Goal: Task Accomplishment & Management: Complete application form

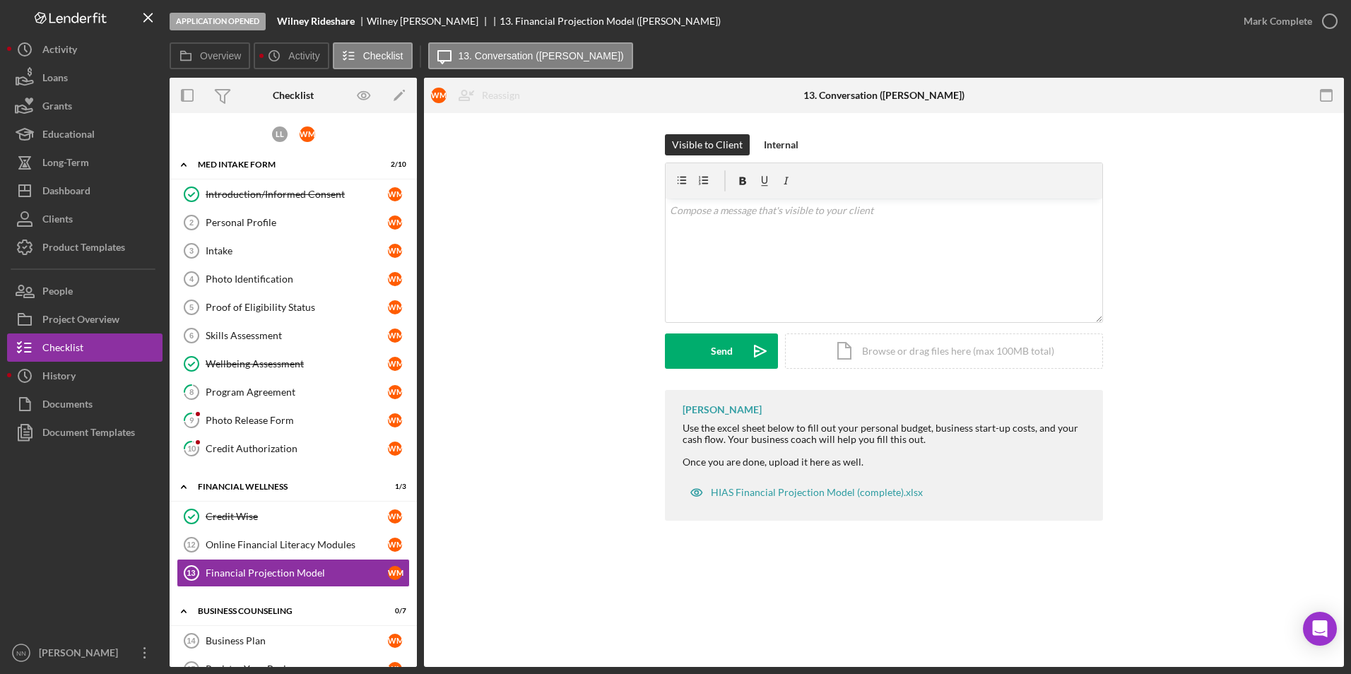
scroll to position [85, 0]
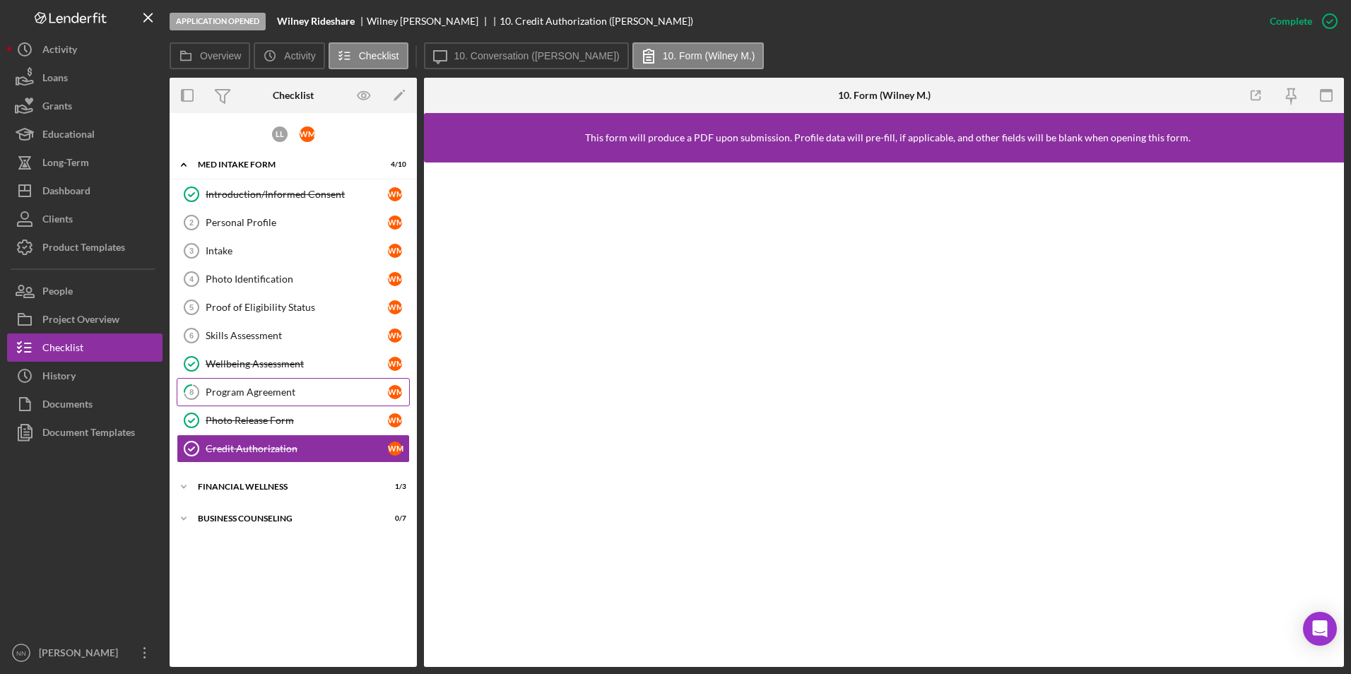
click at [298, 398] on div "Program Agreement" at bounding box center [297, 391] width 182 height 11
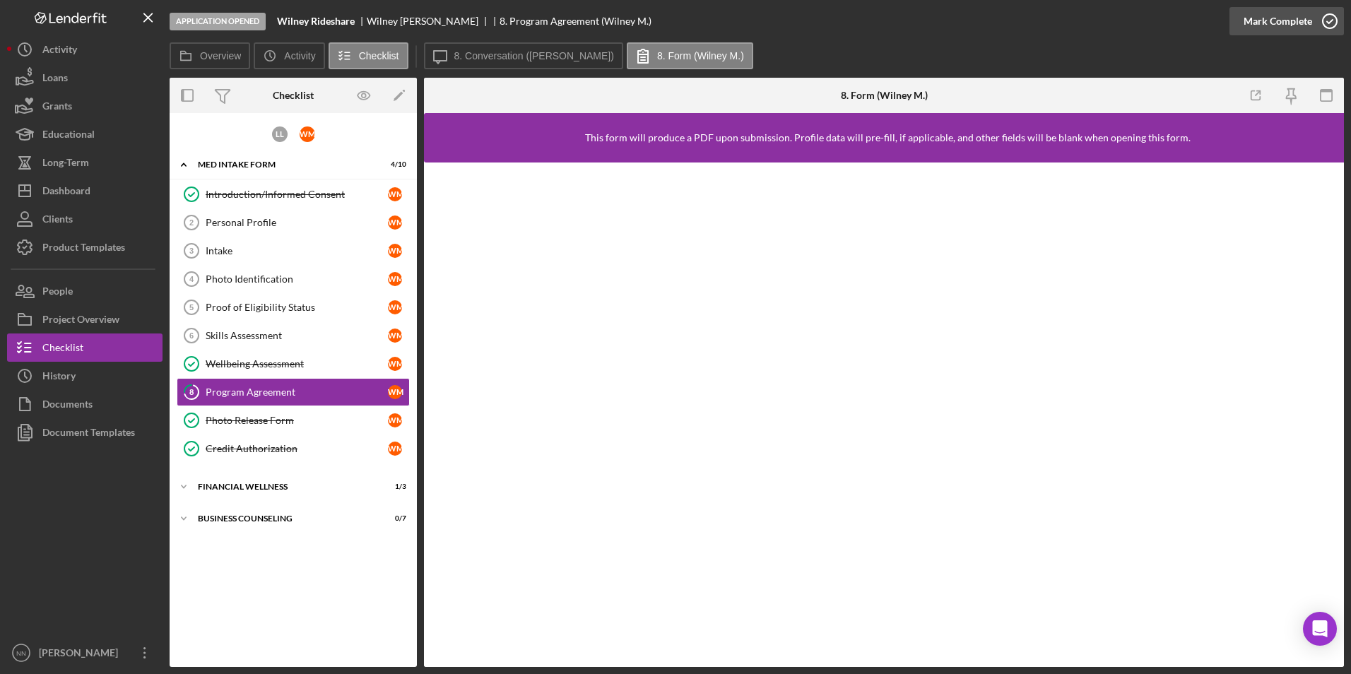
click at [1325, 23] on g "button" at bounding box center [1329, 21] width 14 height 14
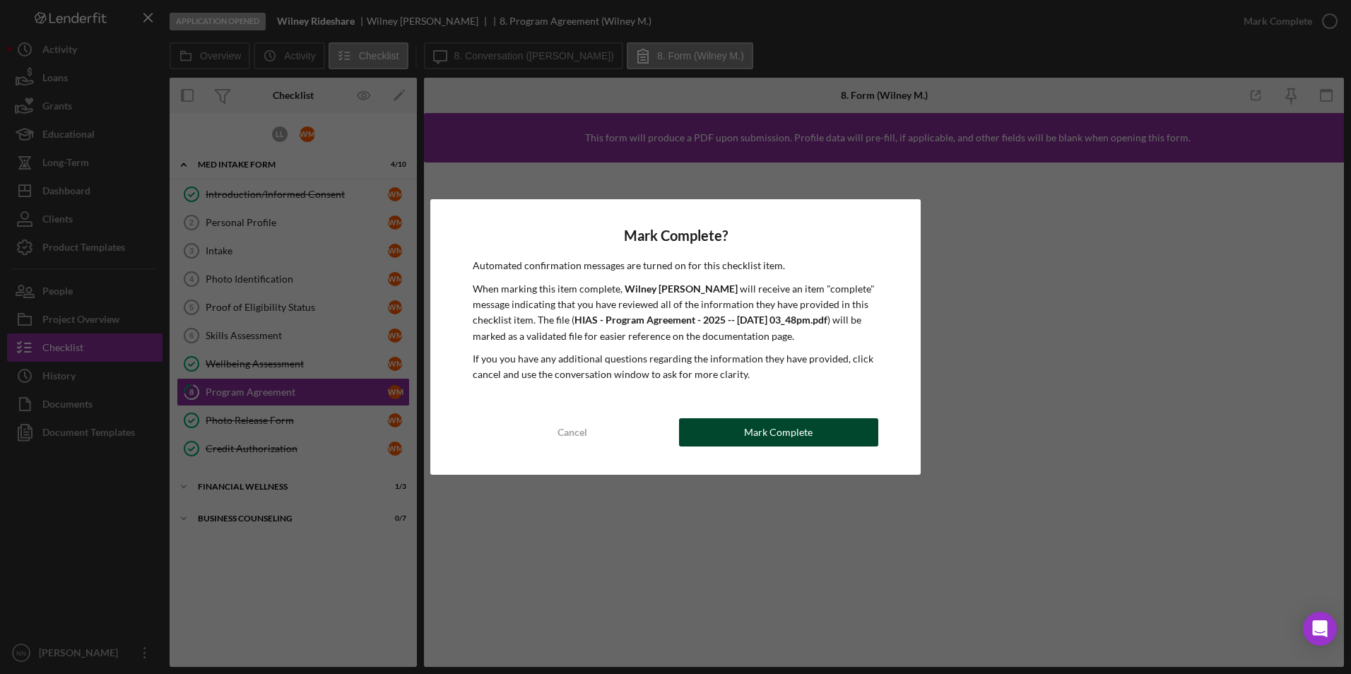
click at [718, 427] on button "Mark Complete" at bounding box center [778, 432] width 199 height 28
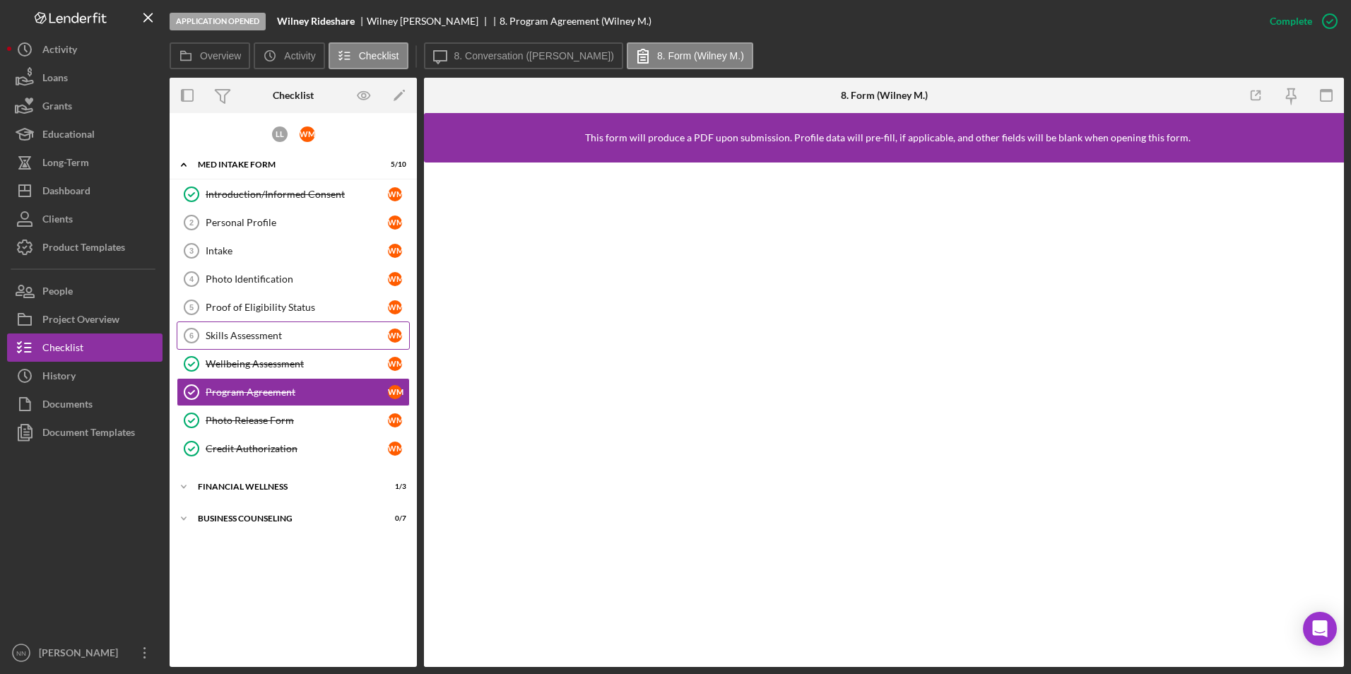
click at [319, 336] on div "Skills Assessment" at bounding box center [297, 335] width 182 height 11
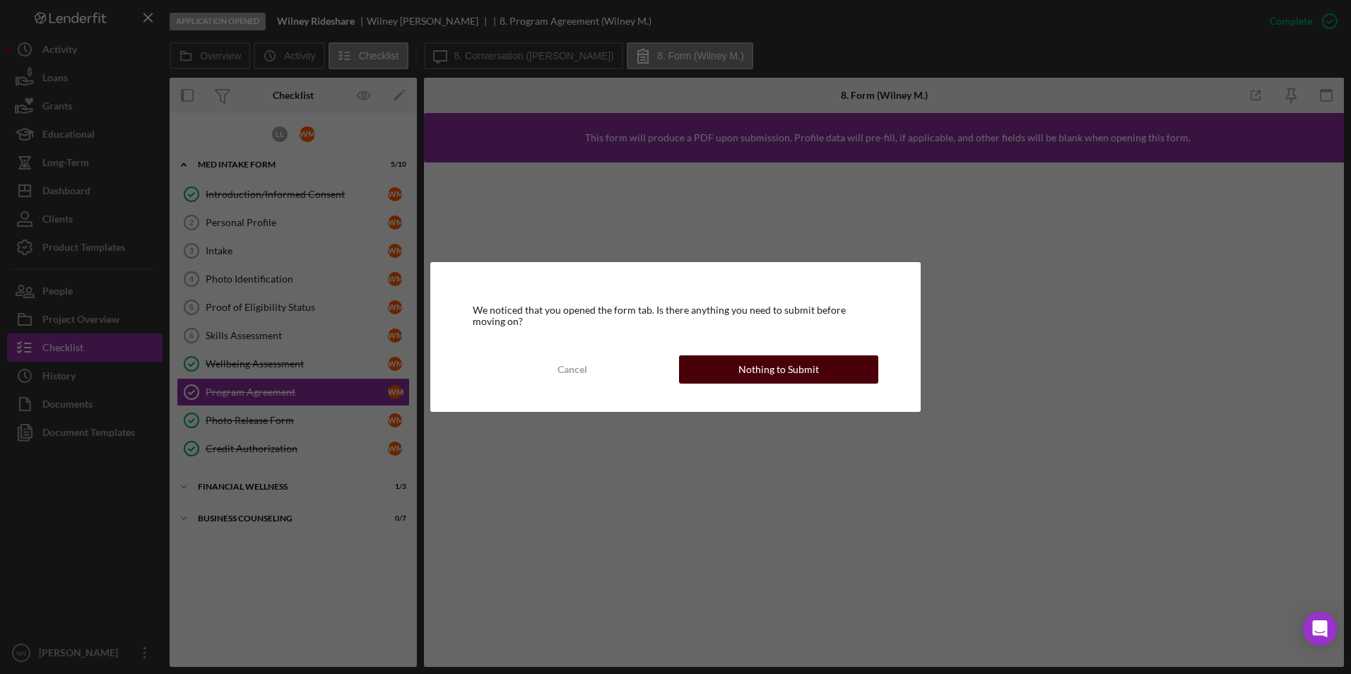
click at [707, 360] on button "Nothing to Submit" at bounding box center [778, 369] width 199 height 28
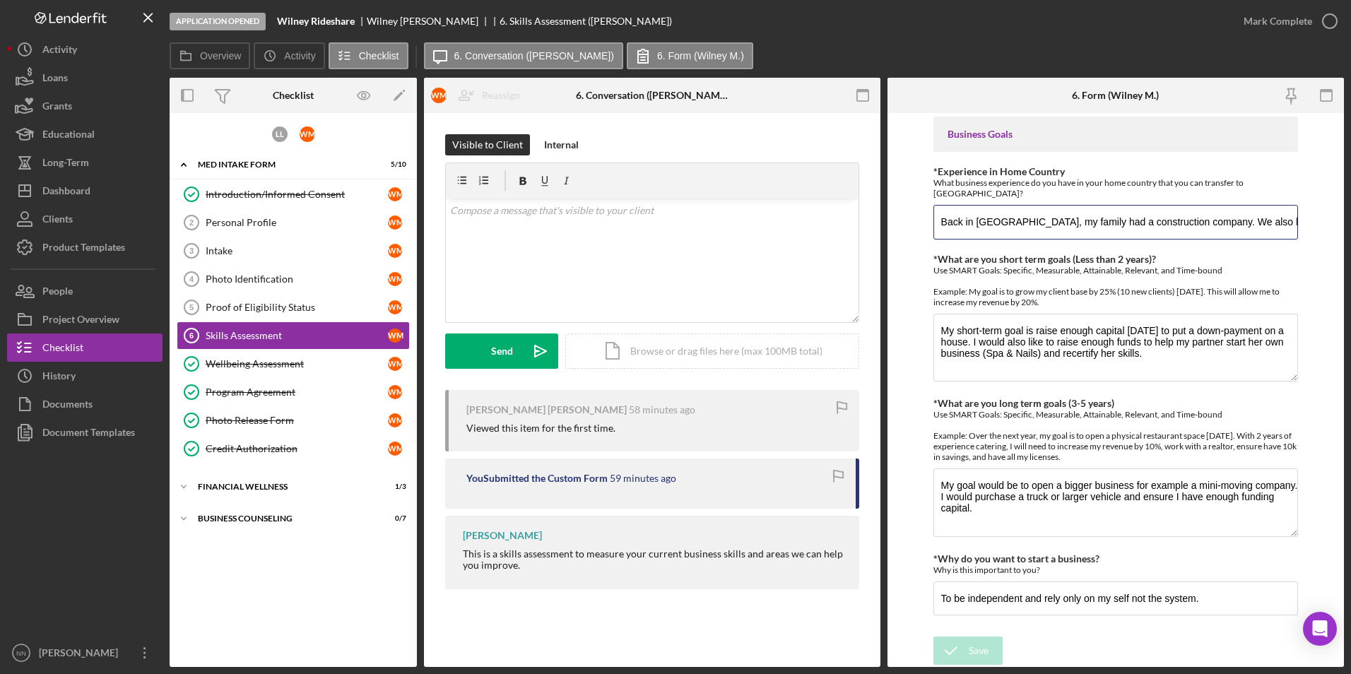
scroll to position [0, 127]
drag, startPoint x: 1178, startPoint y: 225, endPoint x: 1336, endPoint y: 226, distance: 158.2
click at [1336, 226] on form "Finances *Financial Tools Which of the following financial tools do you current…" at bounding box center [1115, 390] width 456 height 554
click at [1259, 232] on input "Back in Venezuela, my family had a construction company. We also had a small mi…" at bounding box center [1115, 222] width 365 height 34
click at [1165, 223] on input "Back in Venezuela, my family had a construction company. We also had a small mi…" at bounding box center [1115, 222] width 365 height 34
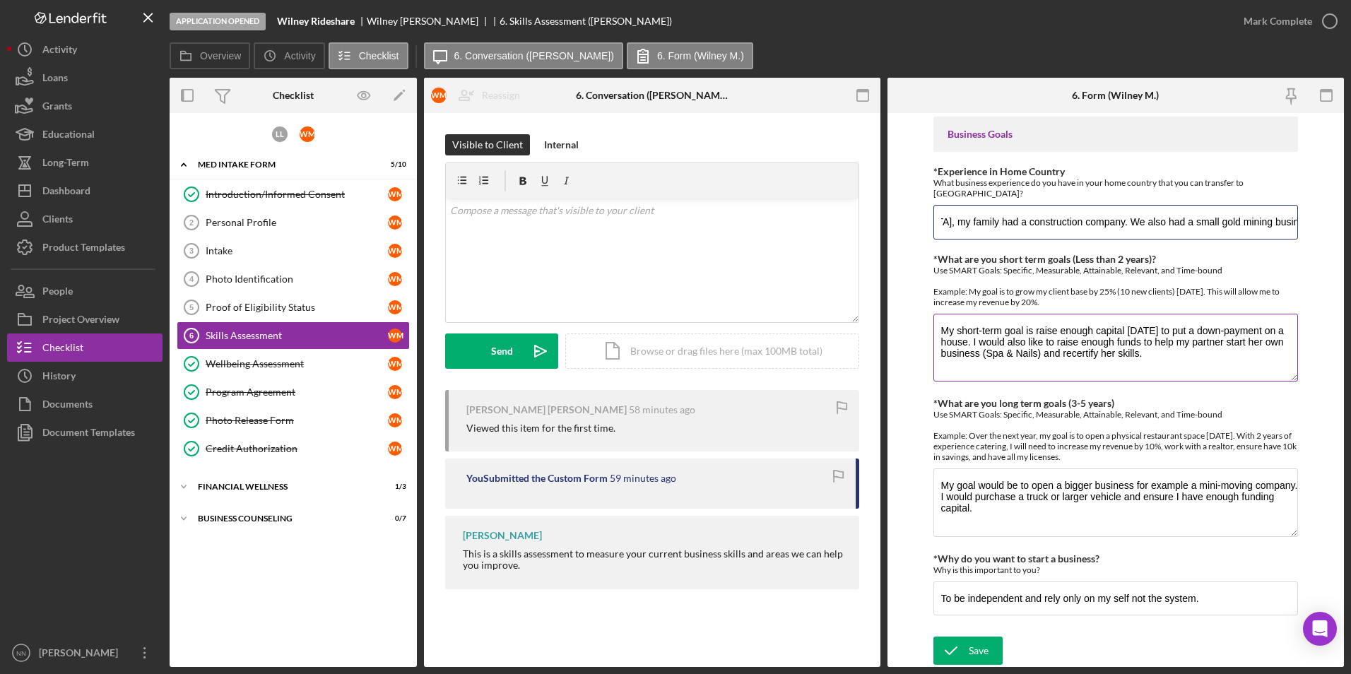
type input "Back in Venezuela, my family had a construction company. We also had a small go…"
click at [1165, 351] on textarea "My short-term goal is raise enough capital in two years to put a down-payment o…" at bounding box center [1115, 348] width 365 height 68
drag, startPoint x: 1075, startPoint y: 341, endPoint x: 1156, endPoint y: 342, distance: 80.5
click at [1156, 342] on textarea "My short-term goal is raising enough capital in two years to put a down-payment…" at bounding box center [1115, 348] width 365 height 68
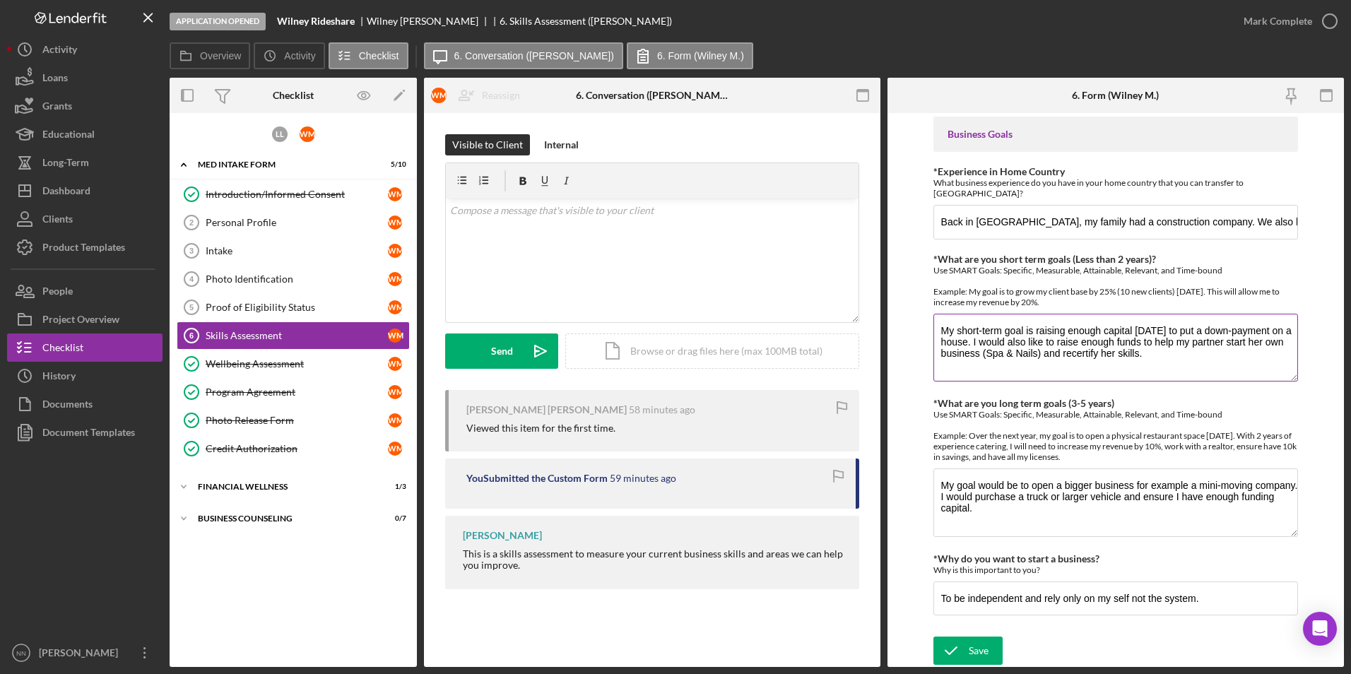
click at [1172, 352] on textarea "My short-term goal is raising enough capital in two years to put a down-payment…" at bounding box center [1115, 348] width 365 height 68
click at [1078, 341] on textarea "My short-term goal is raising enough capital in two years to put a down-payment…" at bounding box center [1115, 348] width 365 height 68
click at [1262, 341] on textarea "My short-term goal is raising enough capital in two years to put a down-payment…" at bounding box center [1115, 348] width 365 height 68
type textarea "My short-term goal is raising enough capital in two years to put a down-payment…"
click at [987, 501] on textarea "My goal would be to open a bigger business for example a mini-moving company. I…" at bounding box center [1115, 502] width 365 height 68
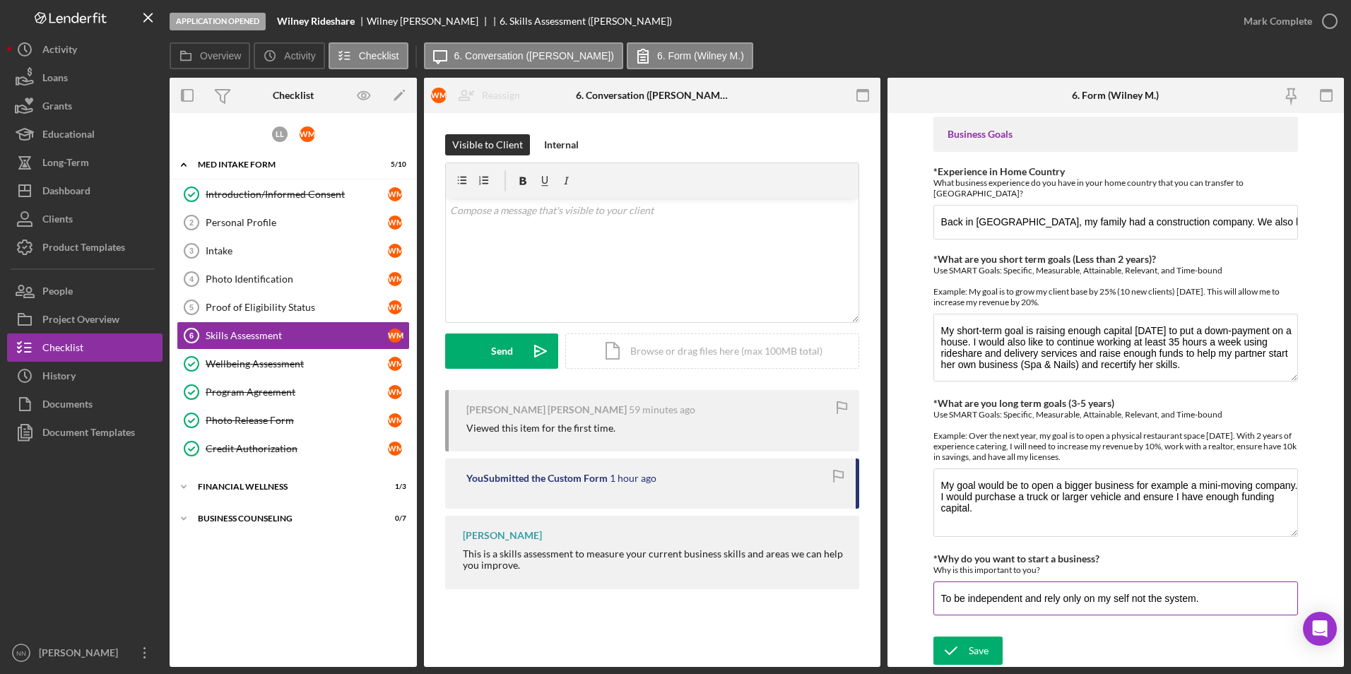
drag, startPoint x: 1180, startPoint y: 606, endPoint x: 1229, endPoint y: 611, distance: 49.7
click at [1229, 611] on input "To be independent and rely only on my self not the system." at bounding box center [1115, 598] width 365 height 34
type input "To be independent and rely only on myself."
click at [990, 654] on button "Save" at bounding box center [967, 650] width 69 height 28
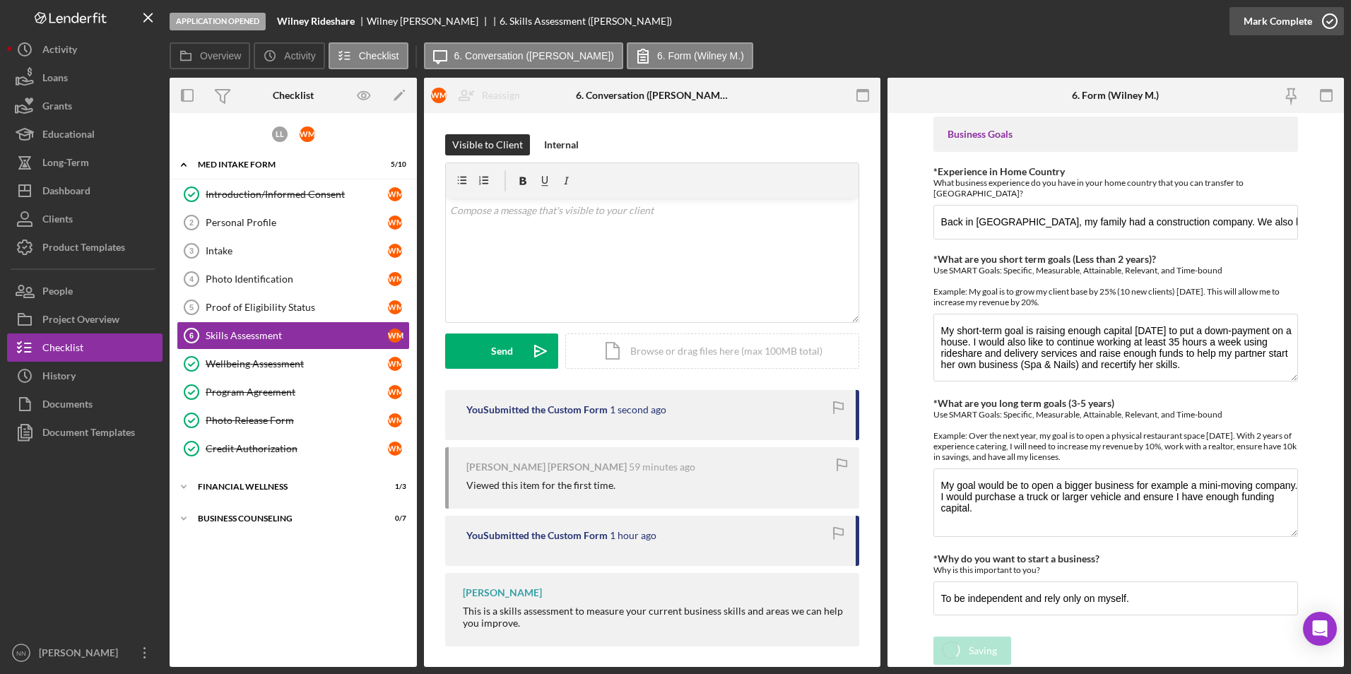
click at [1320, 20] on div "Application Opened Wilney Rideshare Wilney Montilla Franco 6. Skills Assessment…" at bounding box center [675, 337] width 1351 height 674
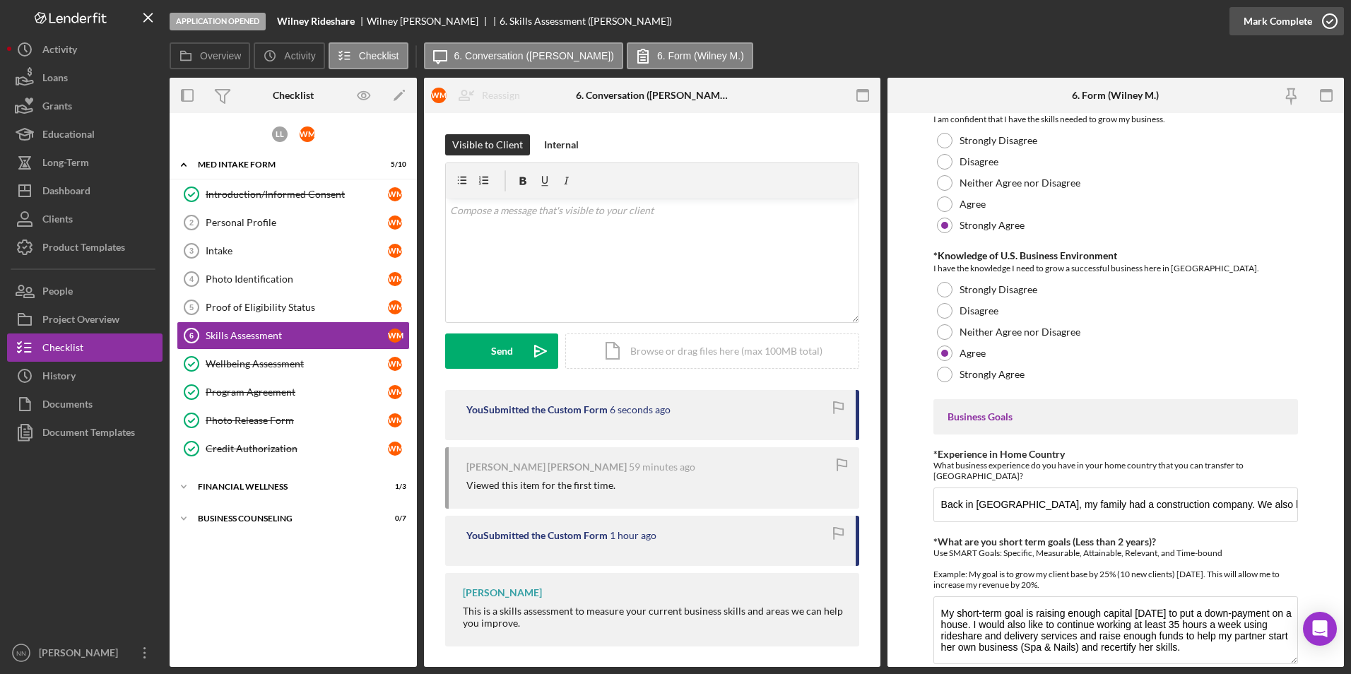
click at [1332, 21] on icon "button" at bounding box center [1329, 21] width 35 height 35
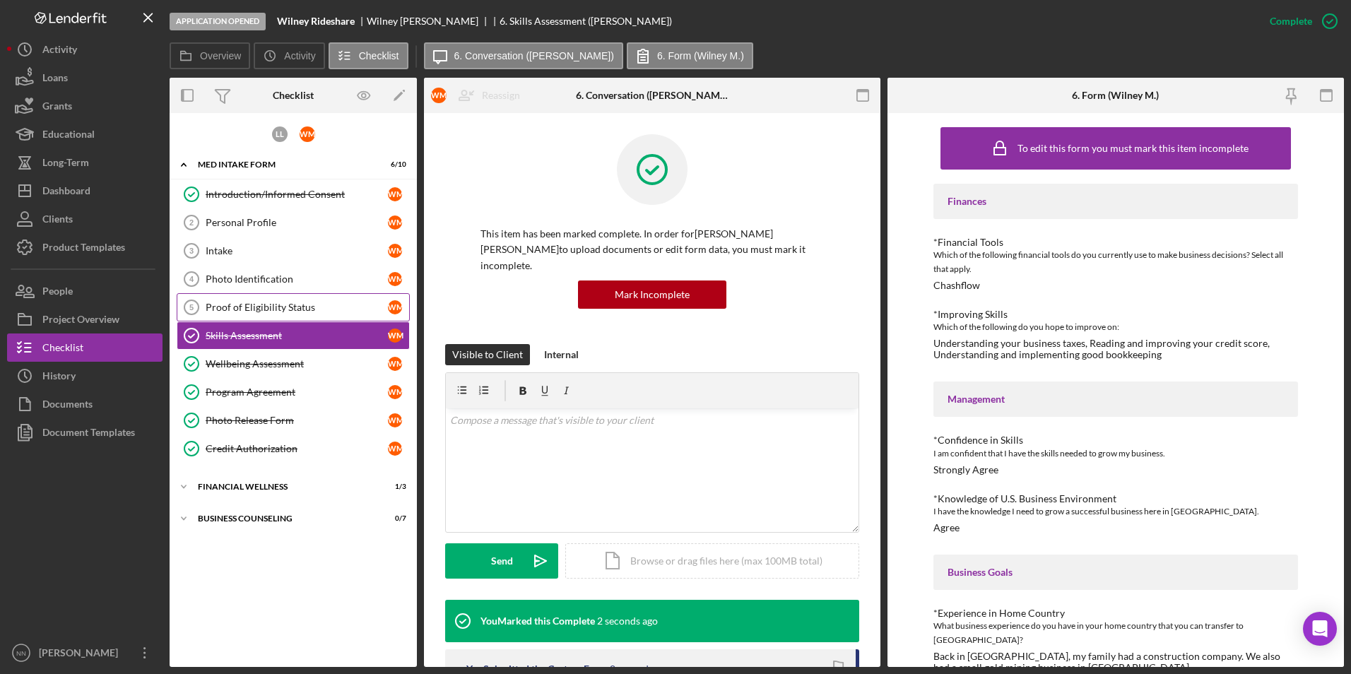
click at [276, 312] on div "Proof of Eligibility Status" at bounding box center [297, 307] width 182 height 11
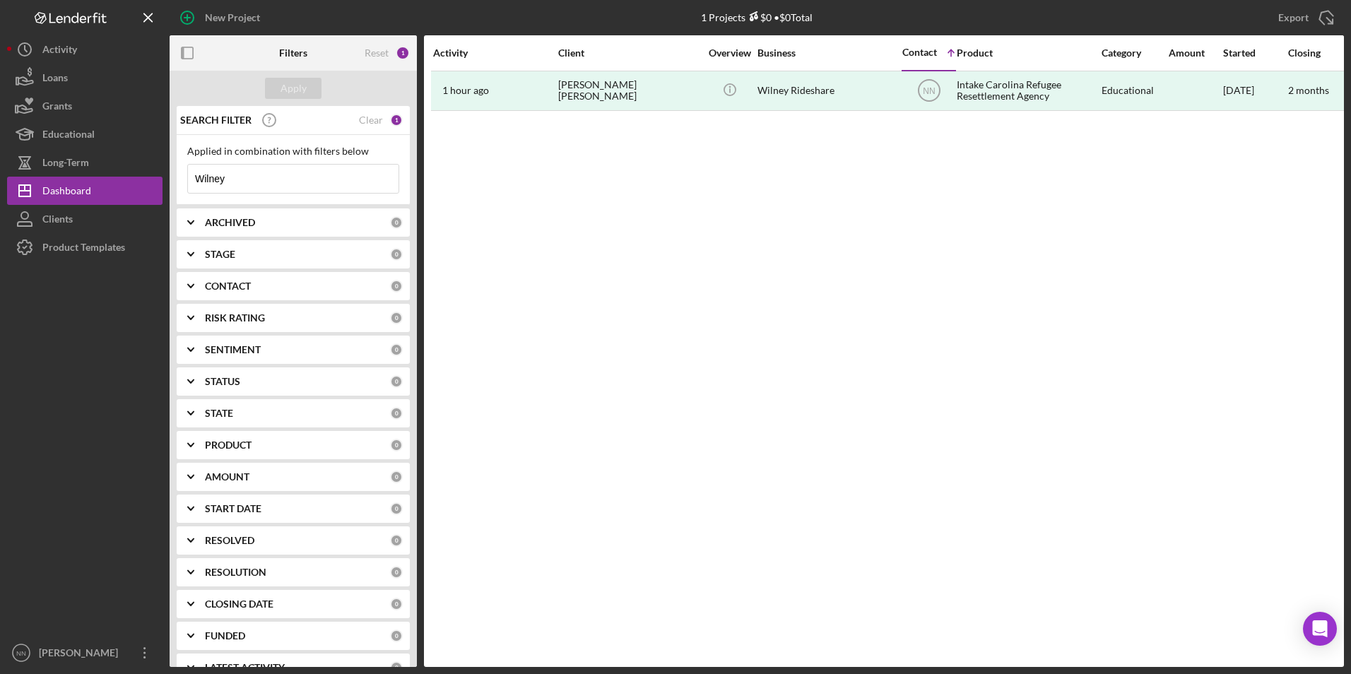
drag, startPoint x: 249, startPoint y: 183, endPoint x: 189, endPoint y: 184, distance: 60.1
click at [189, 184] on input "Wilney" at bounding box center [293, 179] width 210 height 28
drag, startPoint x: 278, startPoint y: 187, endPoint x: 198, endPoint y: 178, distance: 80.3
click at [198, 178] on input "nosberto" at bounding box center [293, 179] width 210 height 28
type input "n"
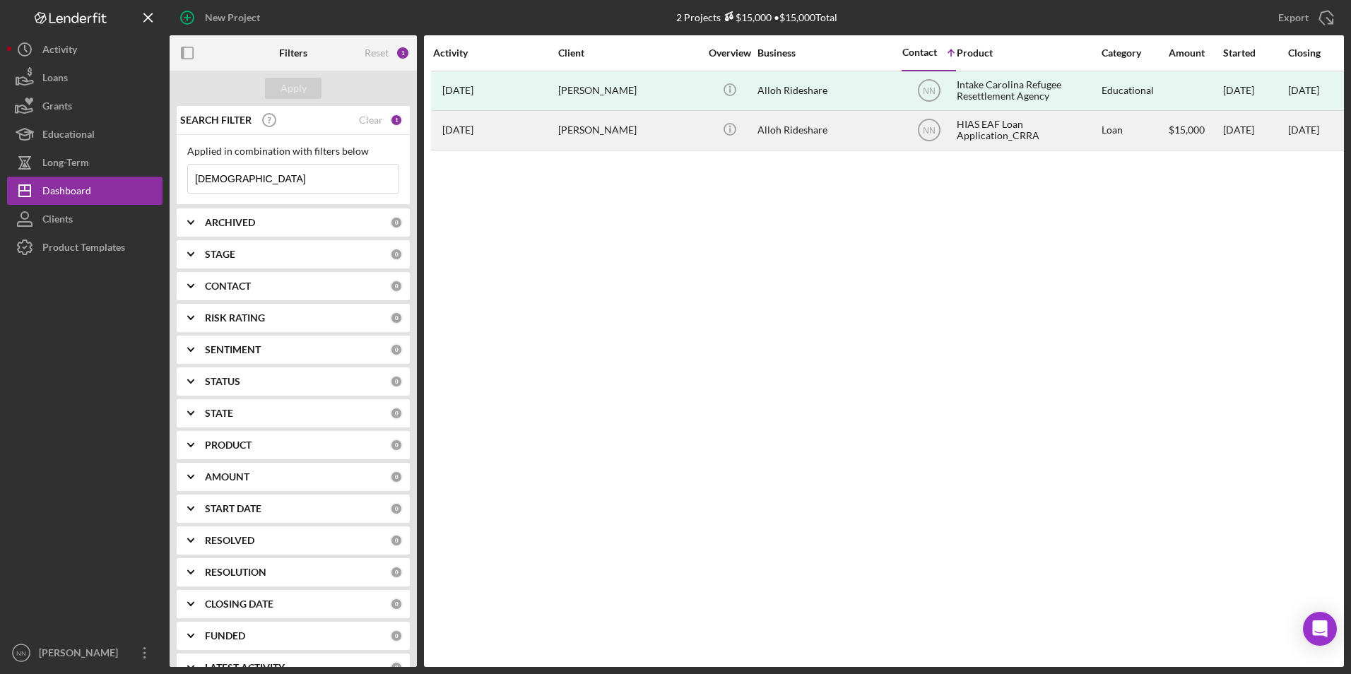
type input "alloh"
click at [773, 129] on div "Alloh Rideshare" at bounding box center [827, 130] width 141 height 37
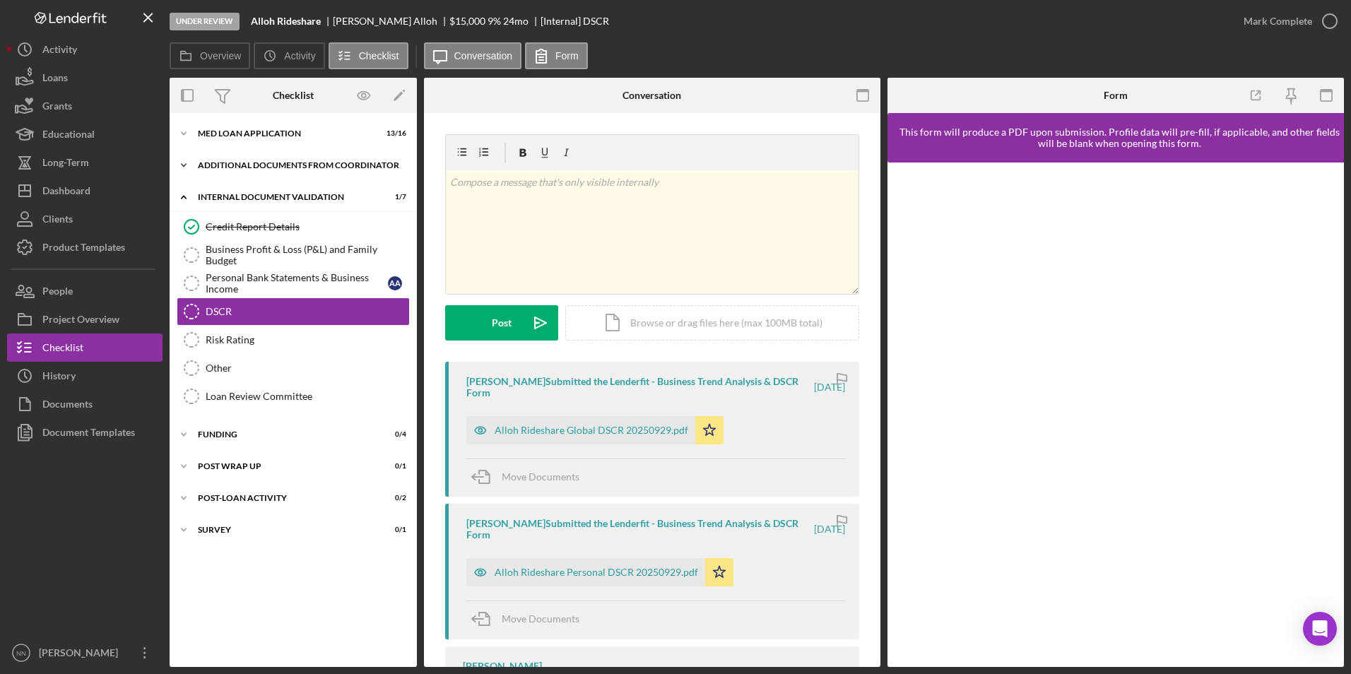
click at [291, 159] on div "Icon/Expander Additional Documents from Coordinator 0 / 2" at bounding box center [293, 165] width 247 height 28
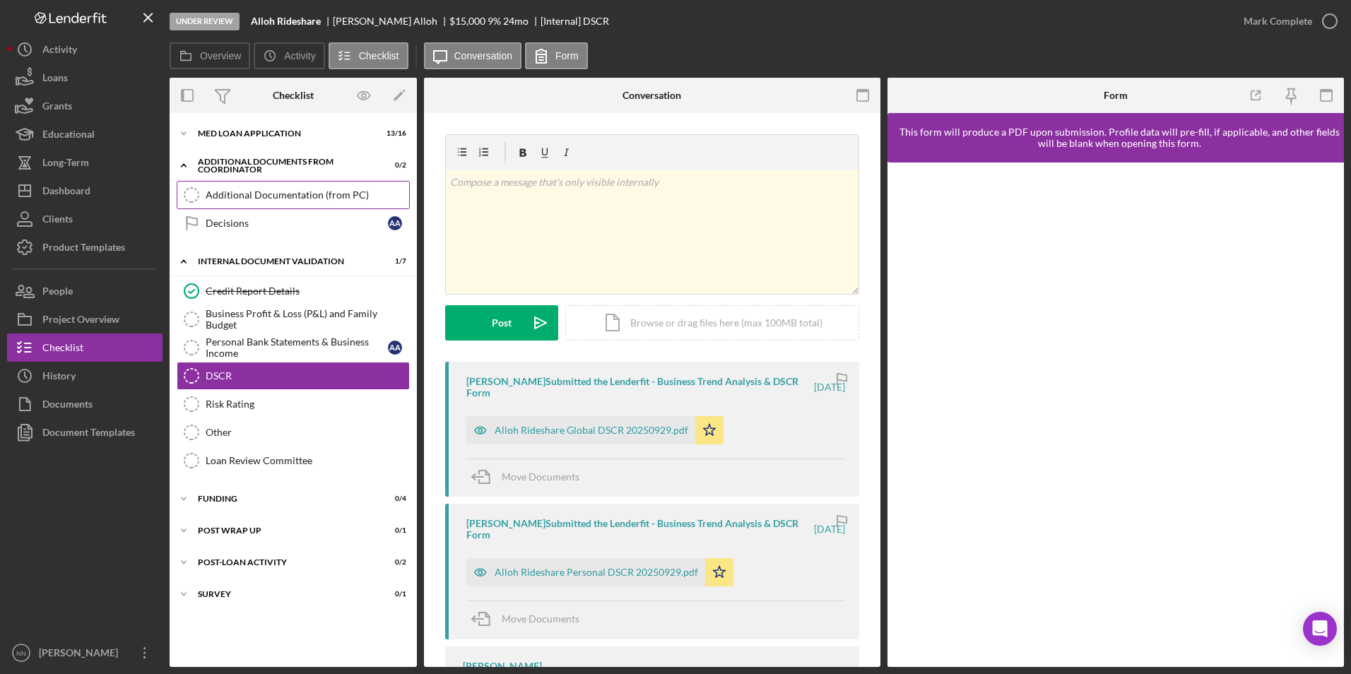
click at [291, 196] on div "Additional Documentation (from PC)" at bounding box center [307, 194] width 203 height 11
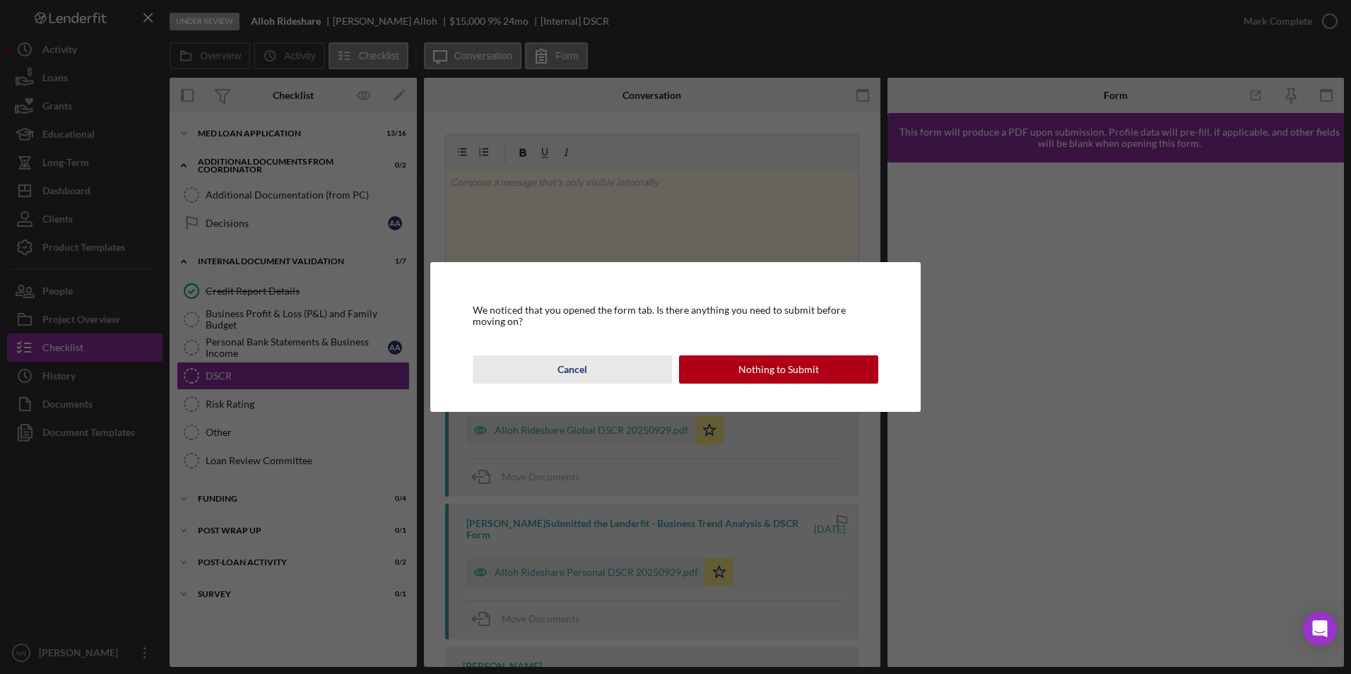
click at [580, 368] on div "Cancel" at bounding box center [572, 369] width 30 height 28
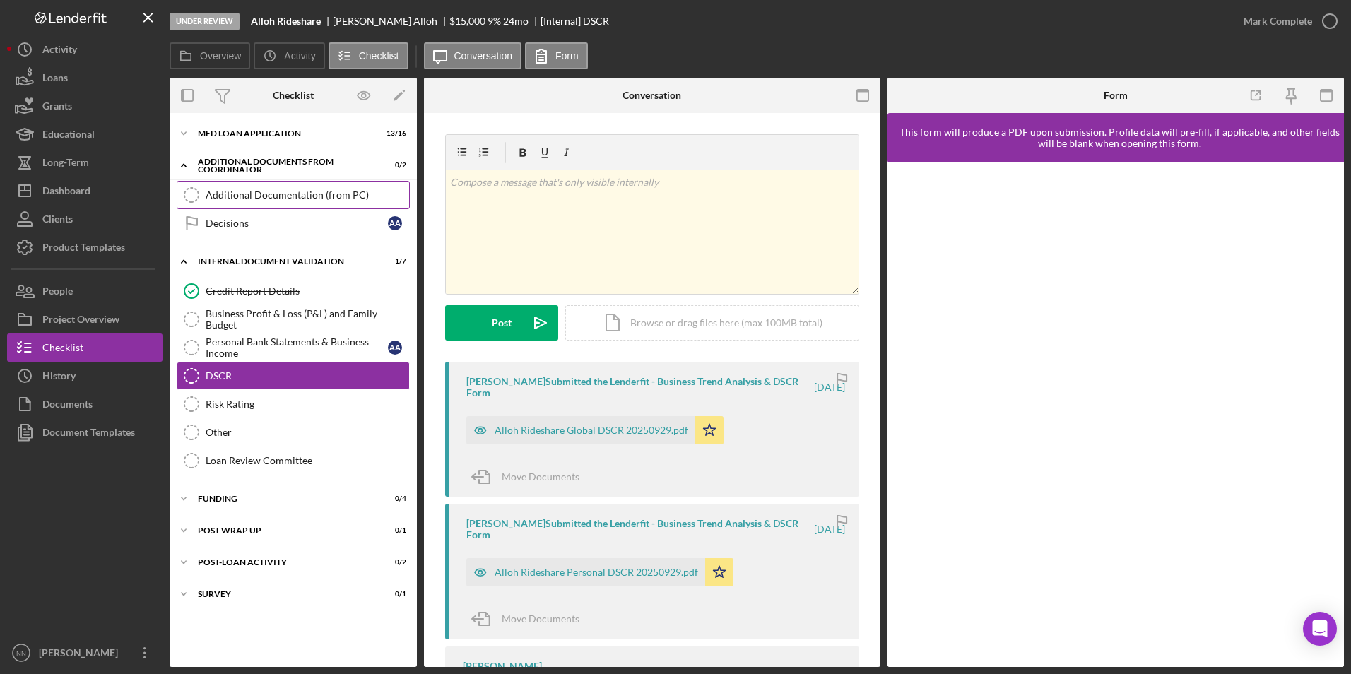
click at [261, 194] on div "Additional Documentation (from PC)" at bounding box center [307, 194] width 203 height 11
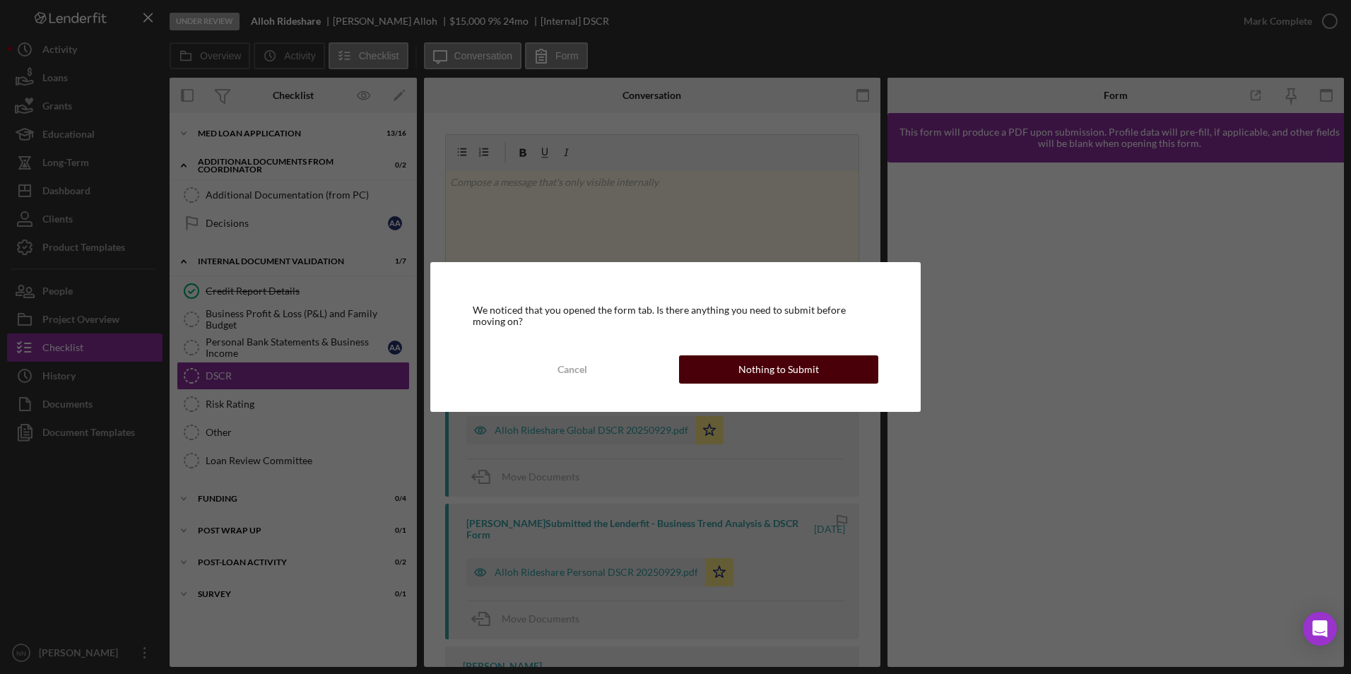
click at [720, 360] on button "Nothing to Submit" at bounding box center [778, 369] width 199 height 28
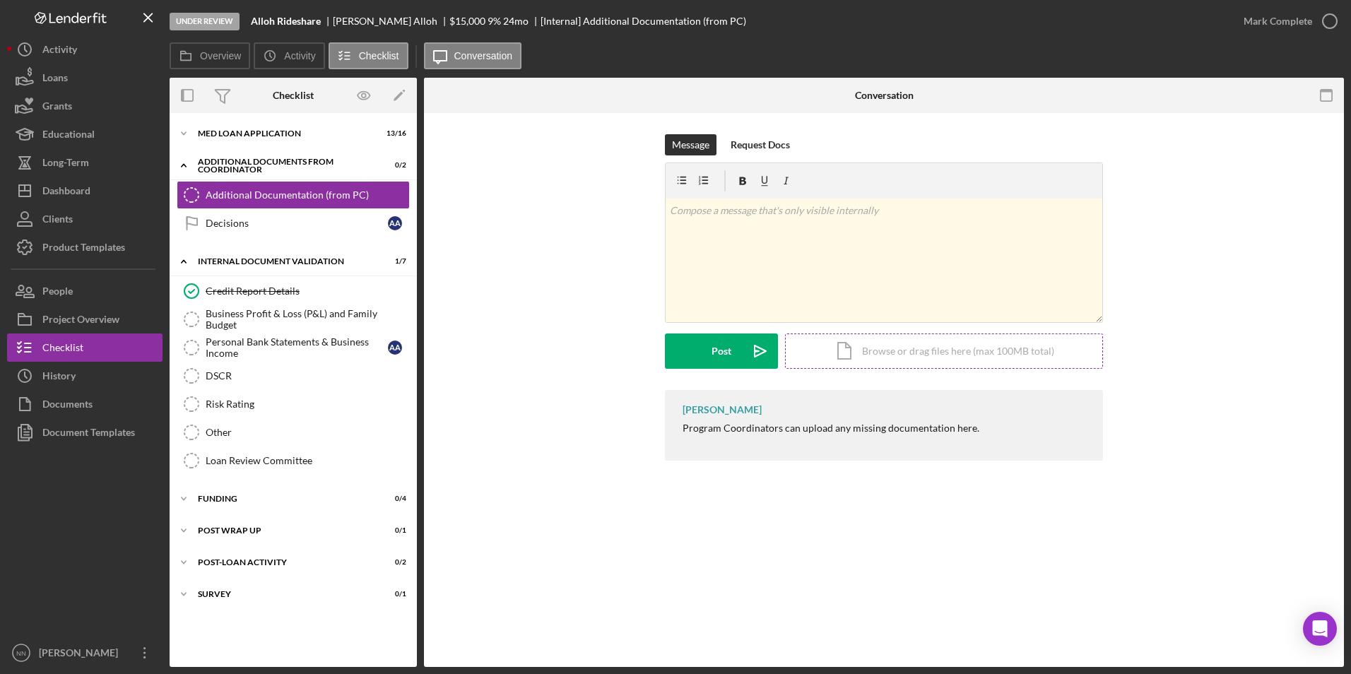
click at [889, 360] on div "Icon/Document Browse or drag files here (max 100MB total) Tap to choose files o…" at bounding box center [944, 350] width 318 height 35
click at [266, 131] on div "MED Loan Application" at bounding box center [298, 133] width 201 height 8
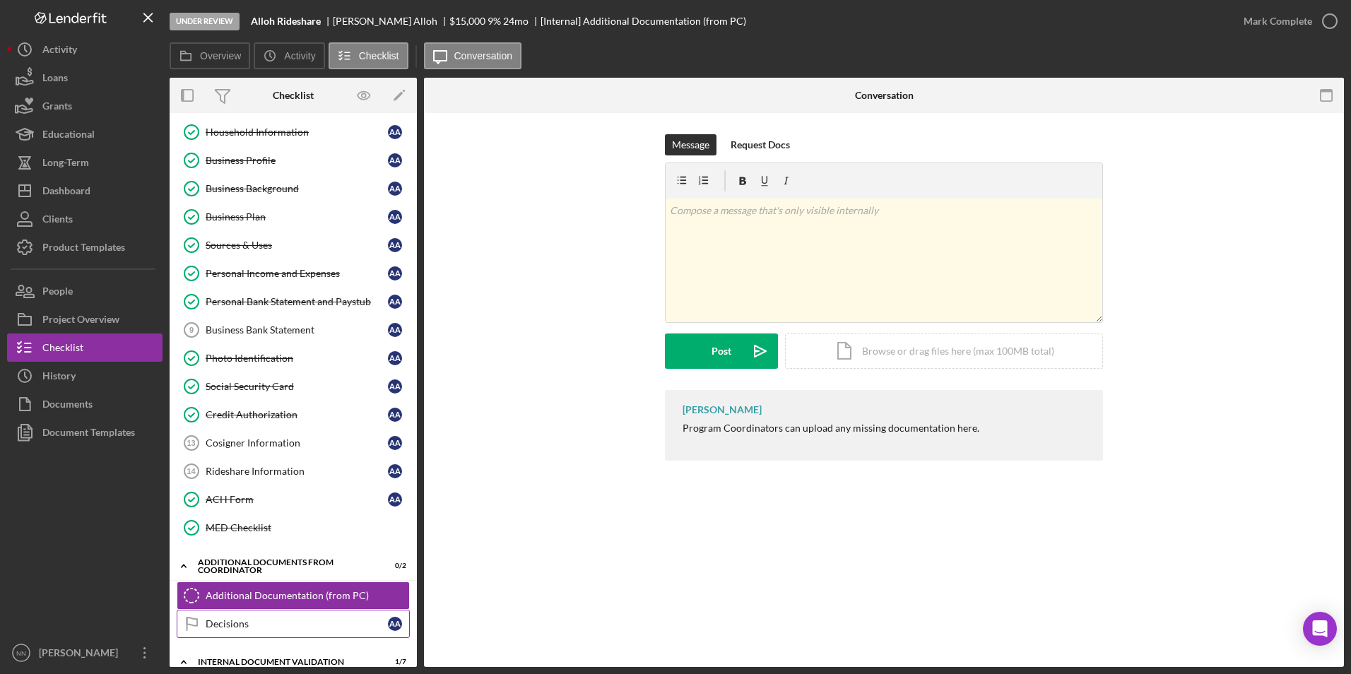
scroll to position [141, 0]
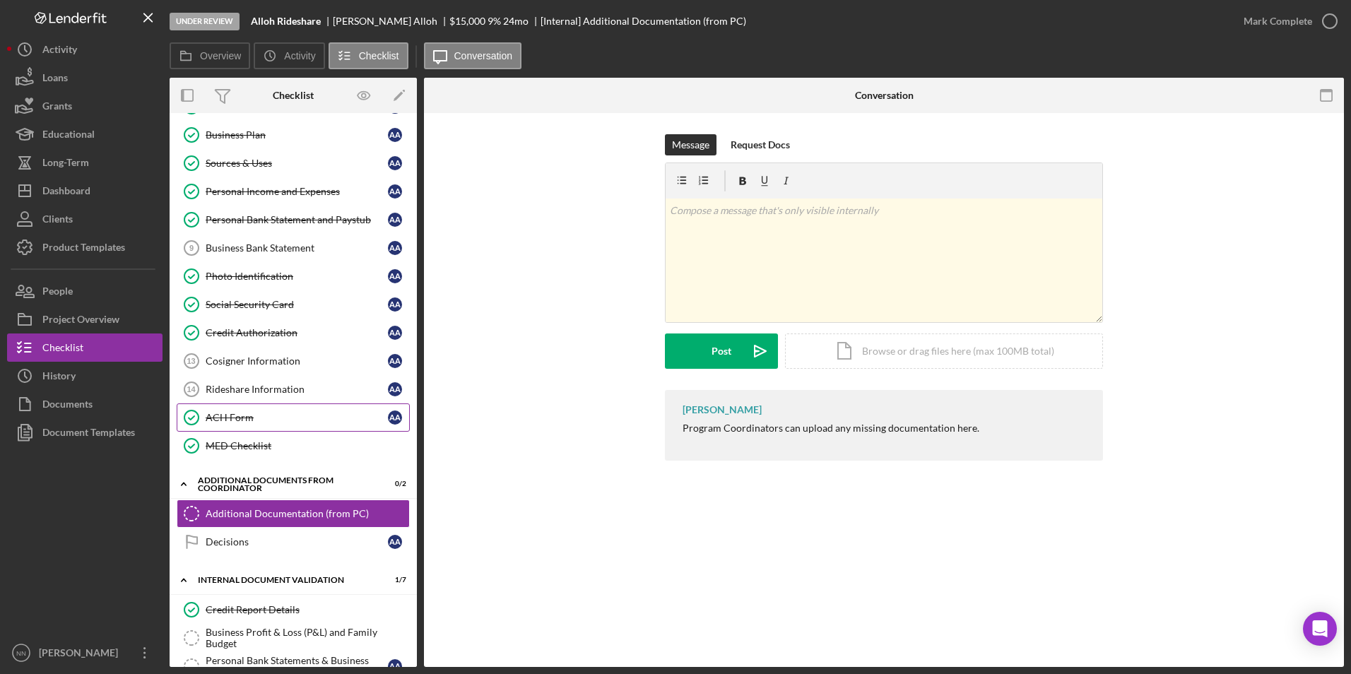
click at [271, 418] on div "ACH Form" at bounding box center [297, 417] width 182 height 11
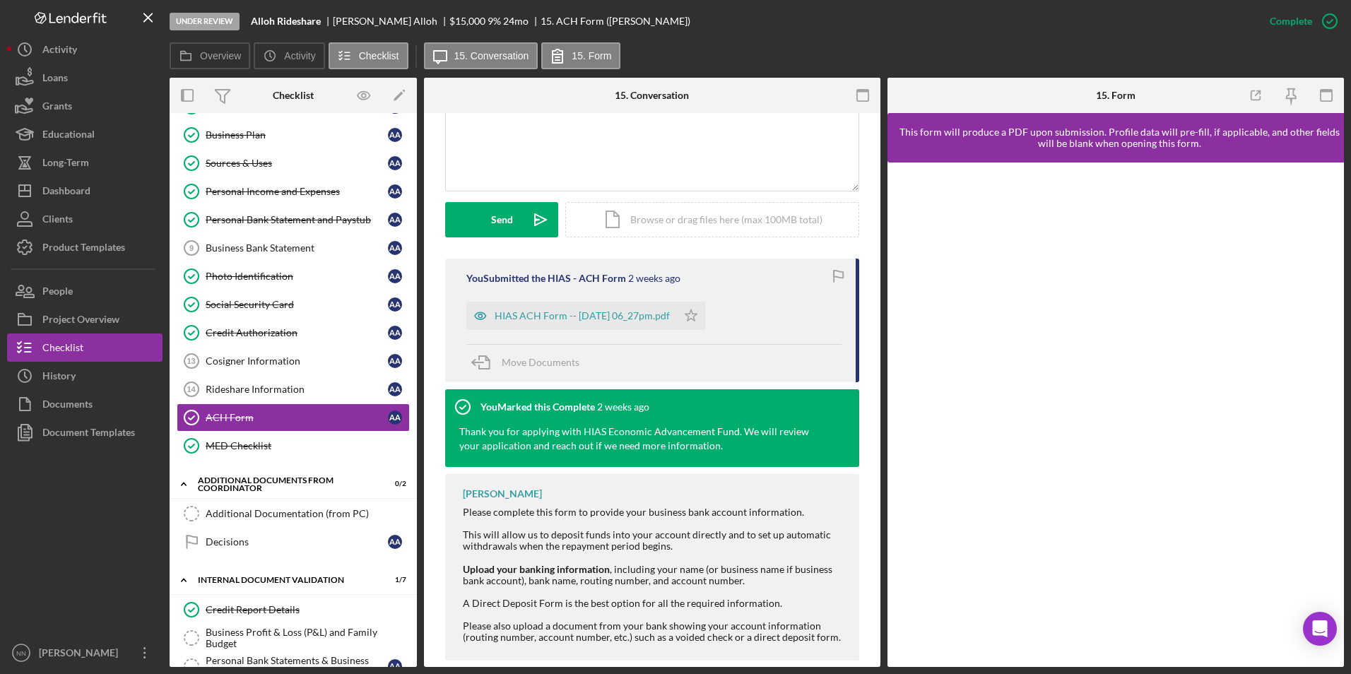
scroll to position [348, 0]
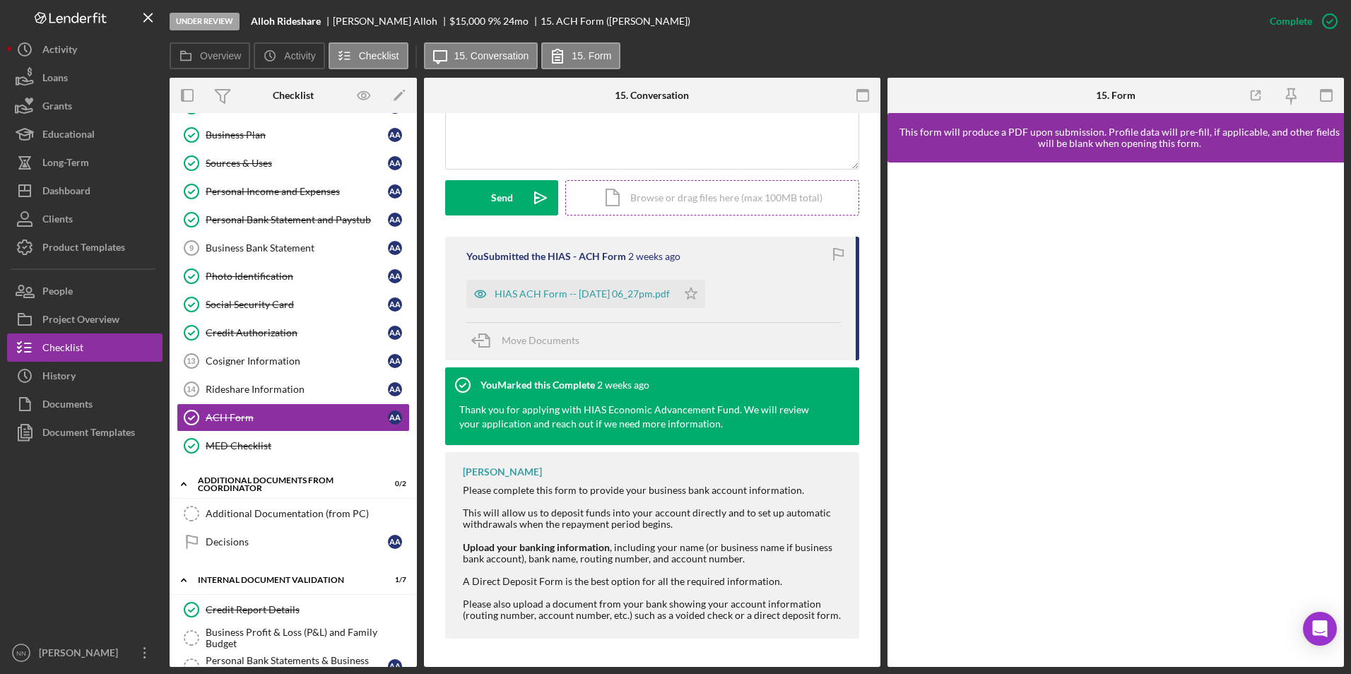
click at [715, 206] on div "Icon/Document Browse or drag files here (max 100MB total) Tap to choose files o…" at bounding box center [712, 197] width 294 height 35
click at [504, 196] on div "Upload" at bounding box center [502, 197] width 32 height 35
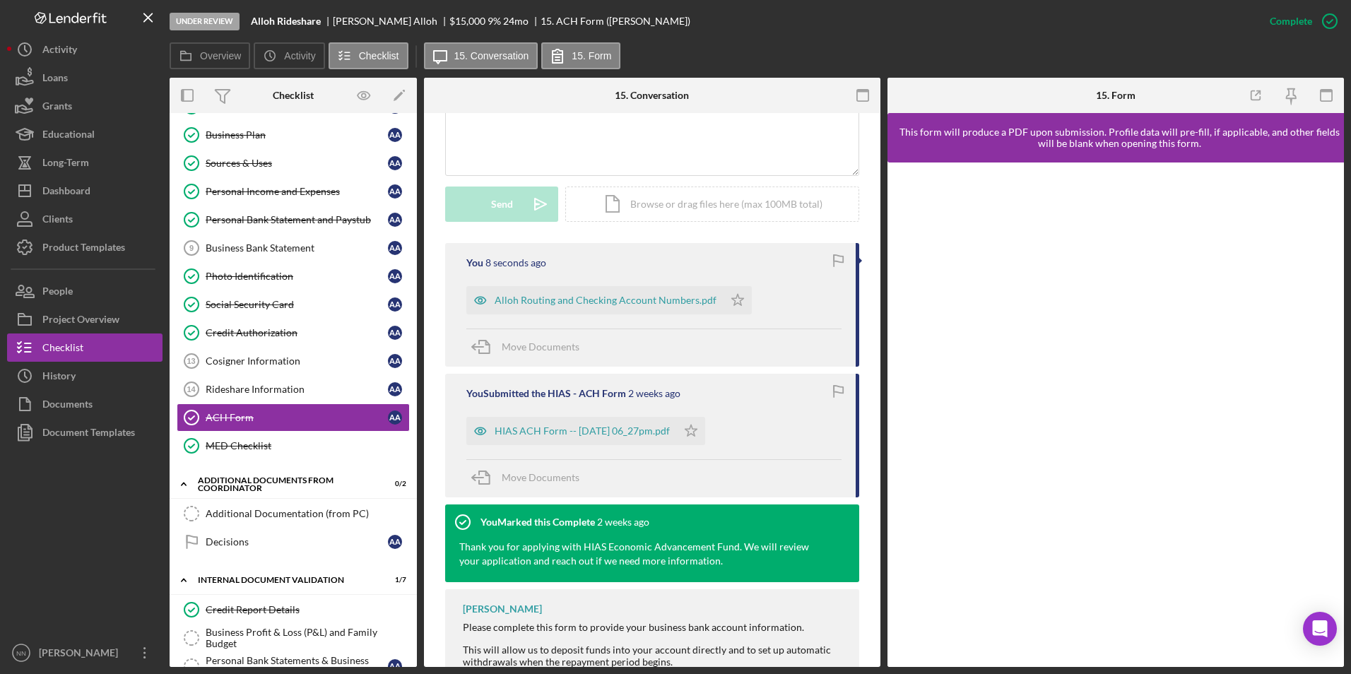
scroll to position [337, 0]
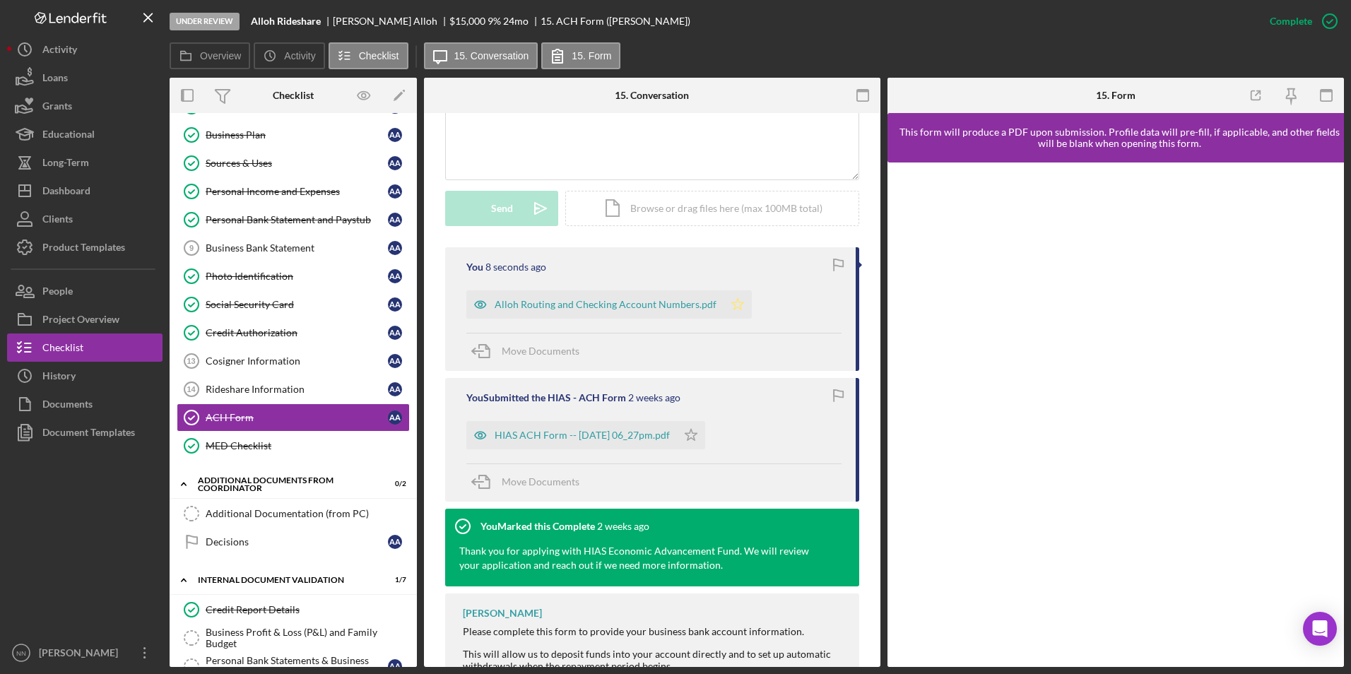
click at [737, 309] on icon "Icon/Star" at bounding box center [737, 304] width 28 height 28
click at [705, 434] on icon "Icon/Star" at bounding box center [691, 435] width 28 height 28
click at [1329, 23] on icon "button" at bounding box center [1329, 21] width 35 height 35
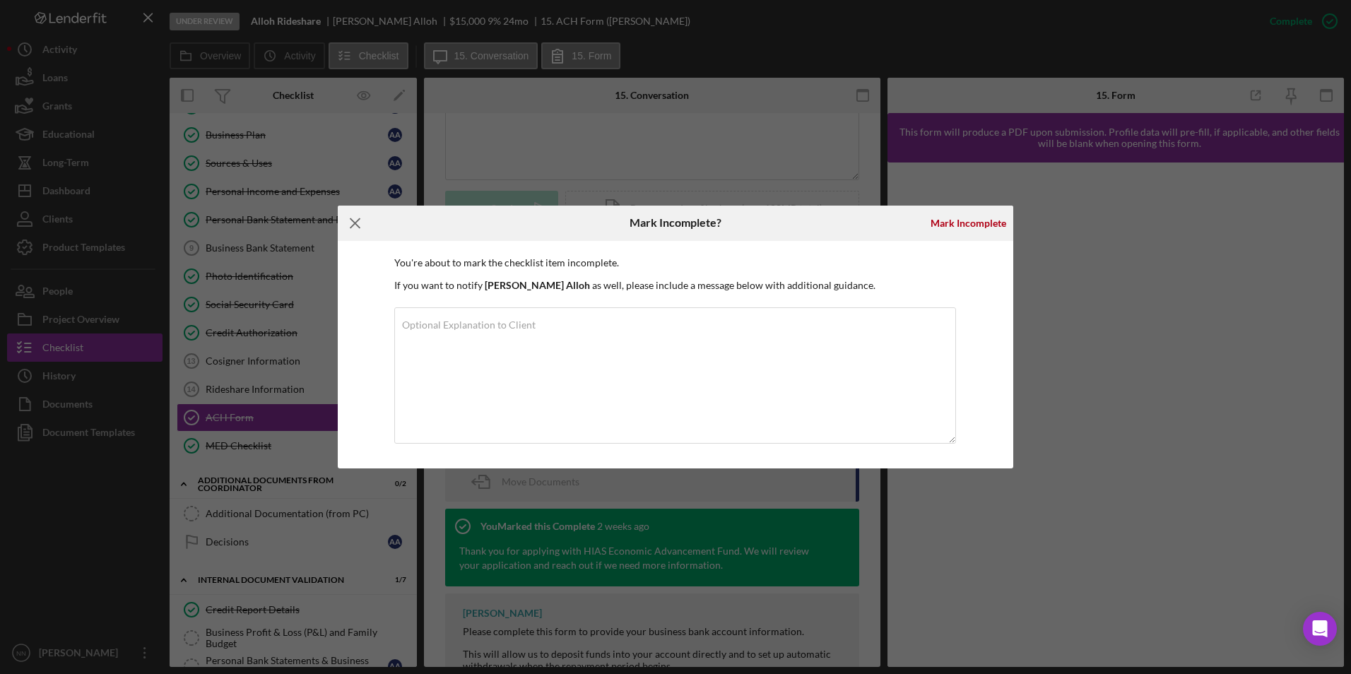
click at [352, 229] on icon "Icon/Menu Close" at bounding box center [355, 223] width 35 height 35
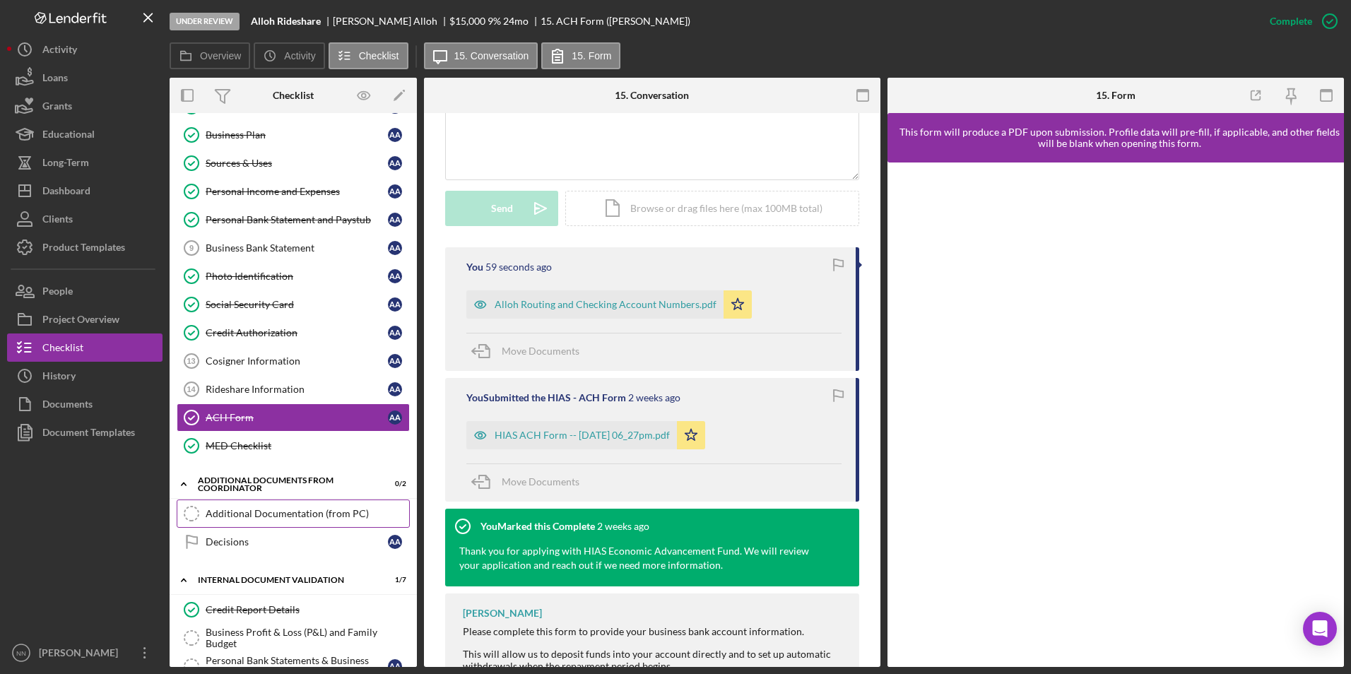
click at [266, 521] on link "Additional Documentation (from PC) Additional Documentation (from PC)" at bounding box center [293, 513] width 233 height 28
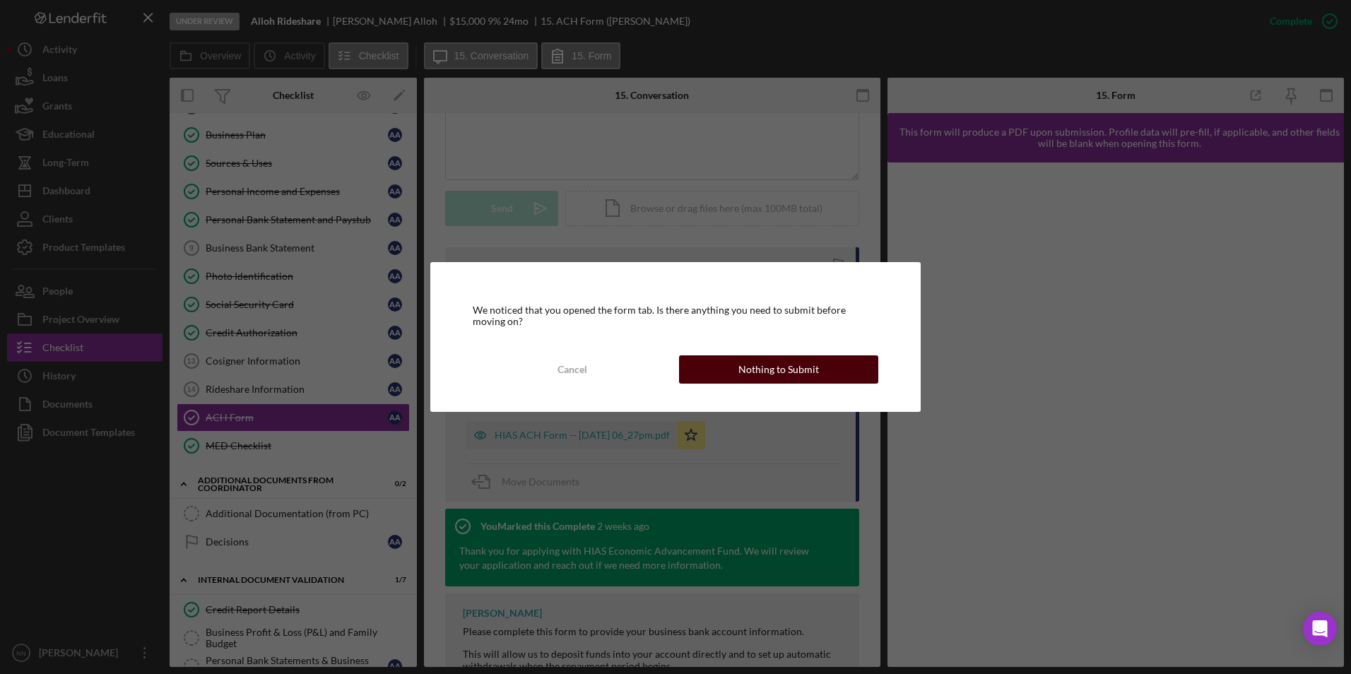
click at [737, 372] on button "Nothing to Submit" at bounding box center [778, 369] width 199 height 28
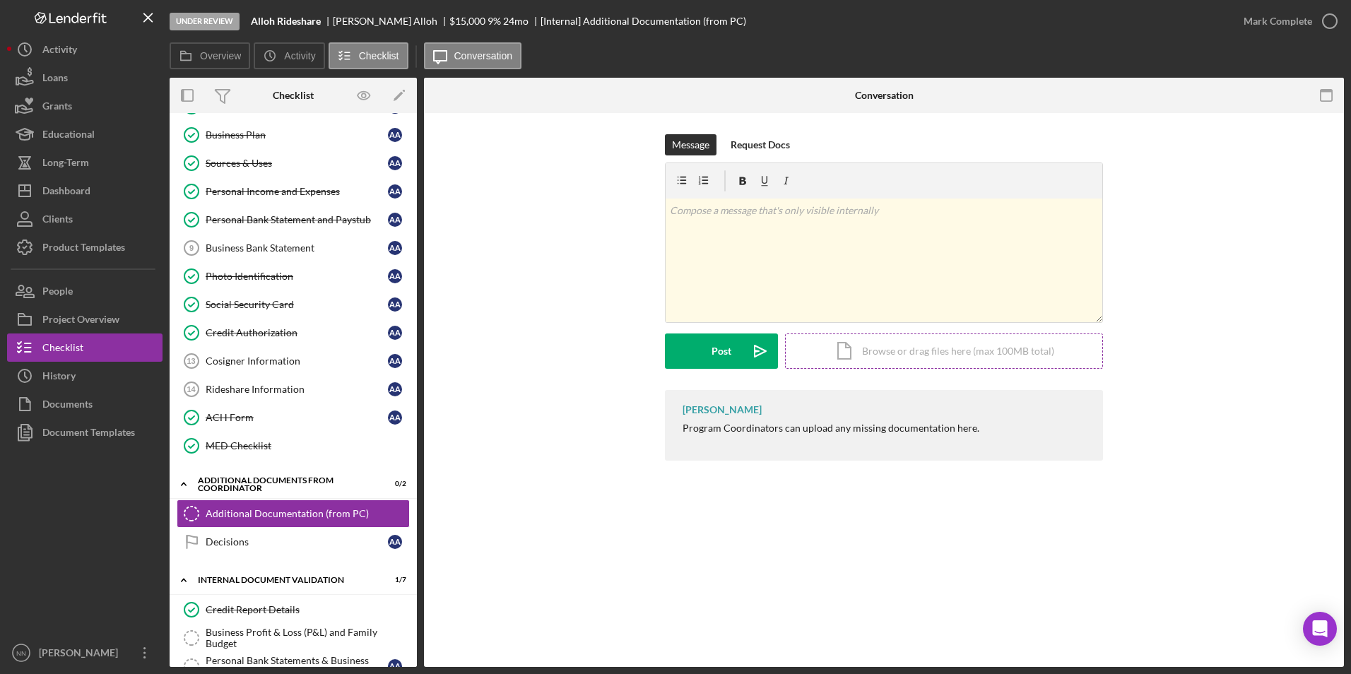
click at [901, 357] on div "Icon/Document Browse or drag files here (max 100MB total) Tap to choose files o…" at bounding box center [944, 350] width 318 height 35
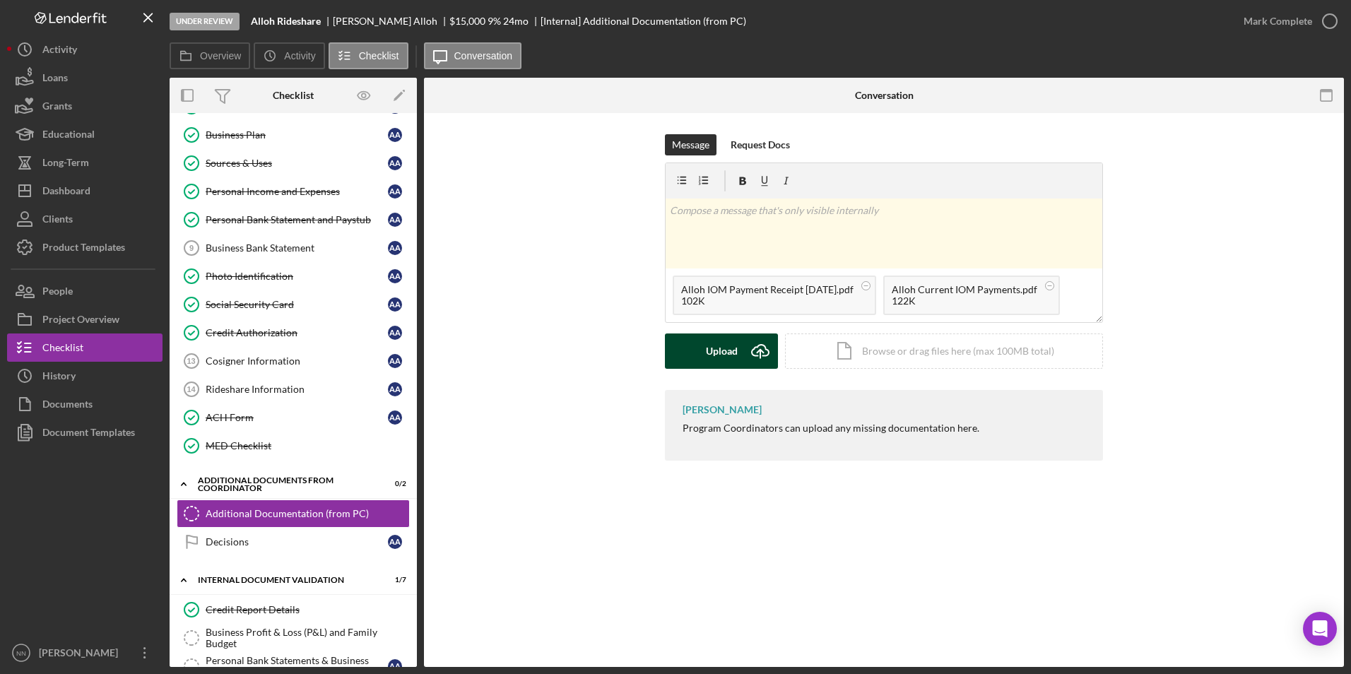
click at [724, 361] on div "Upload" at bounding box center [722, 350] width 32 height 35
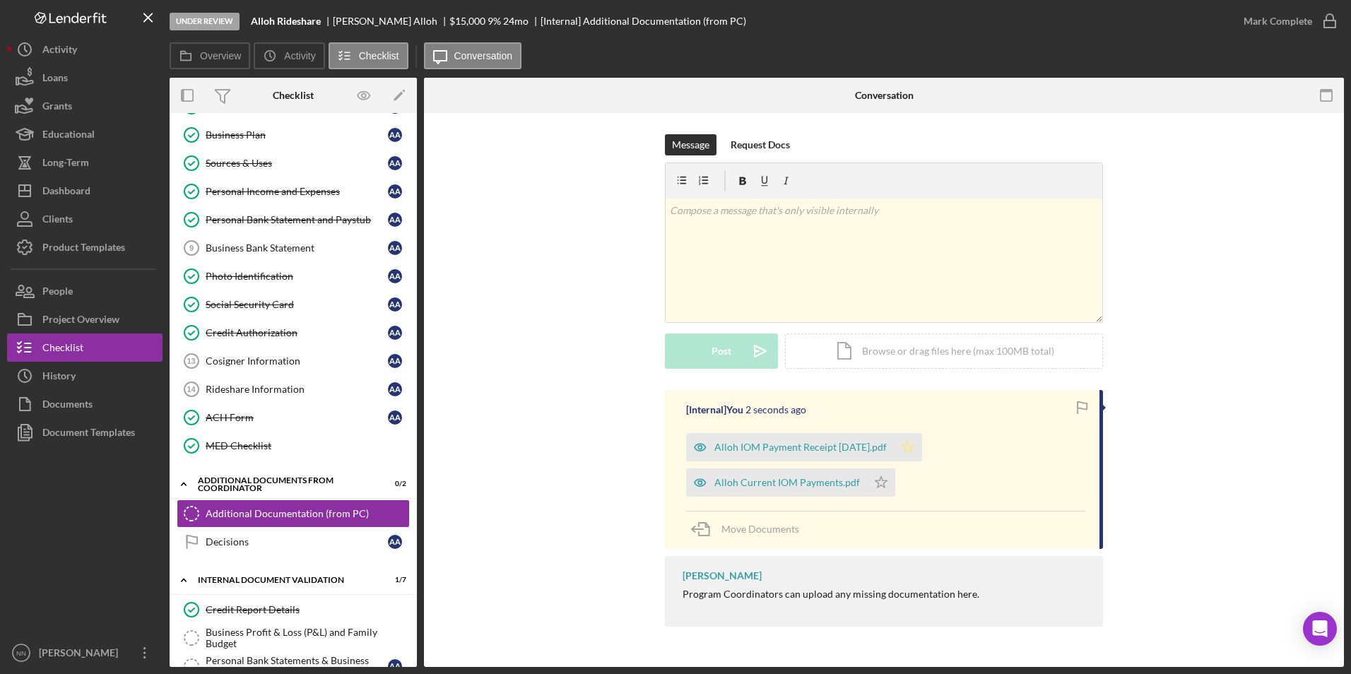
click at [919, 450] on icon "Icon/Star" at bounding box center [908, 447] width 28 height 28
click at [874, 497] on div "[Internal] You 2 seconds ago Alloh IOM Payment Receipt 09-30-25.pdf Icon/Star A…" at bounding box center [884, 469] width 438 height 159
click at [879, 490] on icon "Icon/Star" at bounding box center [881, 482] width 28 height 28
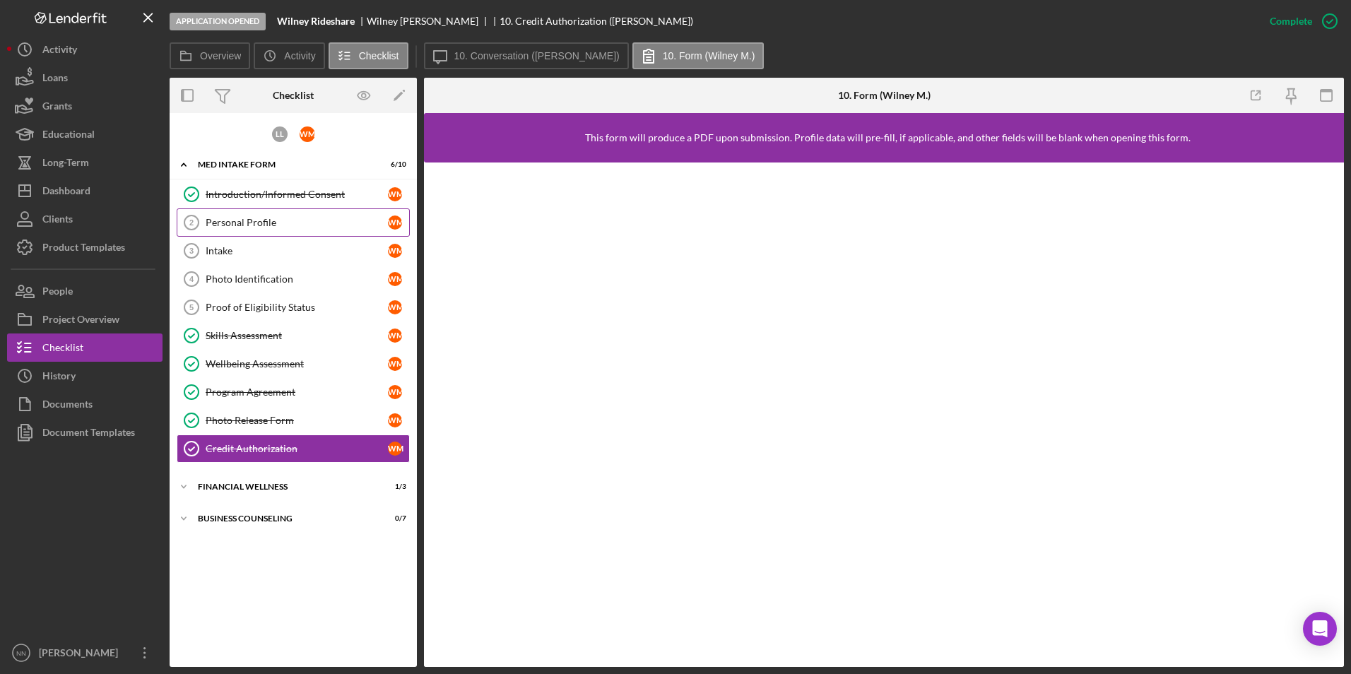
click at [299, 228] on div "Personal Profile" at bounding box center [297, 222] width 182 height 11
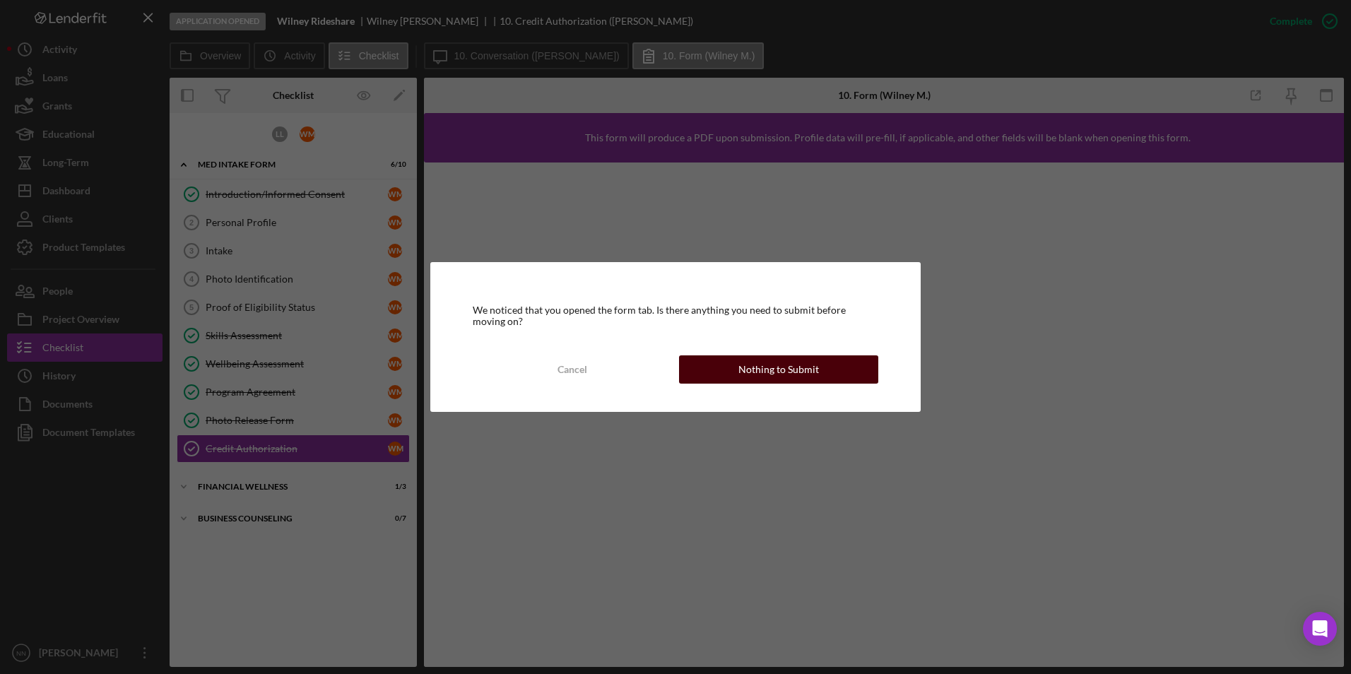
click at [737, 366] on button "Nothing to Submit" at bounding box center [778, 369] width 199 height 28
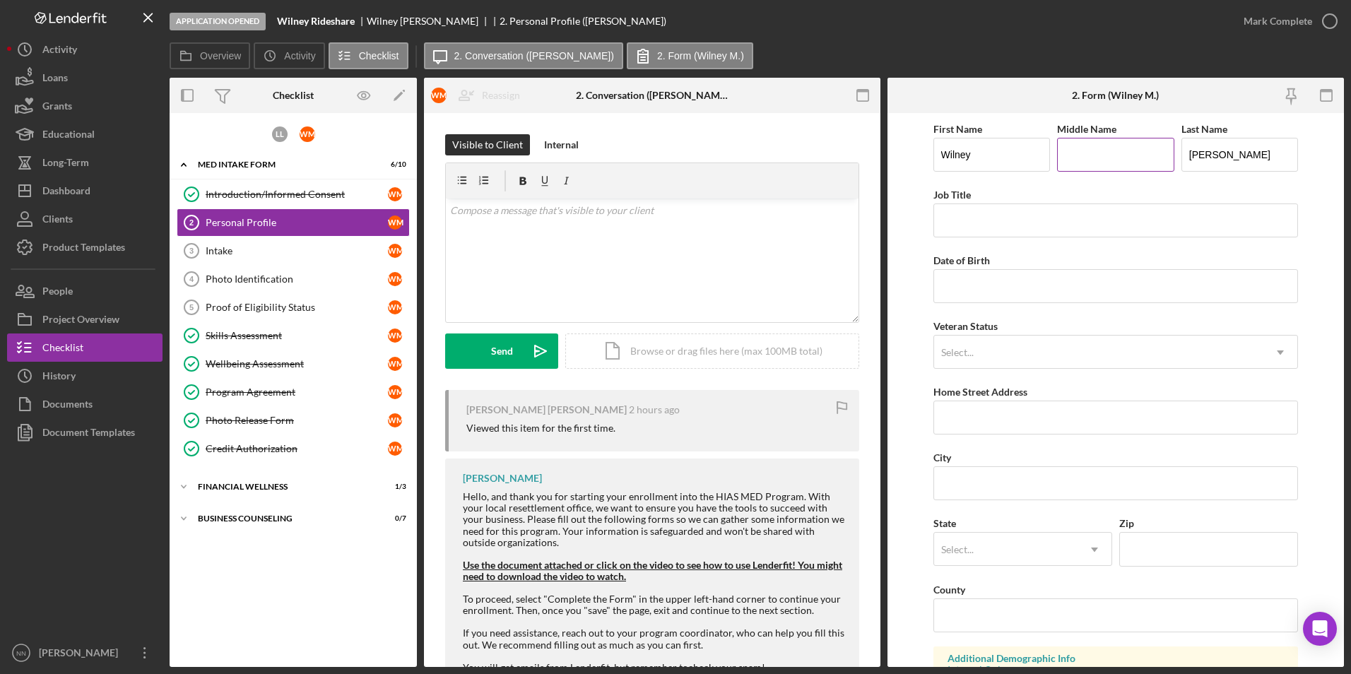
click at [1103, 143] on input "Middle Name" at bounding box center [1115, 155] width 117 height 34
type input "De [DEMOGRAPHIC_DATA]"
type input "Maintenance"
click at [1045, 280] on input "Date of Birth" at bounding box center [1115, 286] width 365 height 34
drag, startPoint x: 1045, startPoint y: 280, endPoint x: 959, endPoint y: 307, distance: 90.1
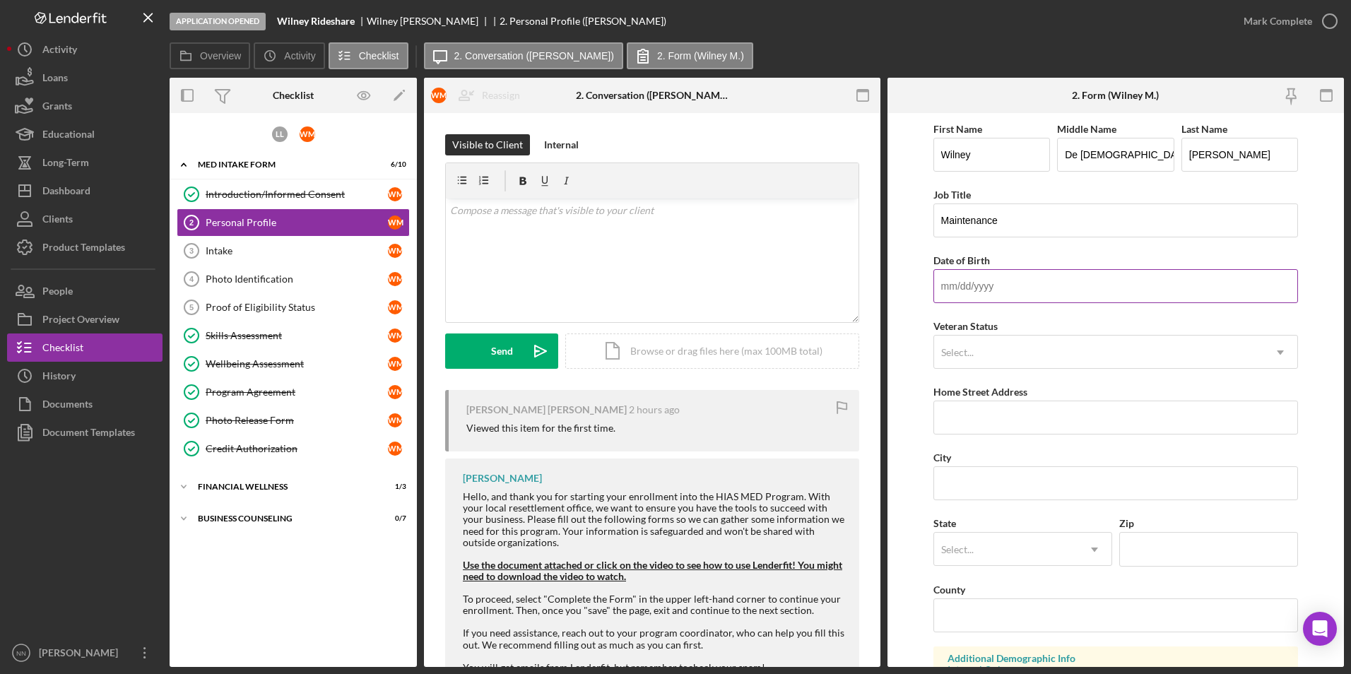
drag, startPoint x: 959, startPoint y: 307, endPoint x: 978, endPoint y: 275, distance: 36.5
click at [978, 275] on input "Date of Birth" at bounding box center [1115, 286] width 365 height 34
click at [978, 290] on input "[DATE]" at bounding box center [1115, 286] width 365 height 34
type input "[DATE]"
click at [1033, 368] on div "Select..." at bounding box center [1099, 352] width 330 height 32
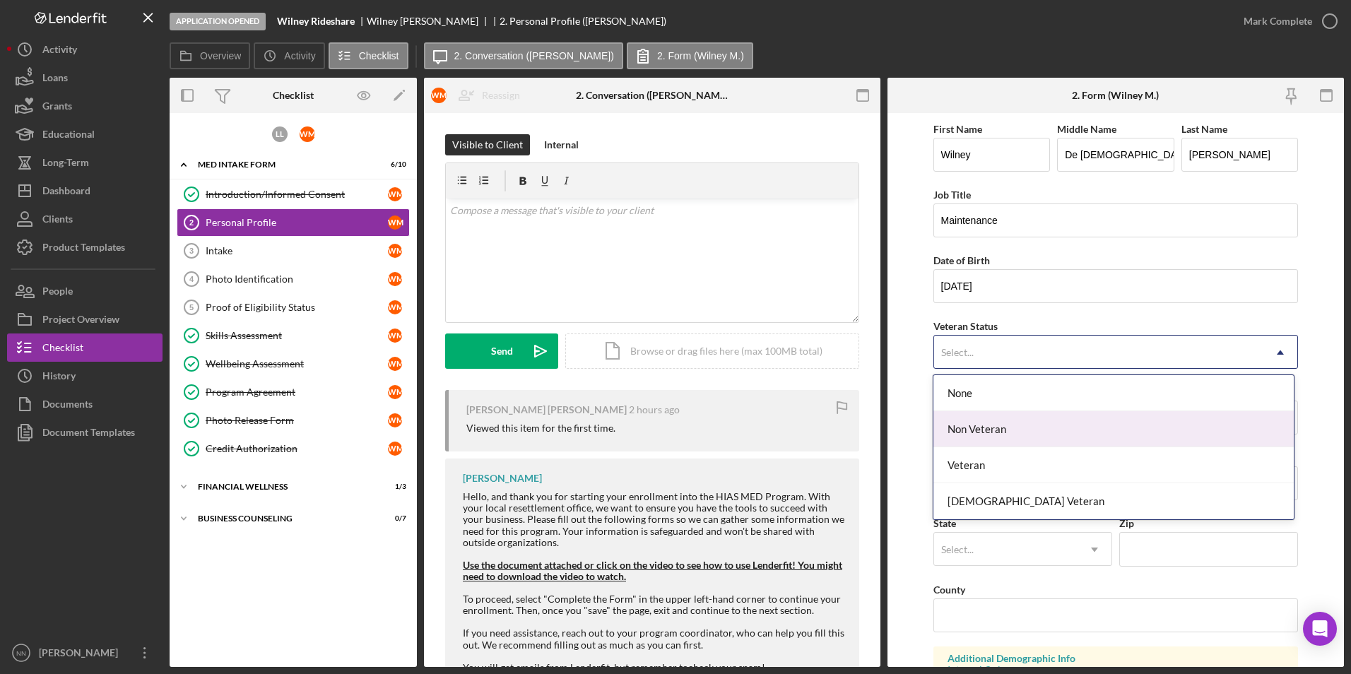
click at [1028, 436] on div "Non Veteran" at bounding box center [1113, 429] width 360 height 36
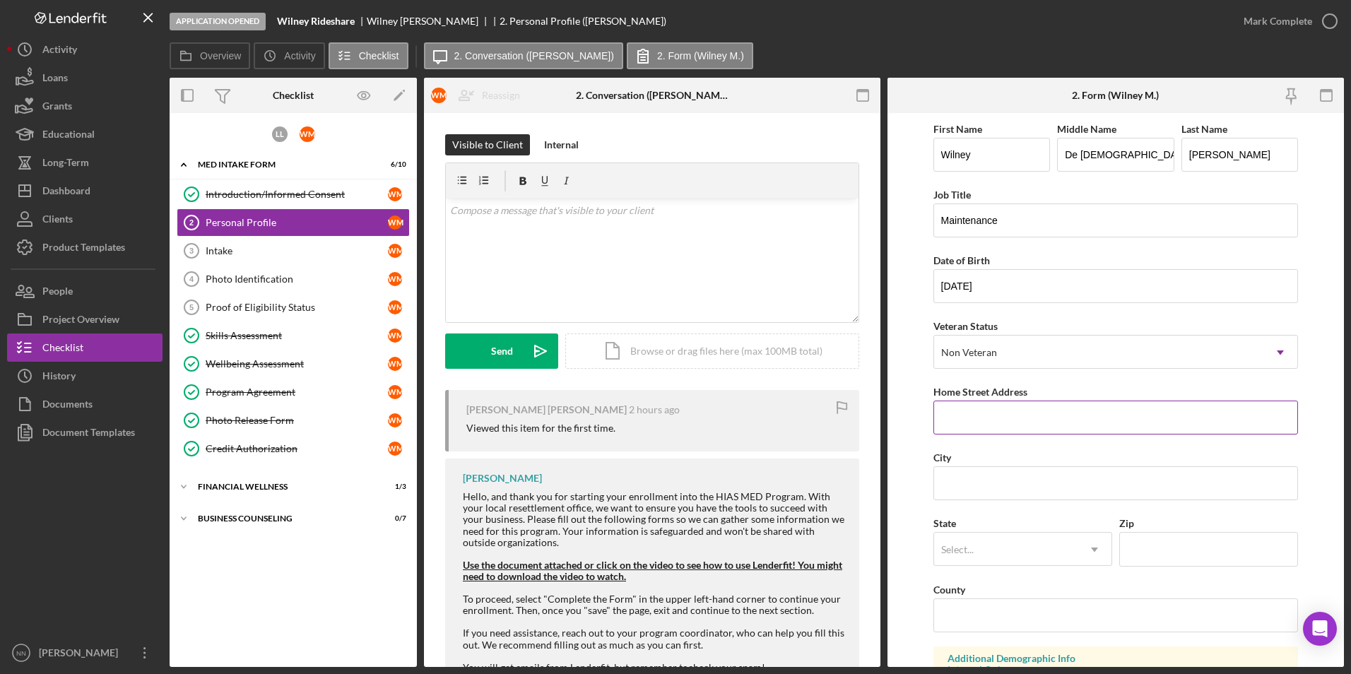
click at [1027, 425] on input "Home Street Address" at bounding box center [1115, 418] width 365 height 34
paste input "[STREET_ADDRESS][PERSON_NAME]"
type input "[STREET_ADDRESS][PERSON_NAME]"
click at [1009, 494] on input "City" at bounding box center [1115, 483] width 365 height 34
type input "Charlotte"
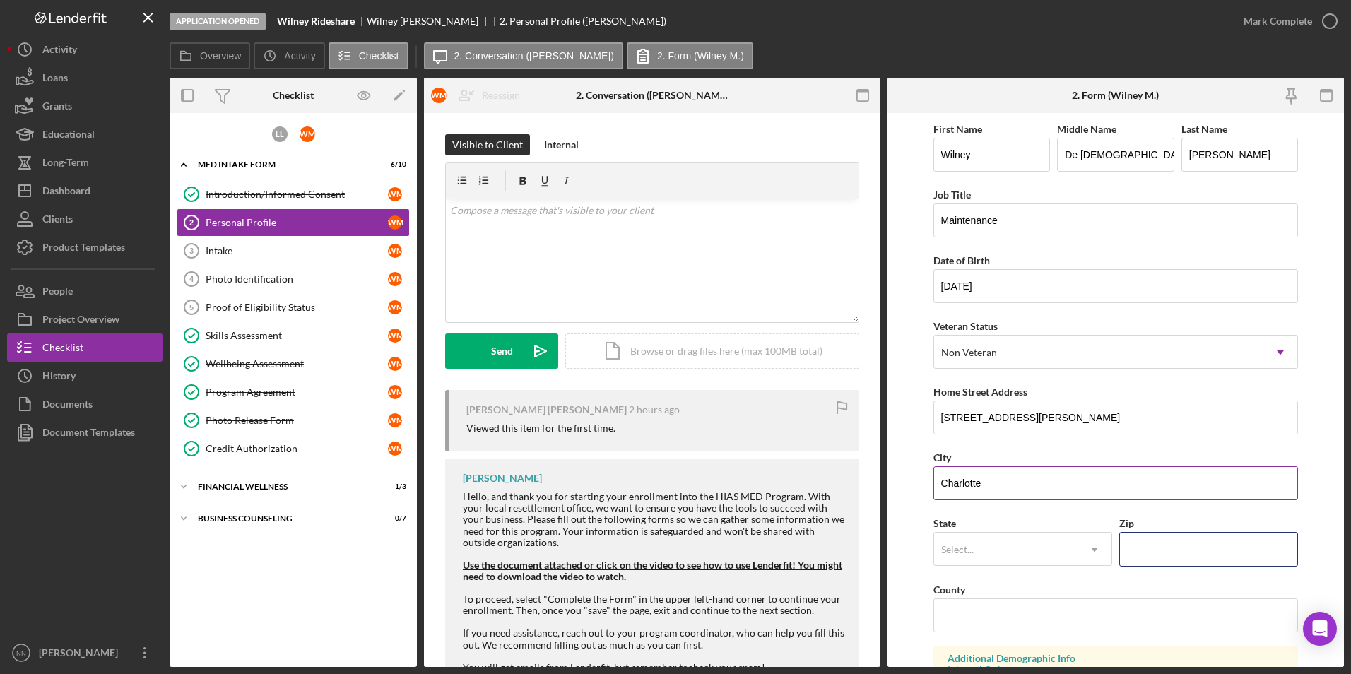
type input "28205"
type input "[US_STATE]"
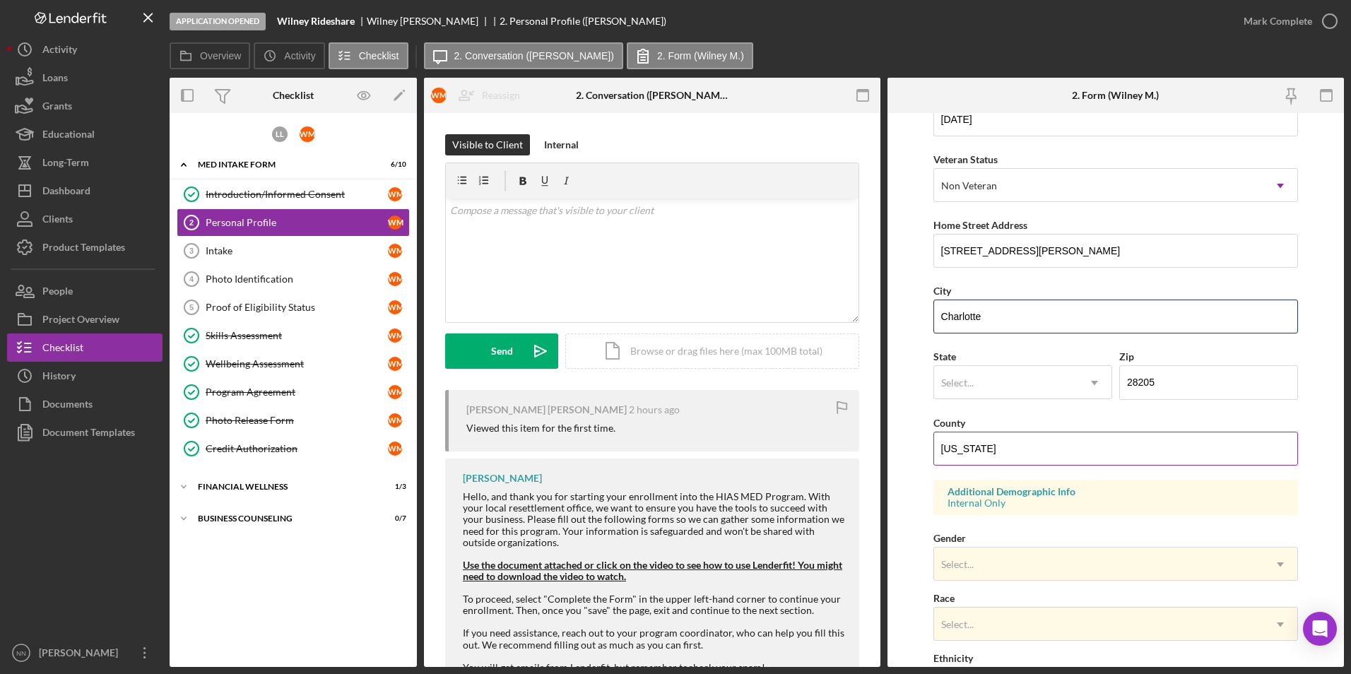
scroll to position [212, 0]
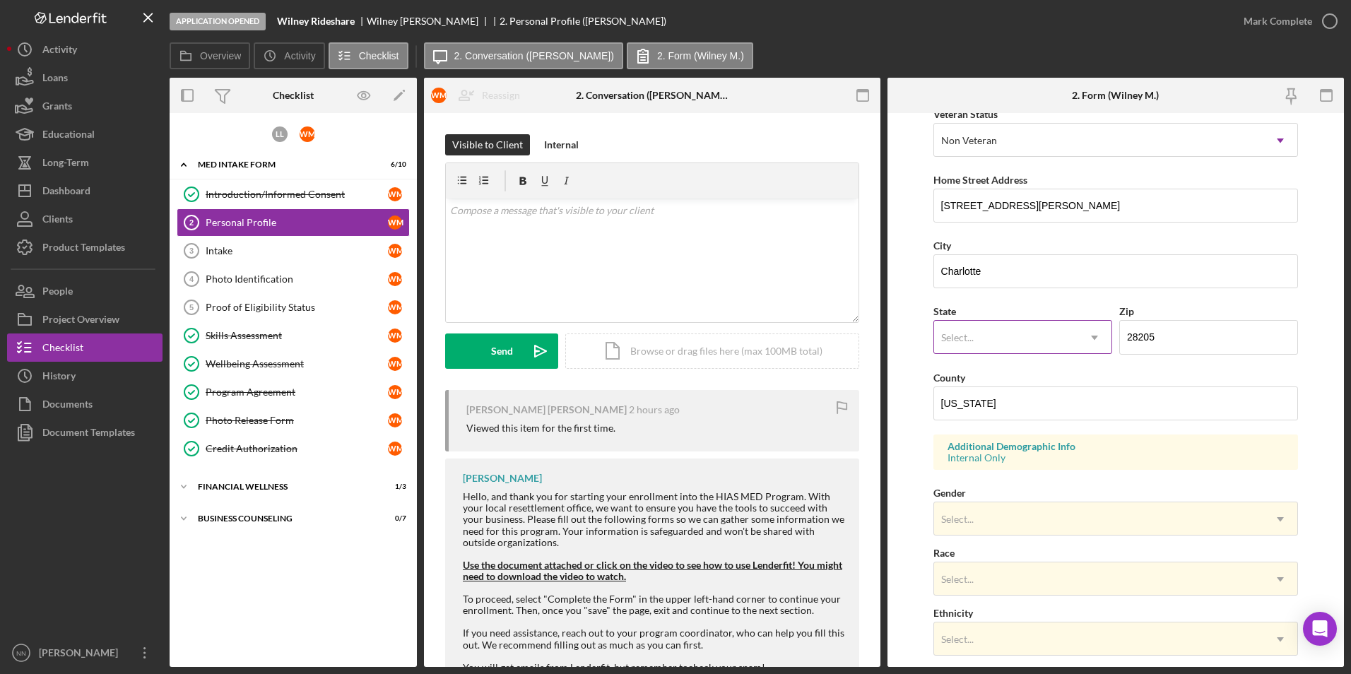
click at [1025, 328] on div "Select..." at bounding box center [1005, 337] width 143 height 32
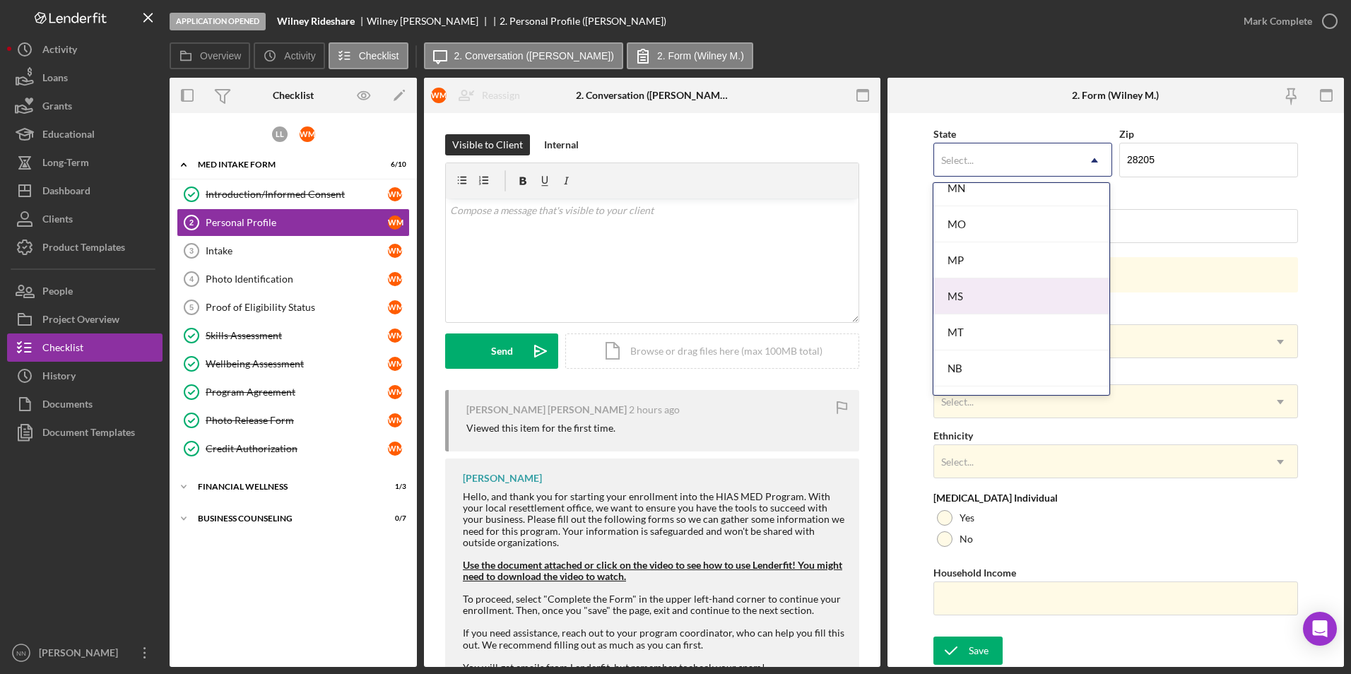
scroll to position [1271, 0]
click at [993, 365] on div "NC" at bounding box center [1021, 370] width 176 height 36
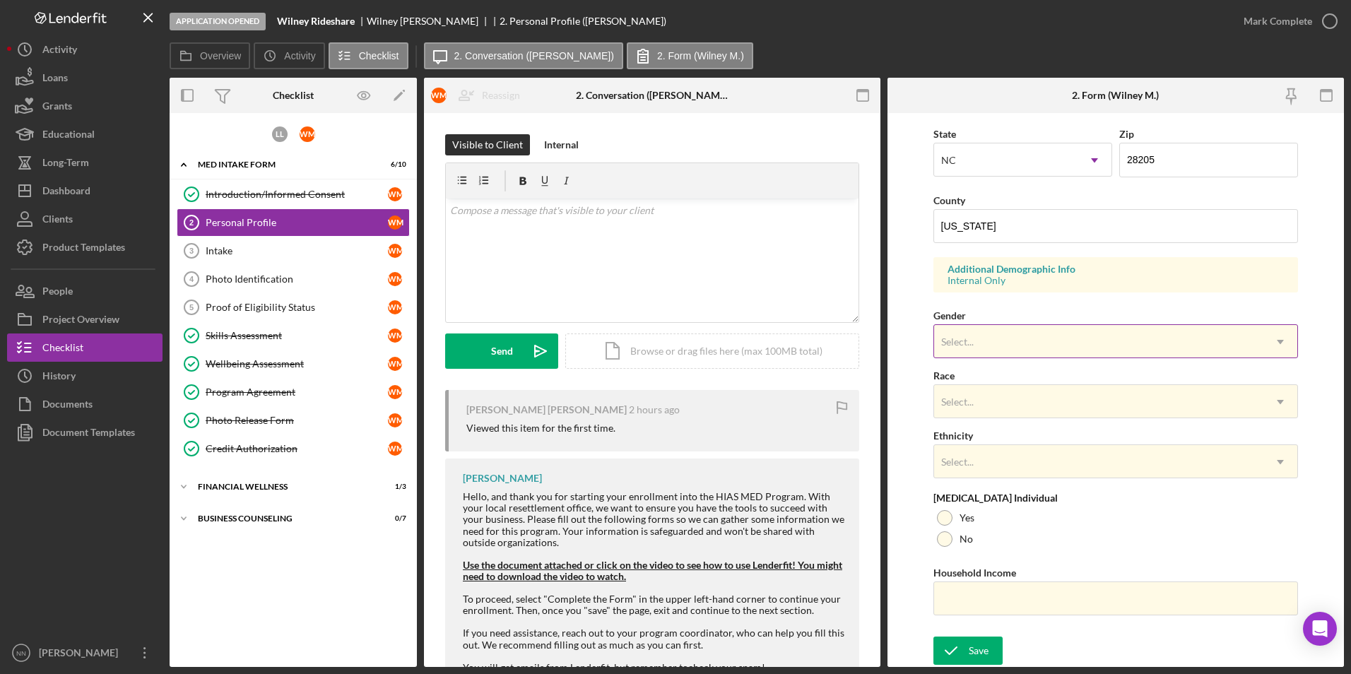
click at [1120, 334] on div "Select..." at bounding box center [1099, 342] width 330 height 32
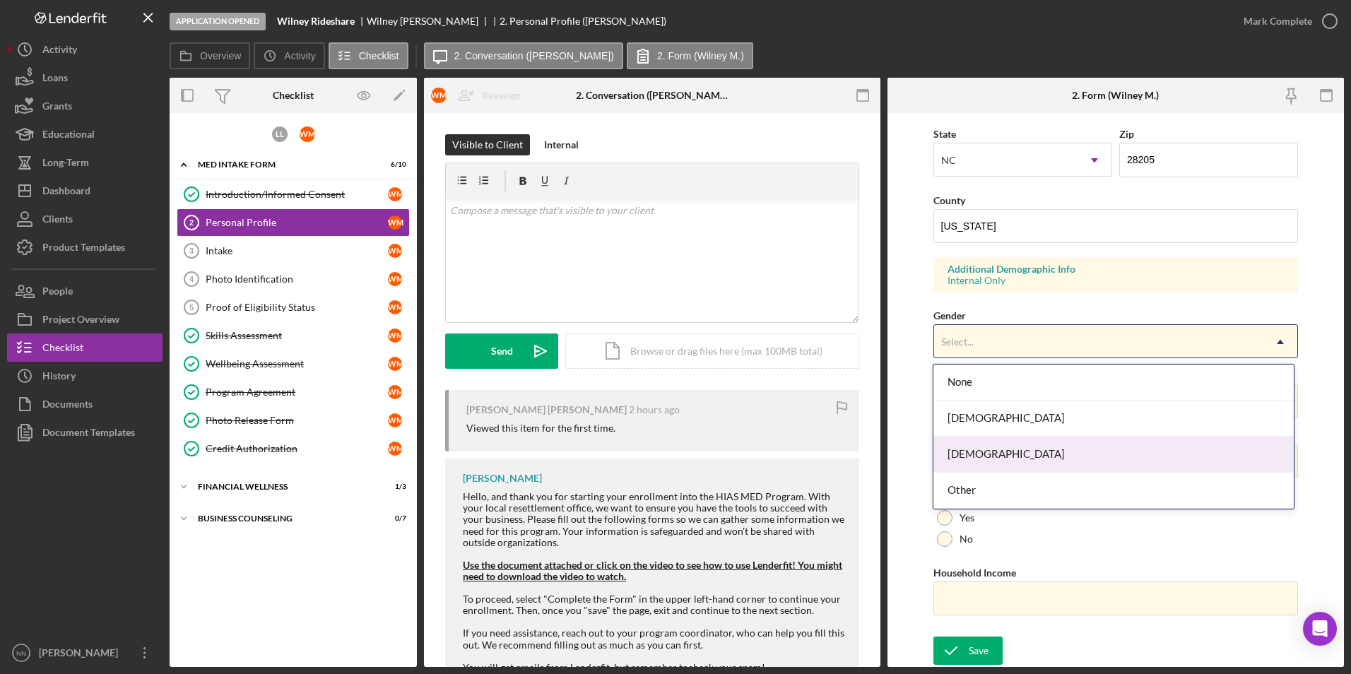
click at [1010, 455] on div "[DEMOGRAPHIC_DATA]" at bounding box center [1113, 455] width 360 height 36
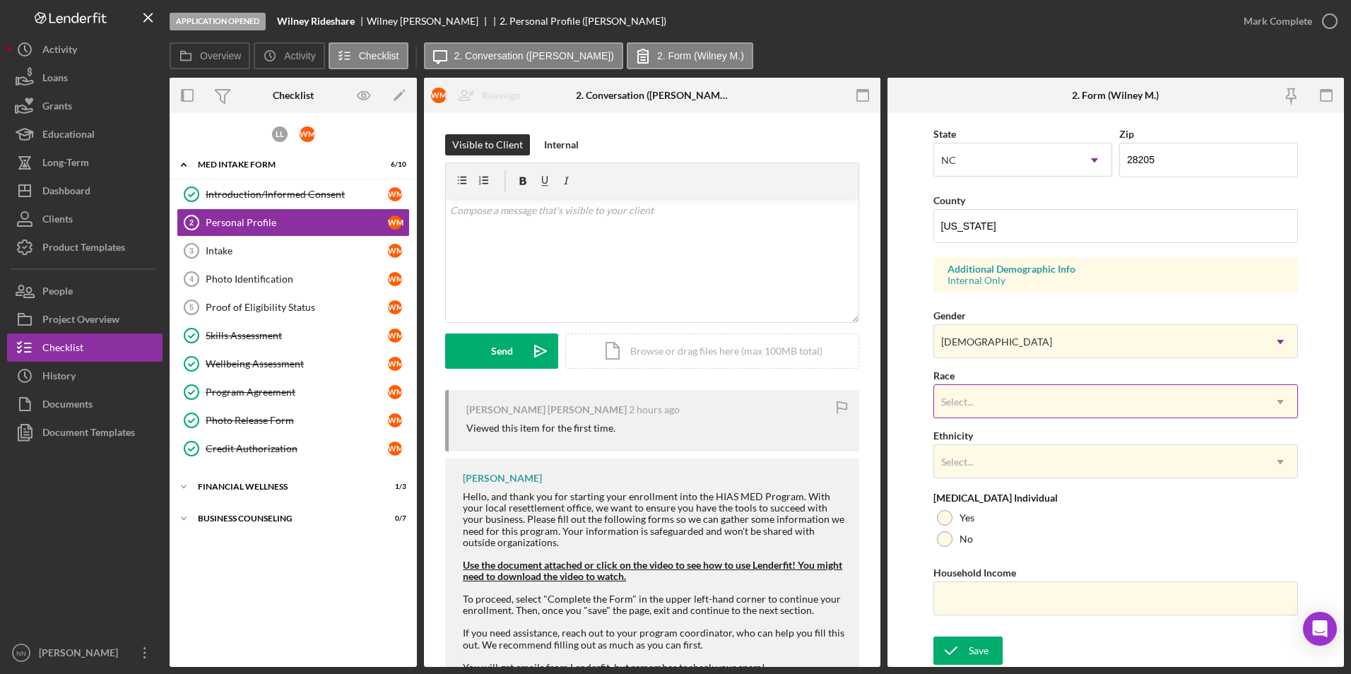
click at [1010, 391] on div "Select..." at bounding box center [1099, 402] width 330 height 32
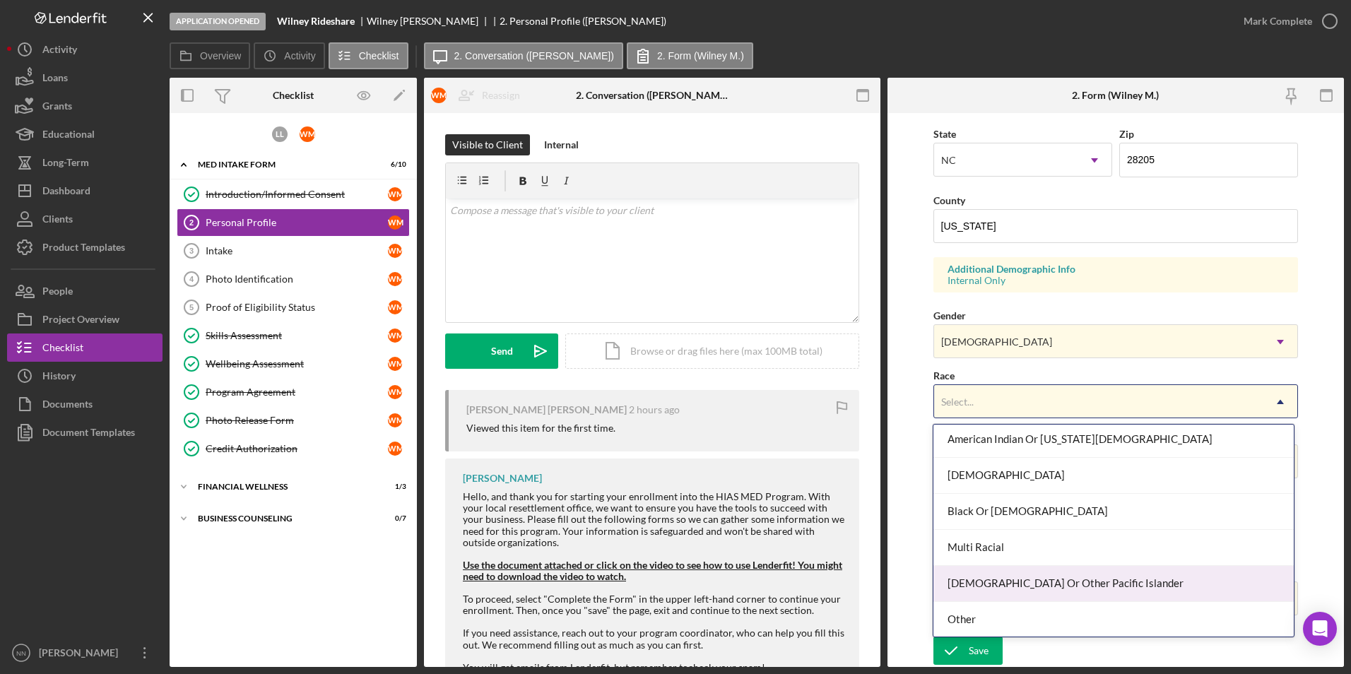
scroll to position [71, 0]
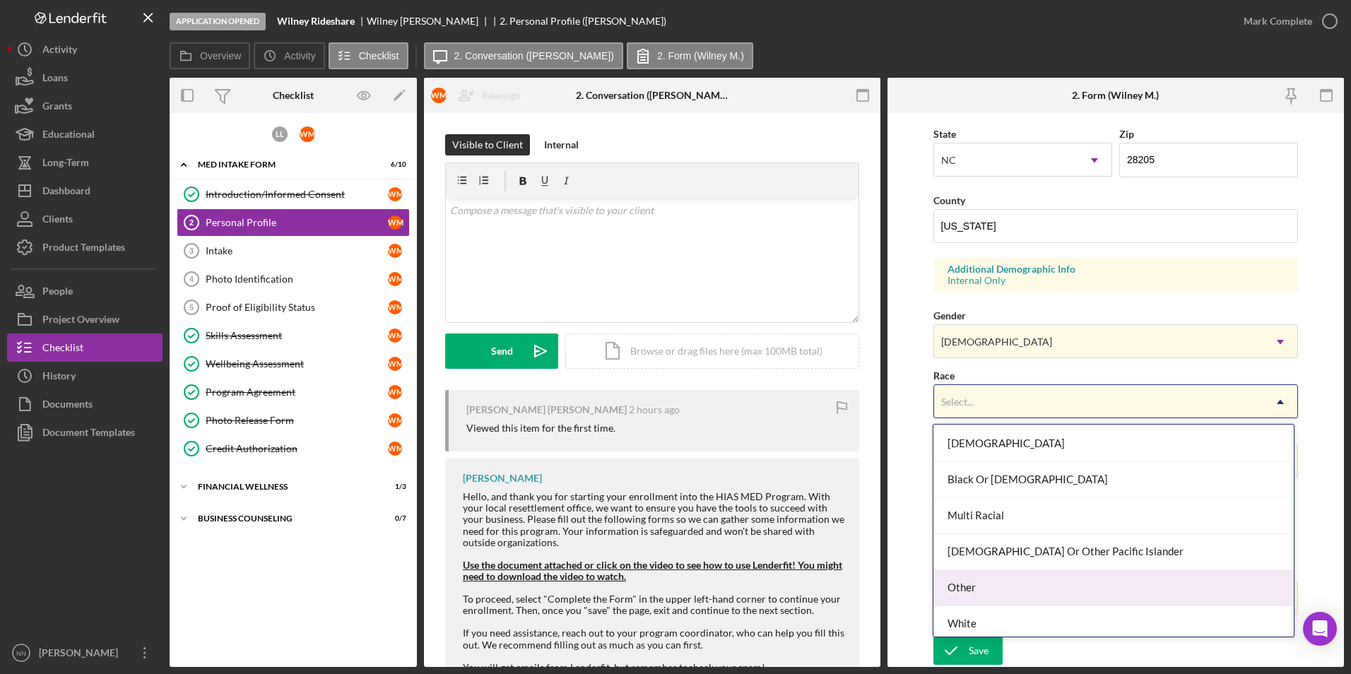
click at [994, 595] on div "Other" at bounding box center [1113, 588] width 360 height 36
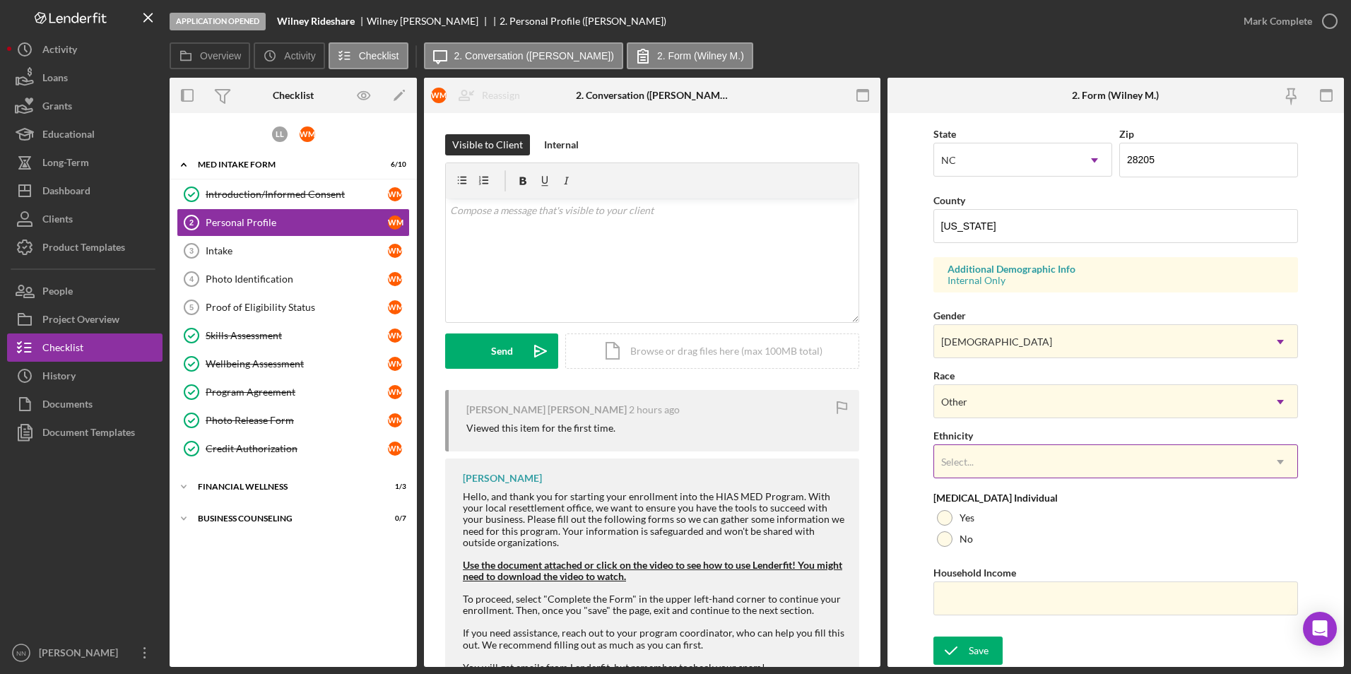
click at [963, 458] on div "Select..." at bounding box center [957, 461] width 32 height 11
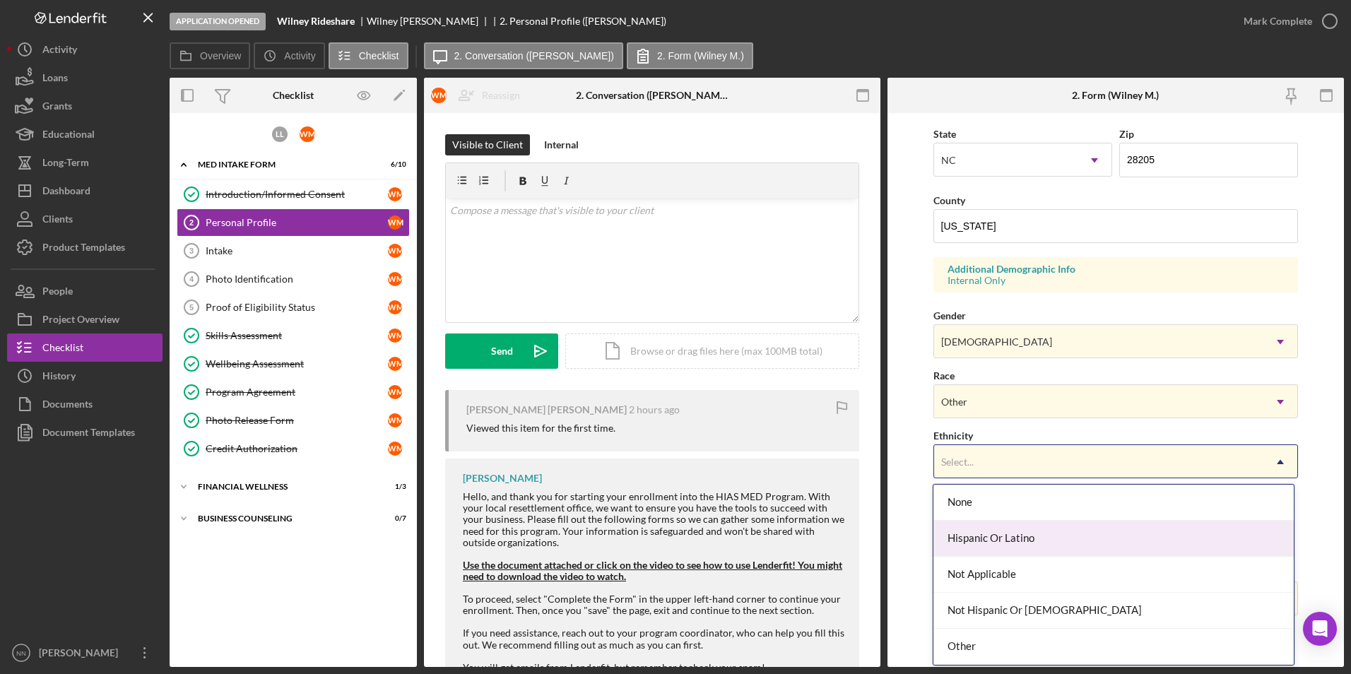
click at [1012, 534] on div "Hispanic Or Latino" at bounding box center [1113, 539] width 360 height 36
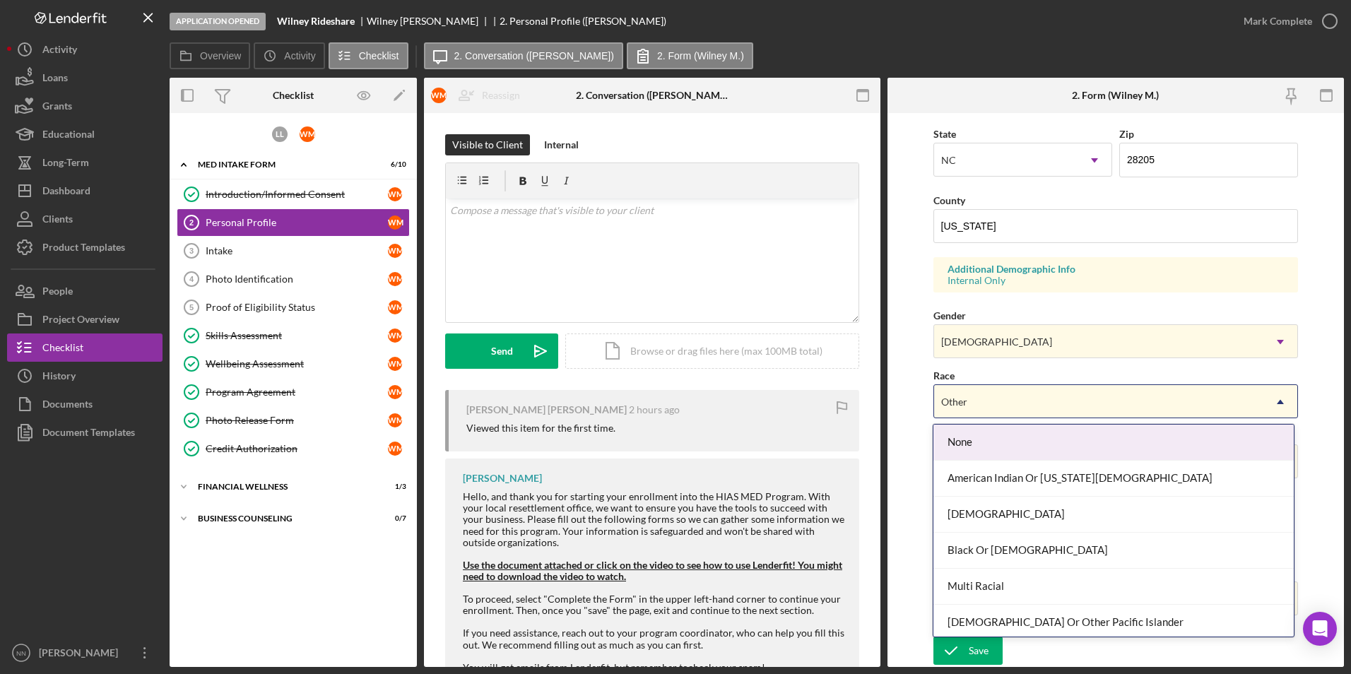
click at [1016, 394] on div "Other" at bounding box center [1099, 402] width 330 height 32
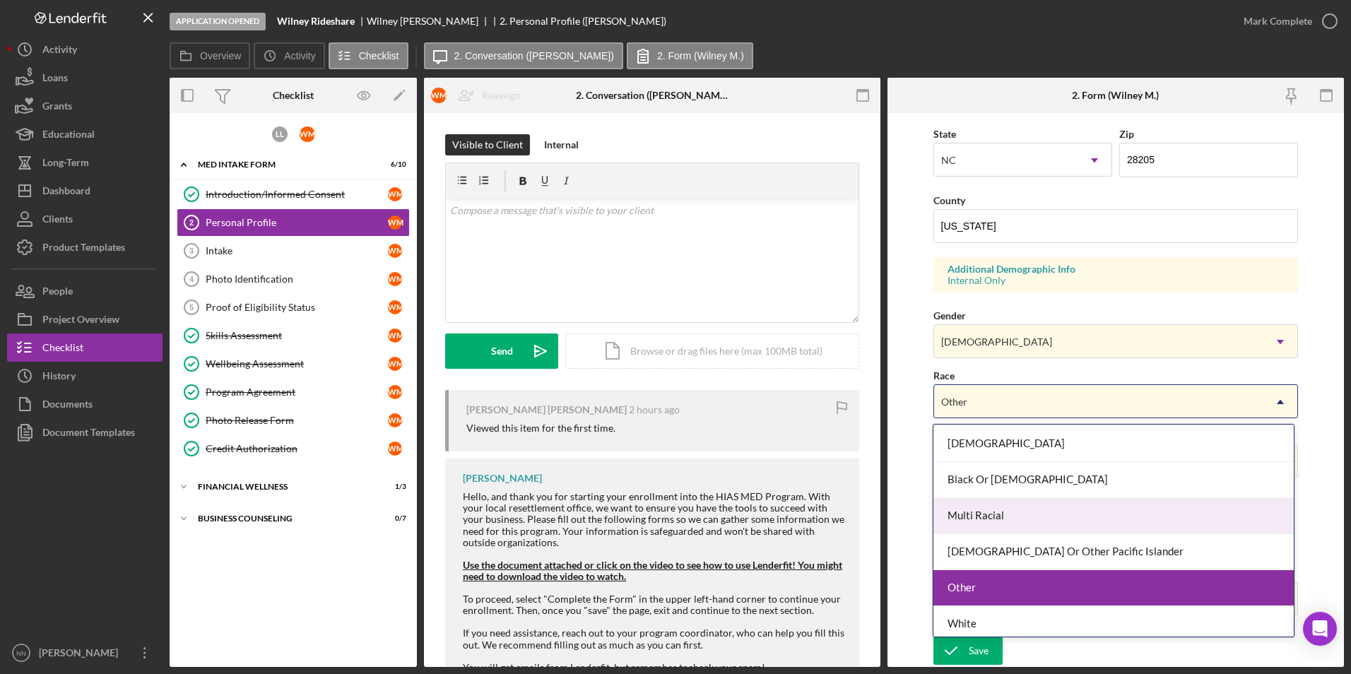
scroll to position [76, 0]
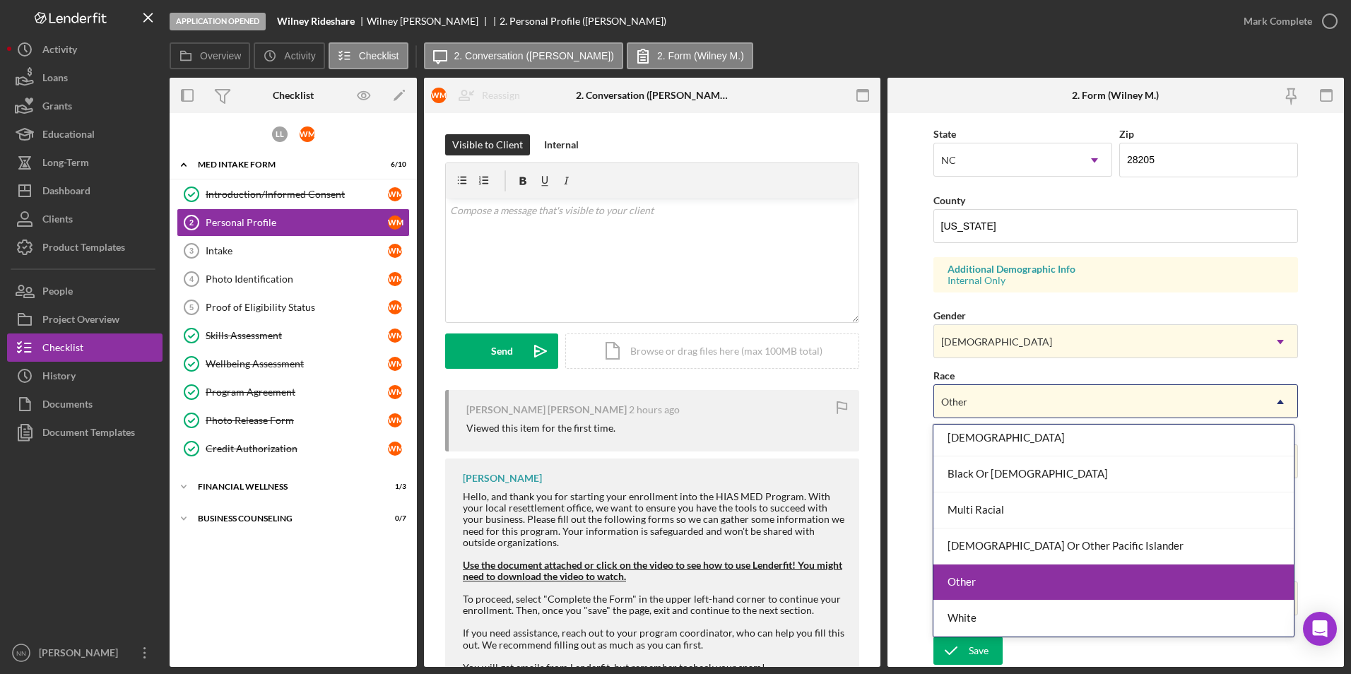
click at [1006, 587] on div "Other" at bounding box center [1113, 582] width 360 height 36
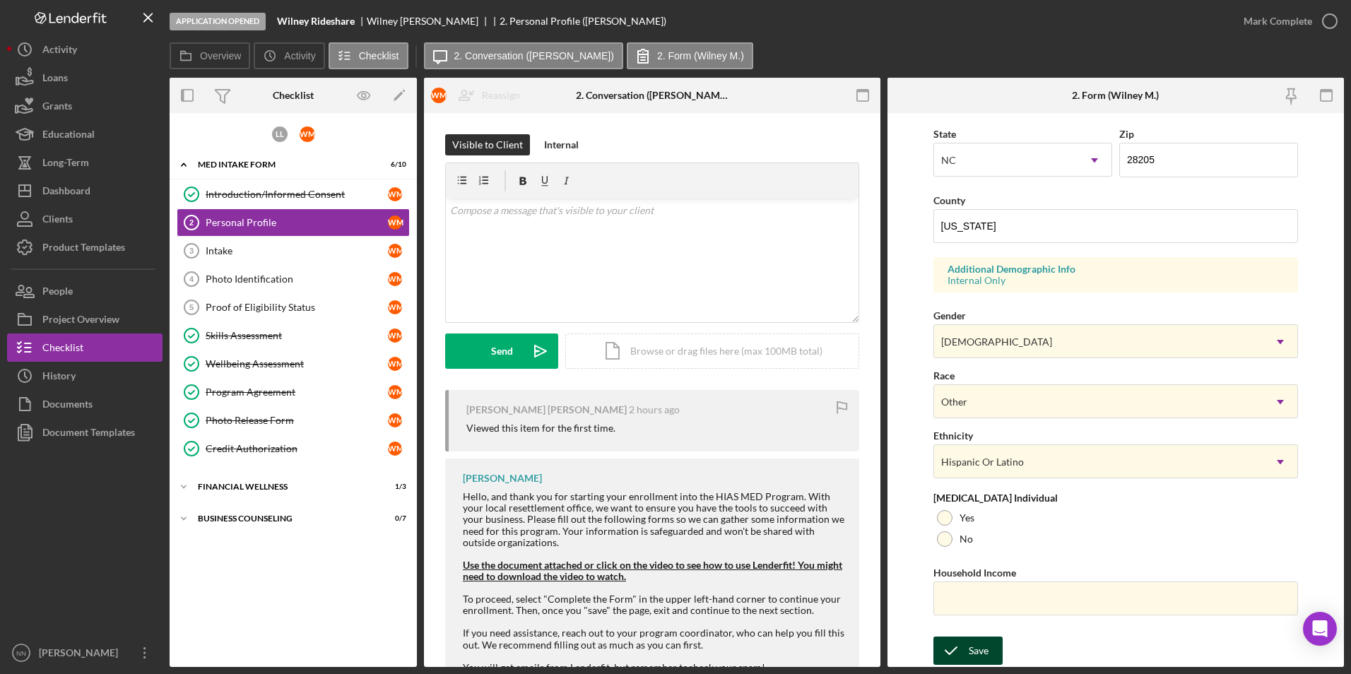
click at [963, 642] on icon "submit" at bounding box center [950, 650] width 35 height 35
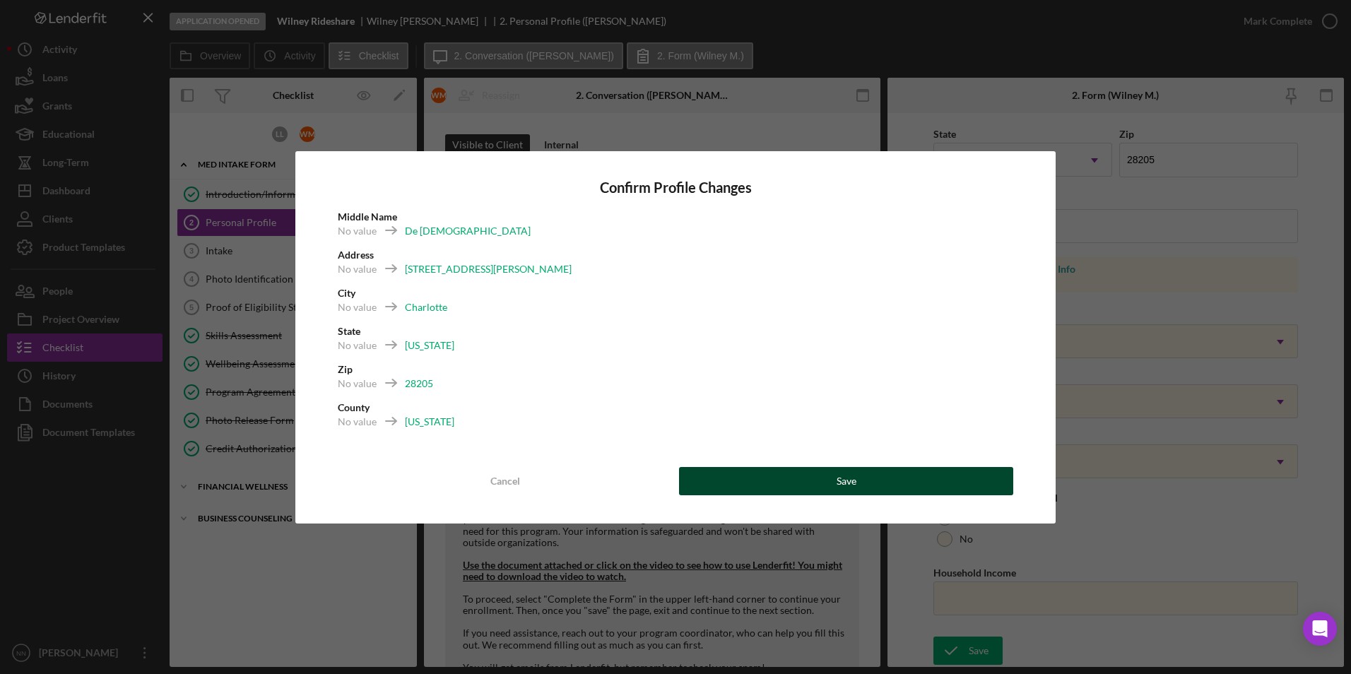
click at [884, 480] on button "Save" at bounding box center [846, 481] width 334 height 28
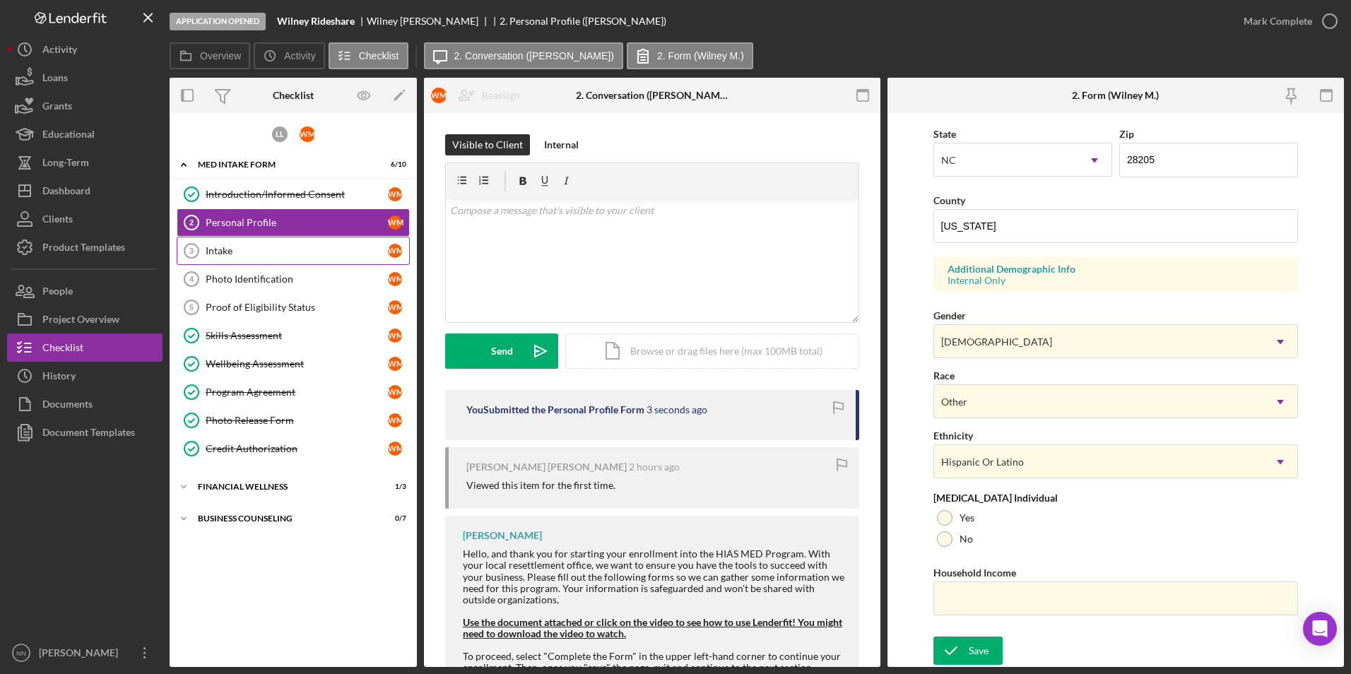
click at [276, 248] on div "Intake" at bounding box center [297, 250] width 182 height 11
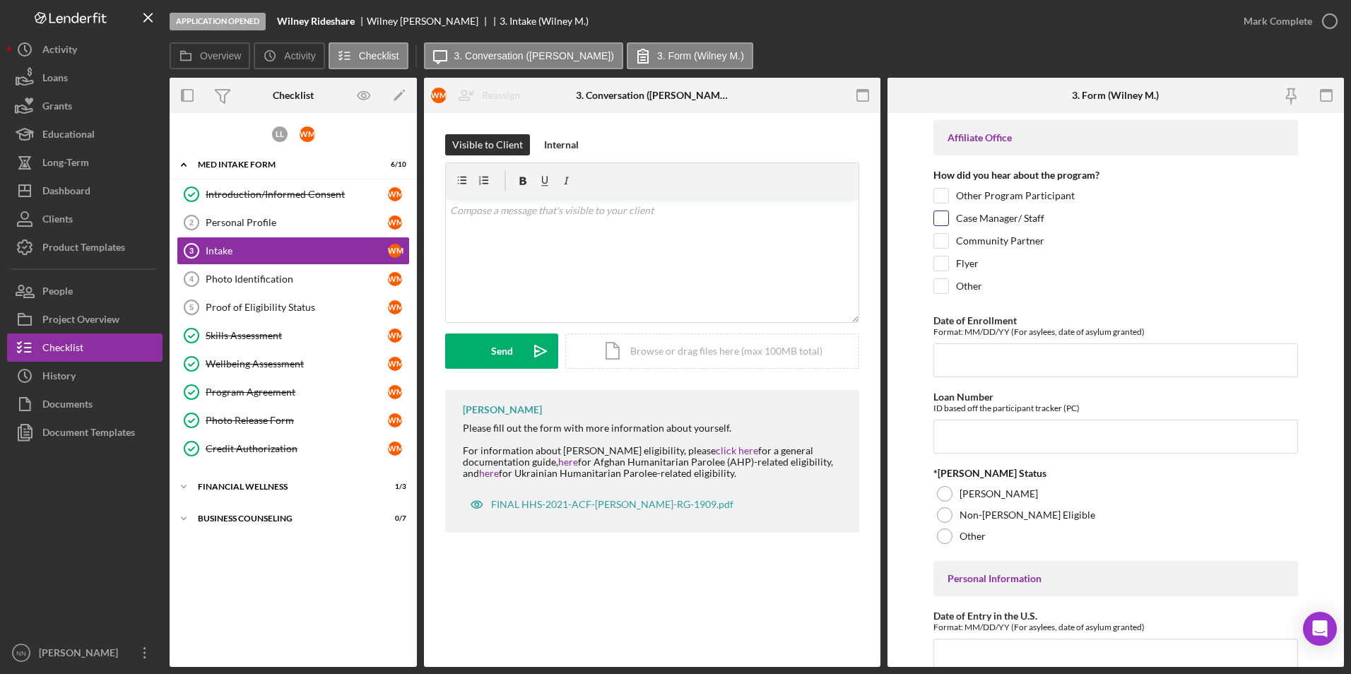
click at [949, 215] on div "Case Manager/ Staff" at bounding box center [1115, 221] width 365 height 23
click at [946, 221] on input "Case Manager/ Staff" at bounding box center [941, 218] width 14 height 14
checkbox input "true"
click at [942, 196] on input "Other Program Participant" at bounding box center [941, 196] width 14 height 14
checkbox input "true"
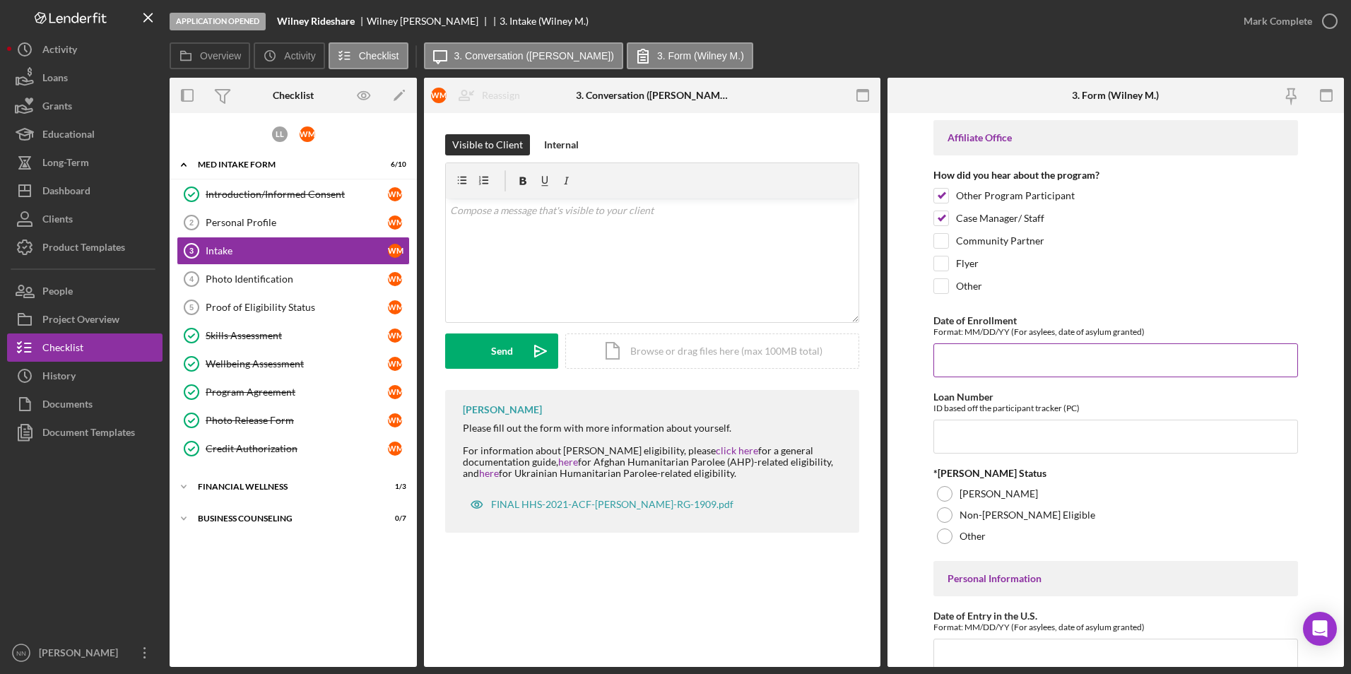
click at [1095, 364] on input "Date of Enrollment" at bounding box center [1115, 360] width 365 height 34
type input "[DATE]"
click at [992, 453] on input "Loan Number" at bounding box center [1115, 437] width 365 height 34
paste input "CRRA2531"
type input "CRRA2531"
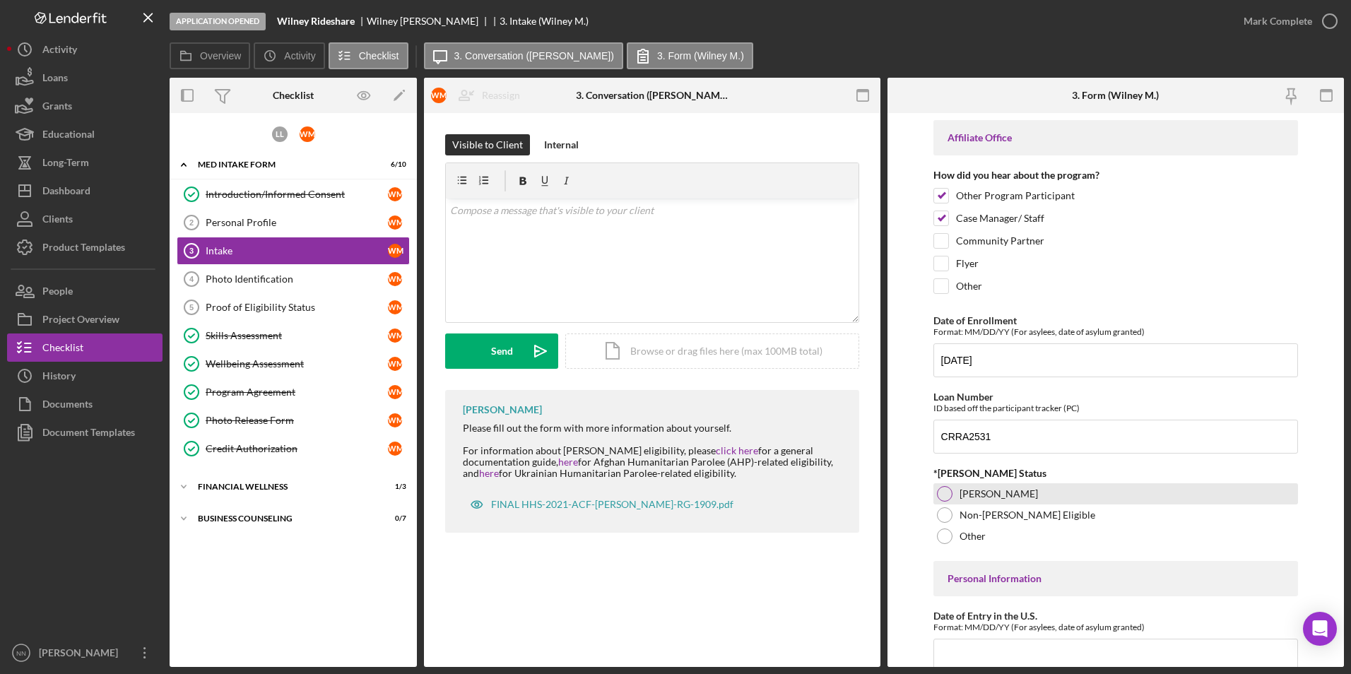
click at [966, 504] on div "[PERSON_NAME]" at bounding box center [1115, 493] width 365 height 21
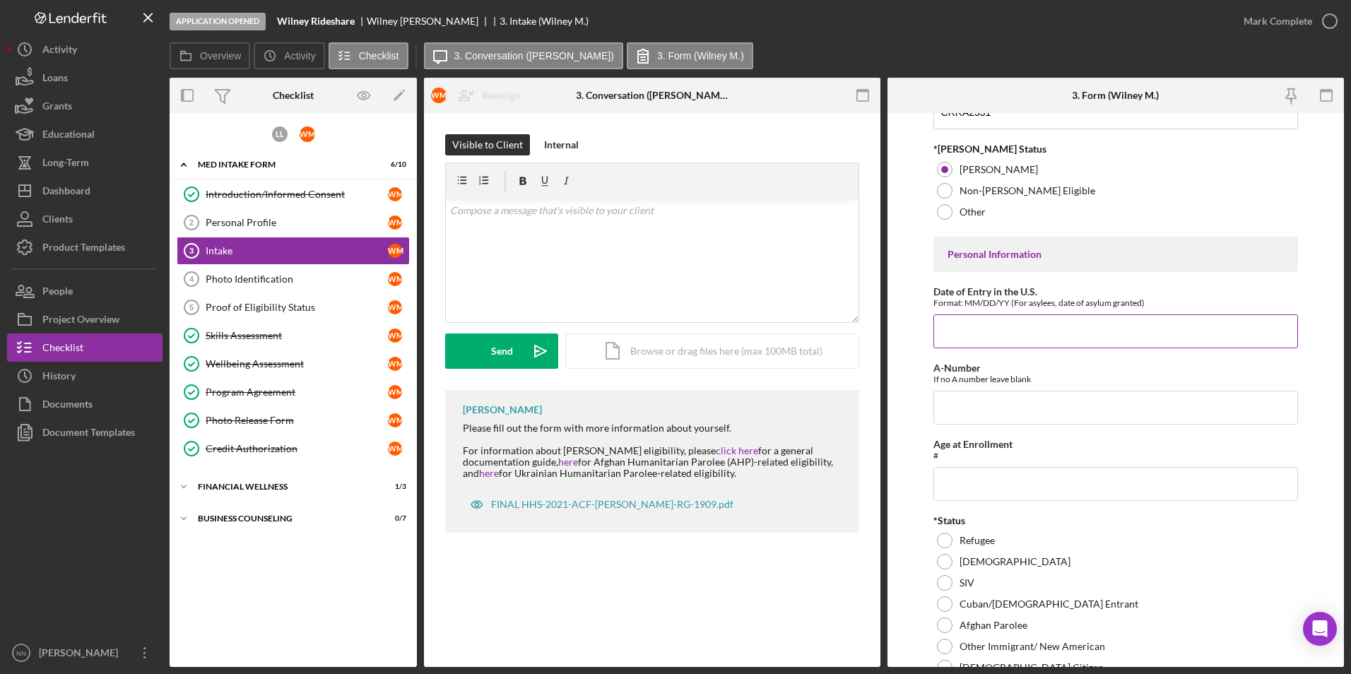
scroll to position [353, 0]
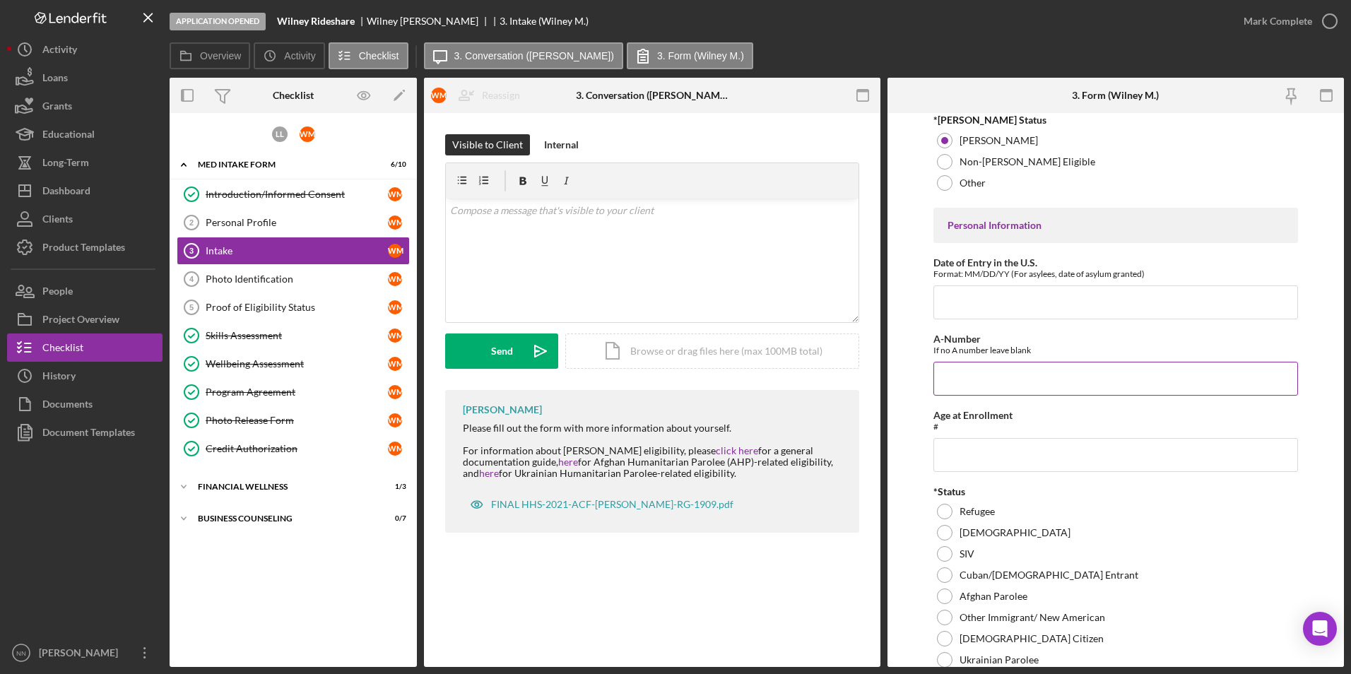
click at [999, 379] on input "A-Number" at bounding box center [1115, 379] width 365 height 34
paste input "217,946,876"
type input "217,946,876"
click at [983, 469] on input "Age at Enrollment" at bounding box center [1115, 455] width 365 height 34
type input "27"
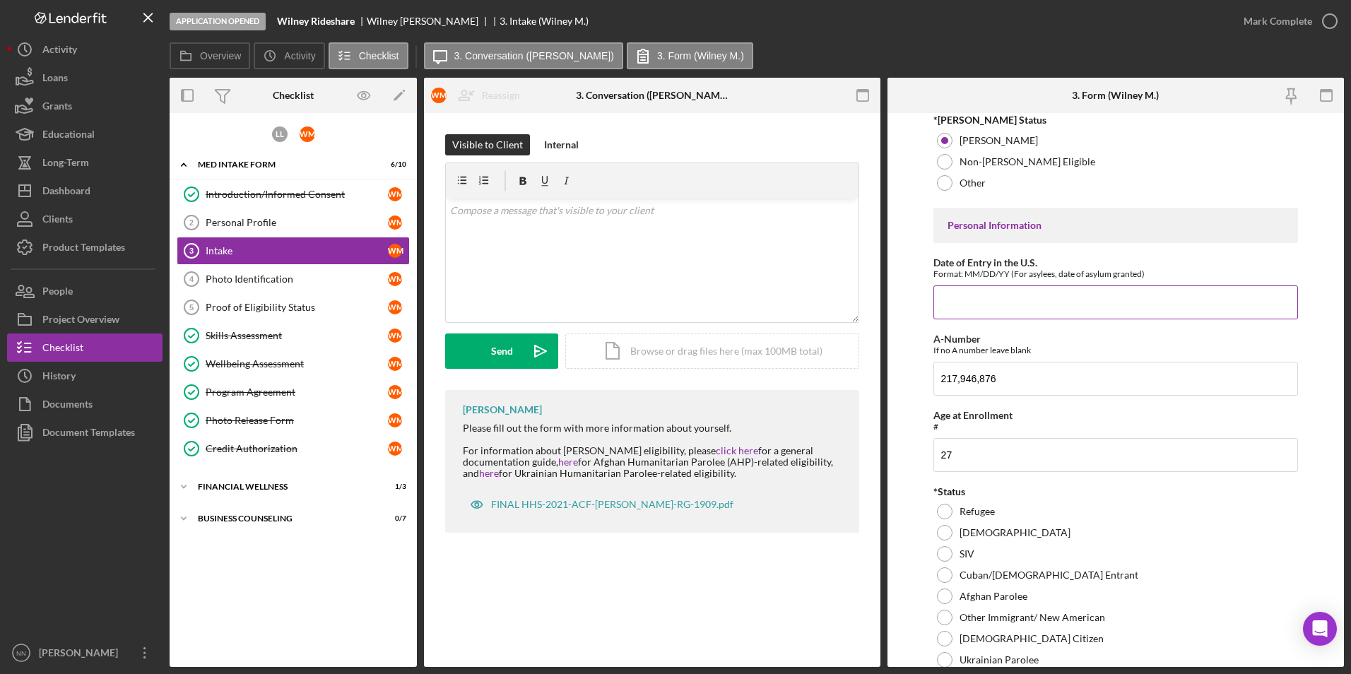
click at [990, 319] on input "Date of Entry in the U.S." at bounding box center [1115, 302] width 365 height 34
paste input "[DATE]"
drag, startPoint x: 962, startPoint y: 312, endPoint x: 879, endPoint y: 312, distance: 83.4
click at [880, 312] on div "Overview Internal Workflow Stage Application Opened Icon/Dropdown Arrow Archive…" at bounding box center [757, 372] width 1174 height 589
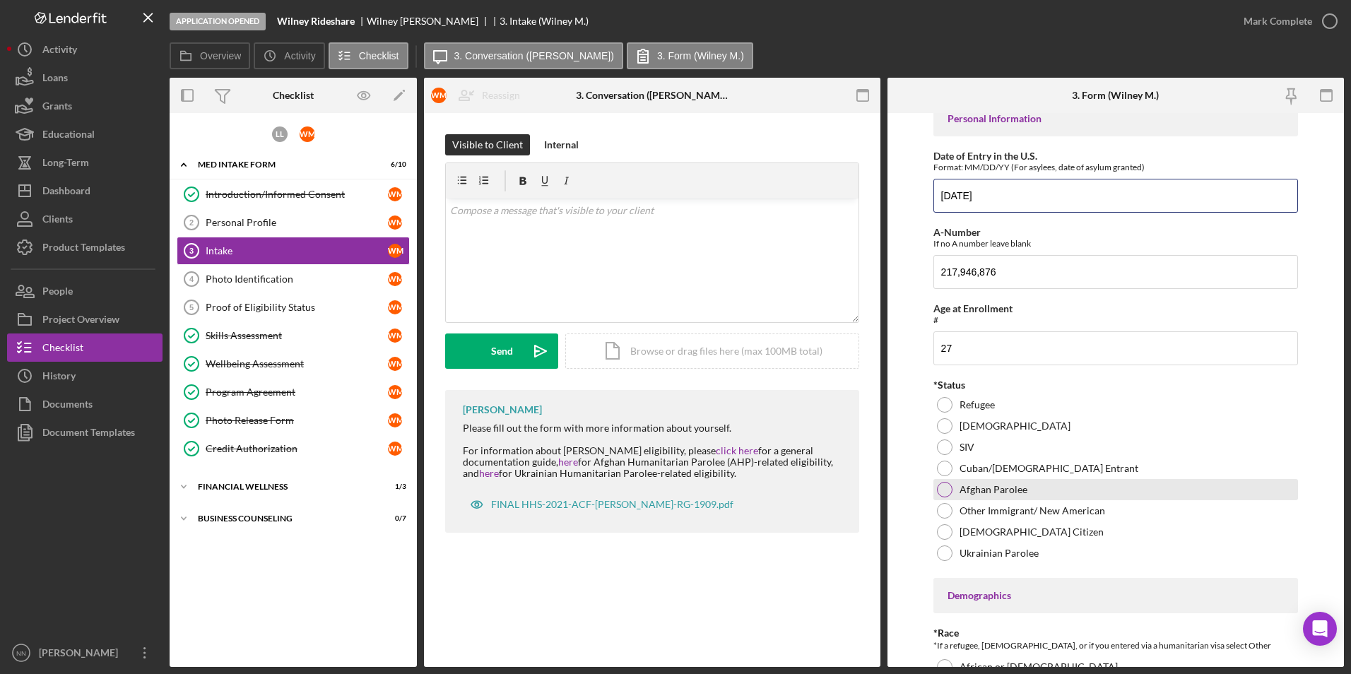
scroll to position [494, 0]
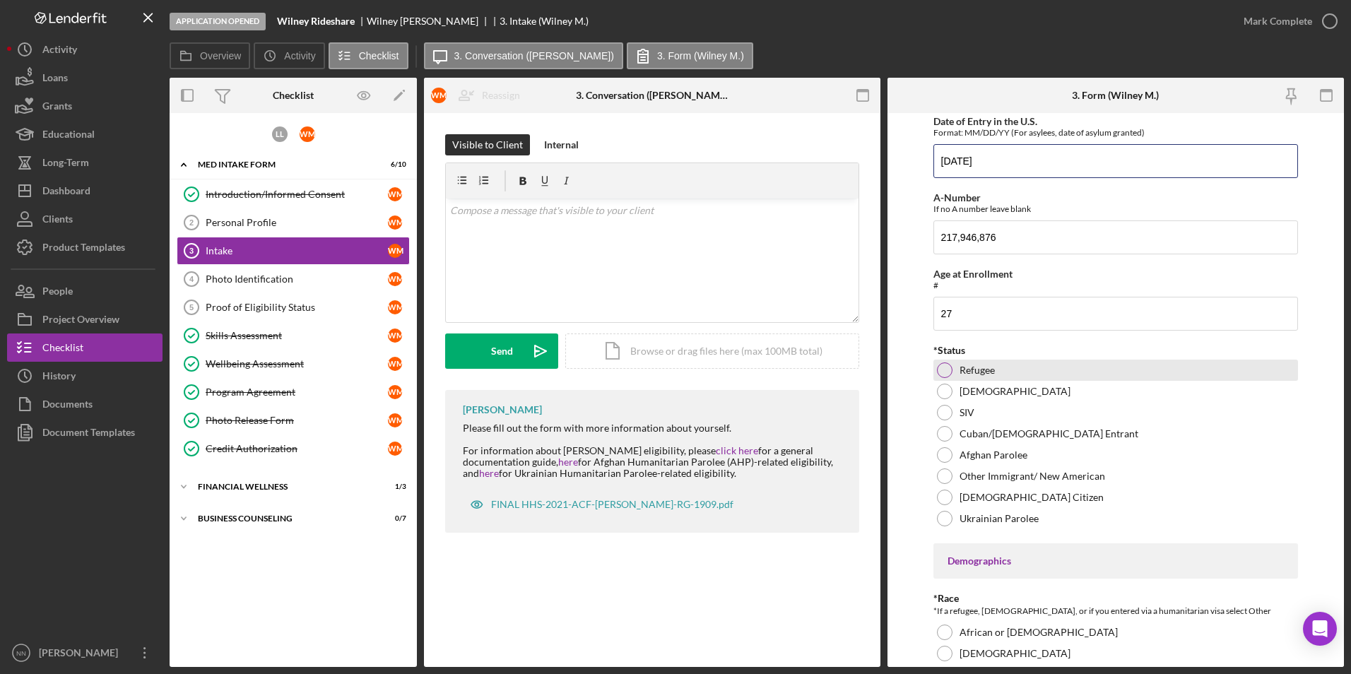
type input "[DATE]"
click at [997, 381] on div "Refugee" at bounding box center [1115, 370] width 365 height 21
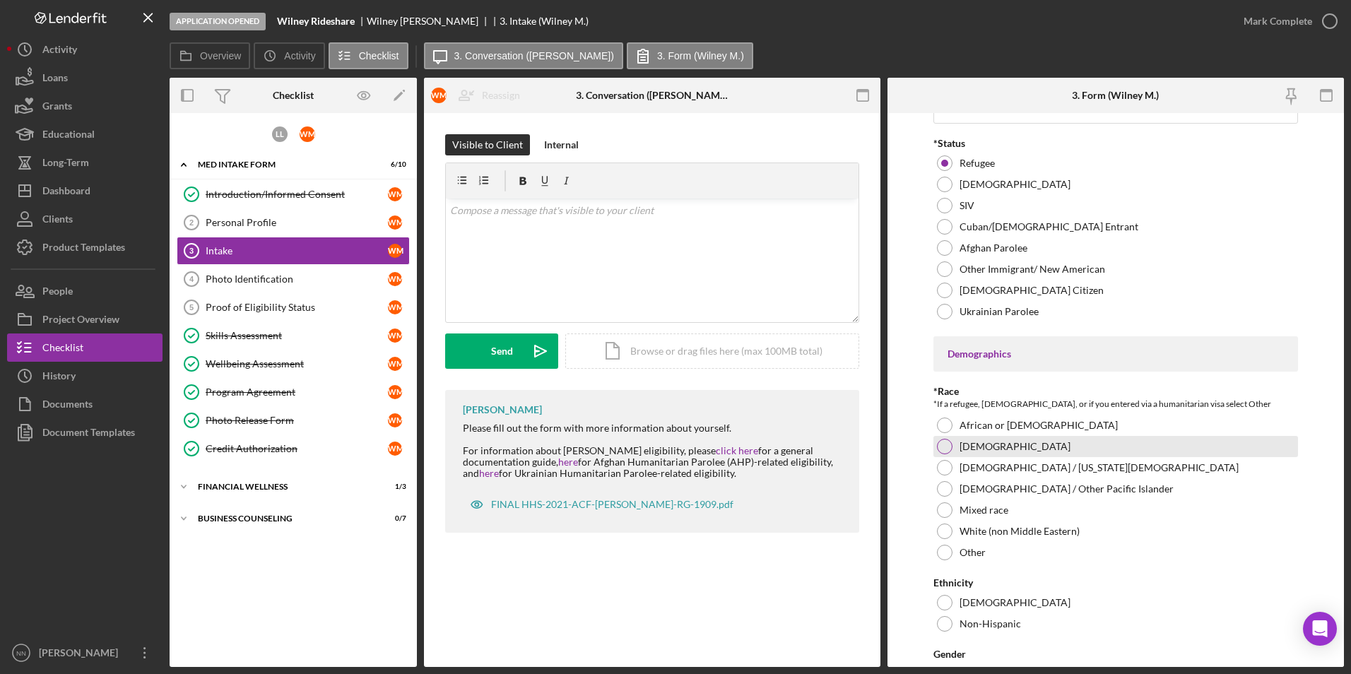
scroll to position [706, 0]
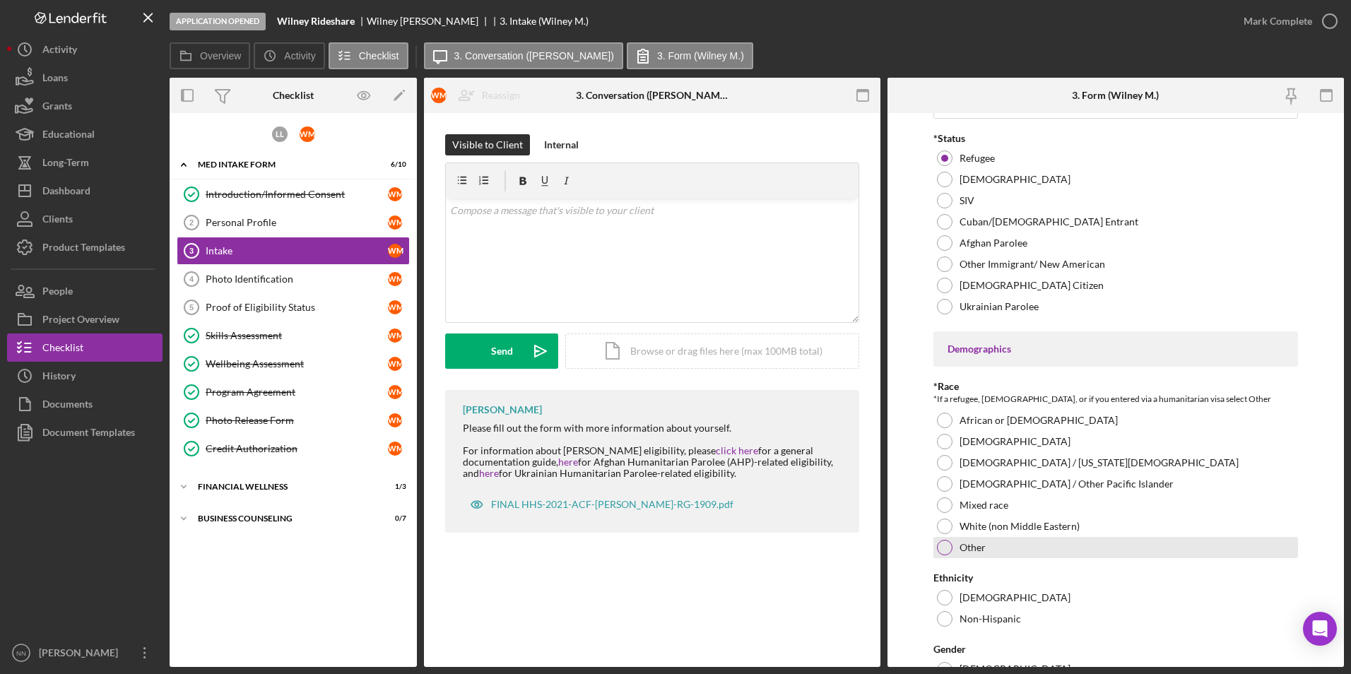
click at [987, 558] on div "Other" at bounding box center [1115, 547] width 365 height 21
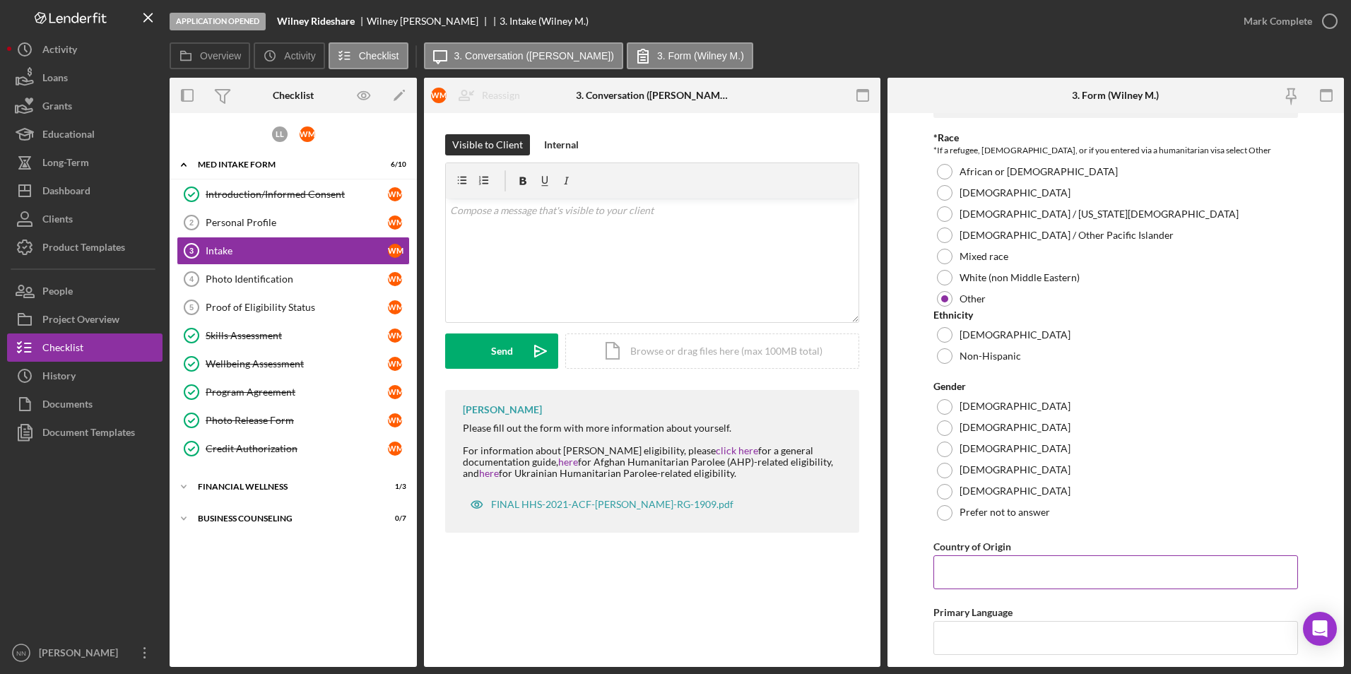
scroll to position [989, 0]
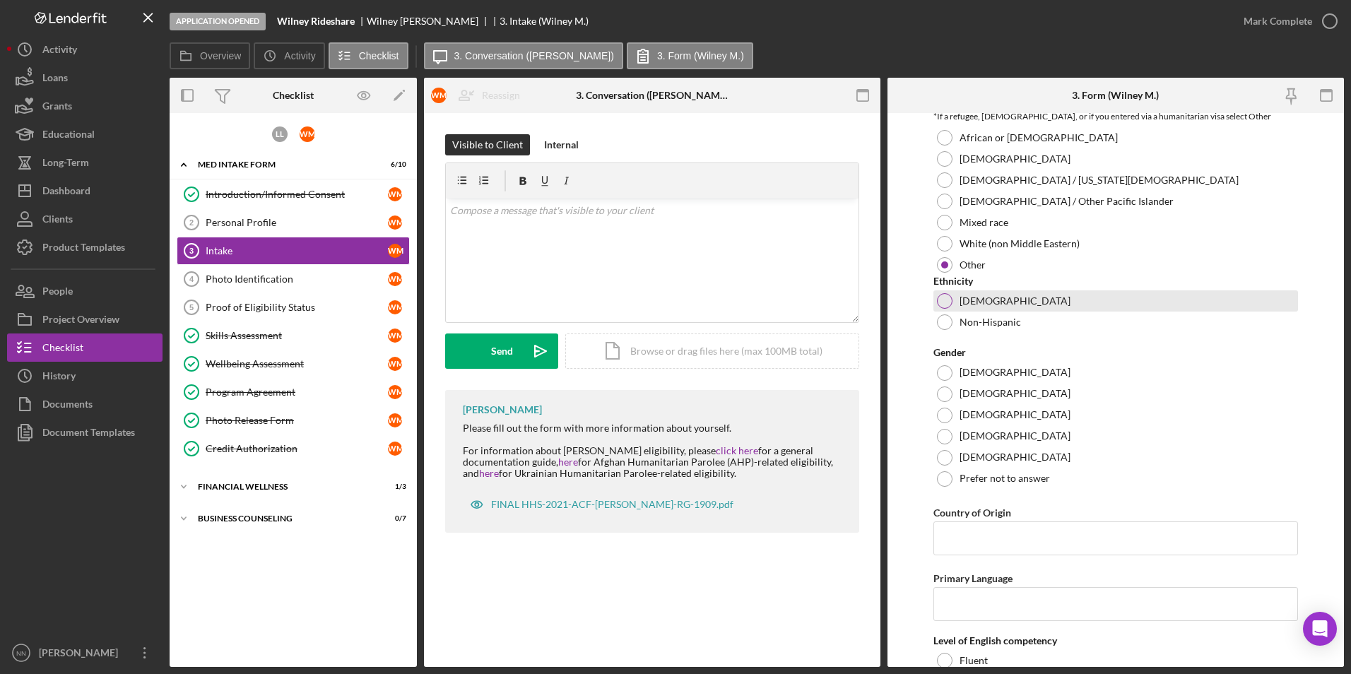
click at [985, 307] on label "[DEMOGRAPHIC_DATA]" at bounding box center [1014, 300] width 111 height 11
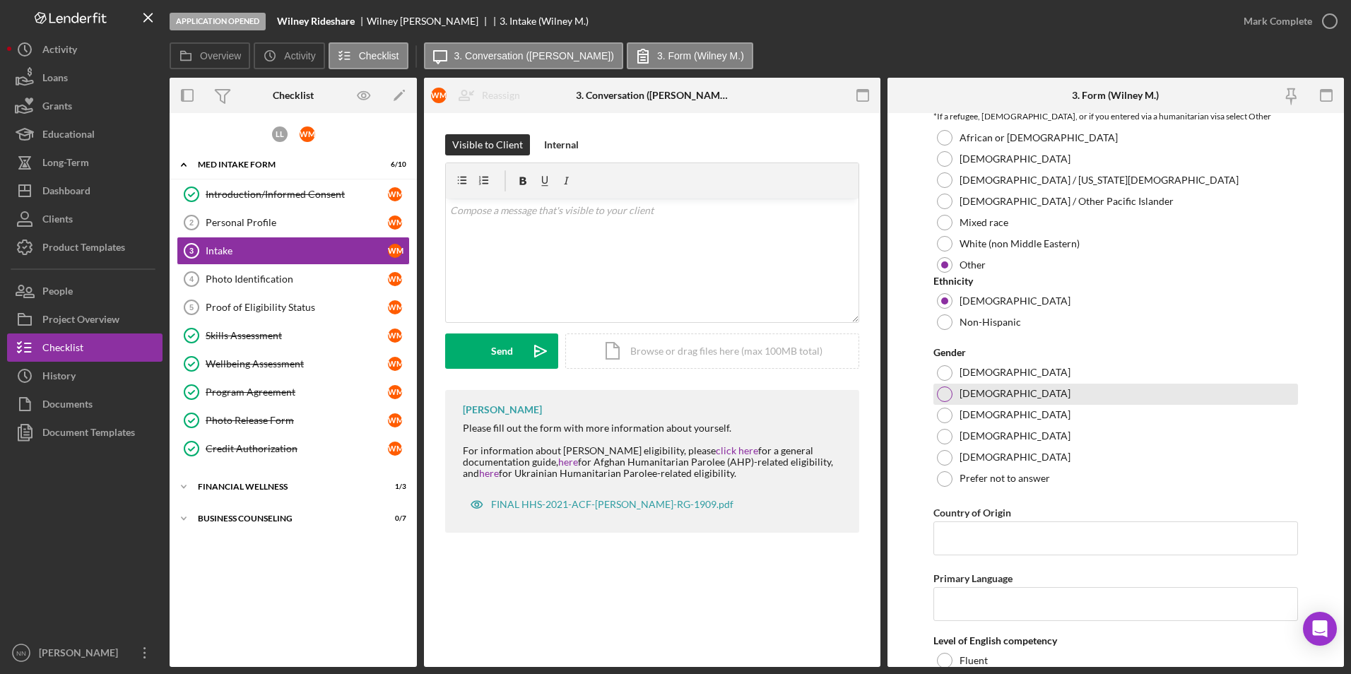
click at [980, 399] on label "[DEMOGRAPHIC_DATA]" at bounding box center [1014, 393] width 111 height 11
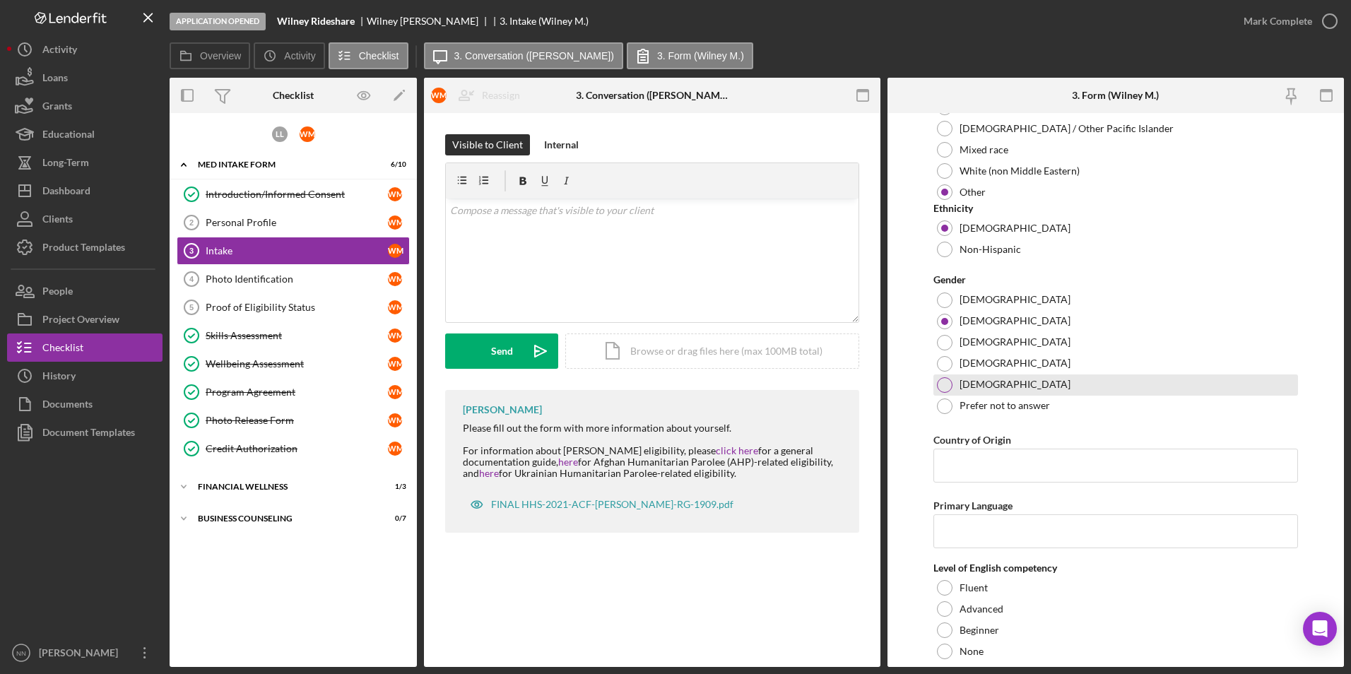
scroll to position [1201, 0]
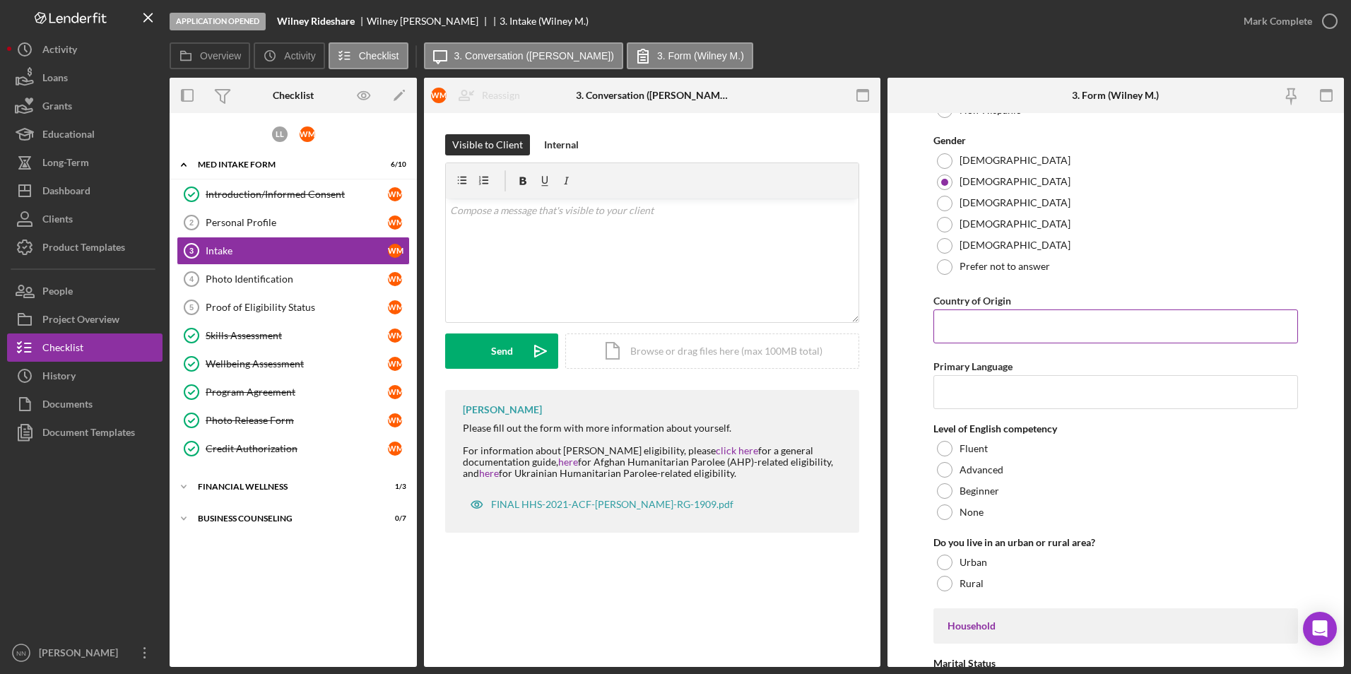
click at [1033, 343] on input "Country of Origin" at bounding box center [1115, 326] width 365 height 34
paste input "[GEOGRAPHIC_DATA]"
click at [1023, 405] on input "Primary Language" at bounding box center [1115, 392] width 365 height 34
drag, startPoint x: 961, startPoint y: 340, endPoint x: 836, endPoint y: 339, distance: 125.0
click at [836, 340] on div "Overview Internal Workflow Stage Application Opened Icon/Dropdown Arrow Archive…" at bounding box center [757, 372] width 1174 height 589
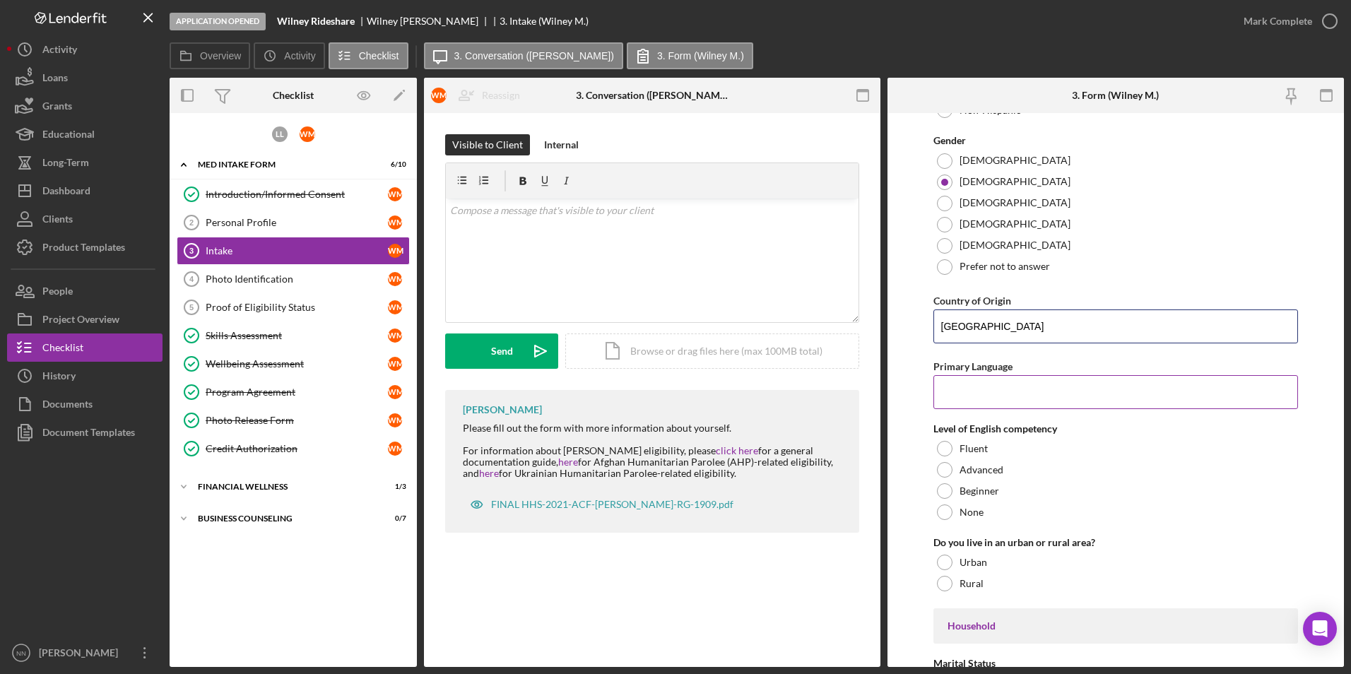
type input "[GEOGRAPHIC_DATA]"
click at [984, 385] on input "Primary Language" at bounding box center [1115, 392] width 365 height 34
type input "Spanish"
click at [956, 502] on div "Beginner" at bounding box center [1115, 490] width 365 height 21
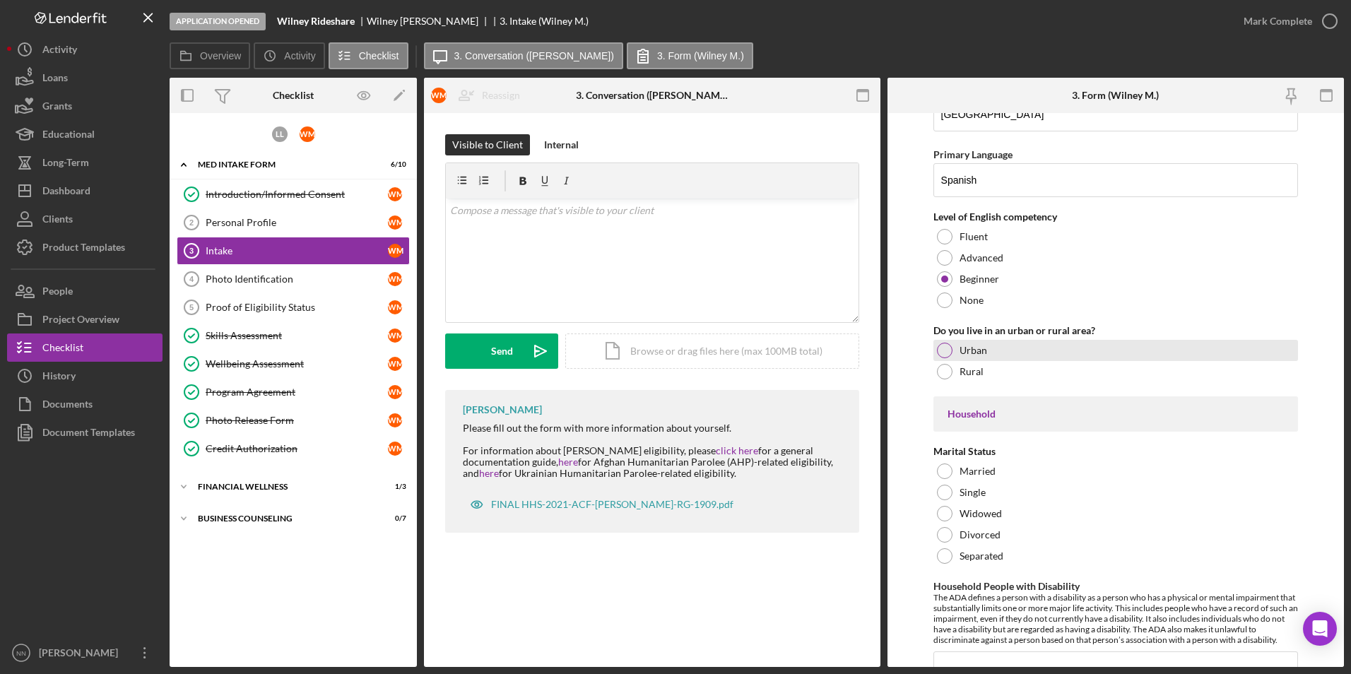
click at [974, 356] on label "Urban" at bounding box center [973, 350] width 28 height 11
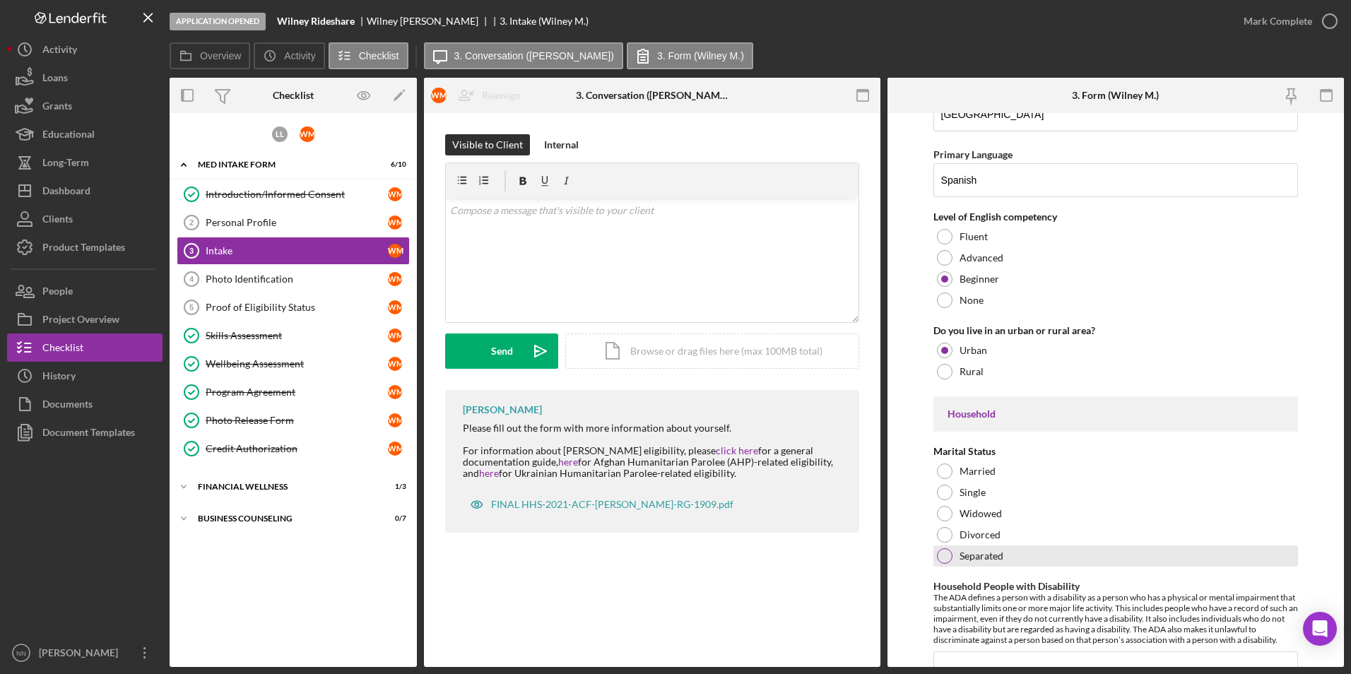
scroll to position [1554, 0]
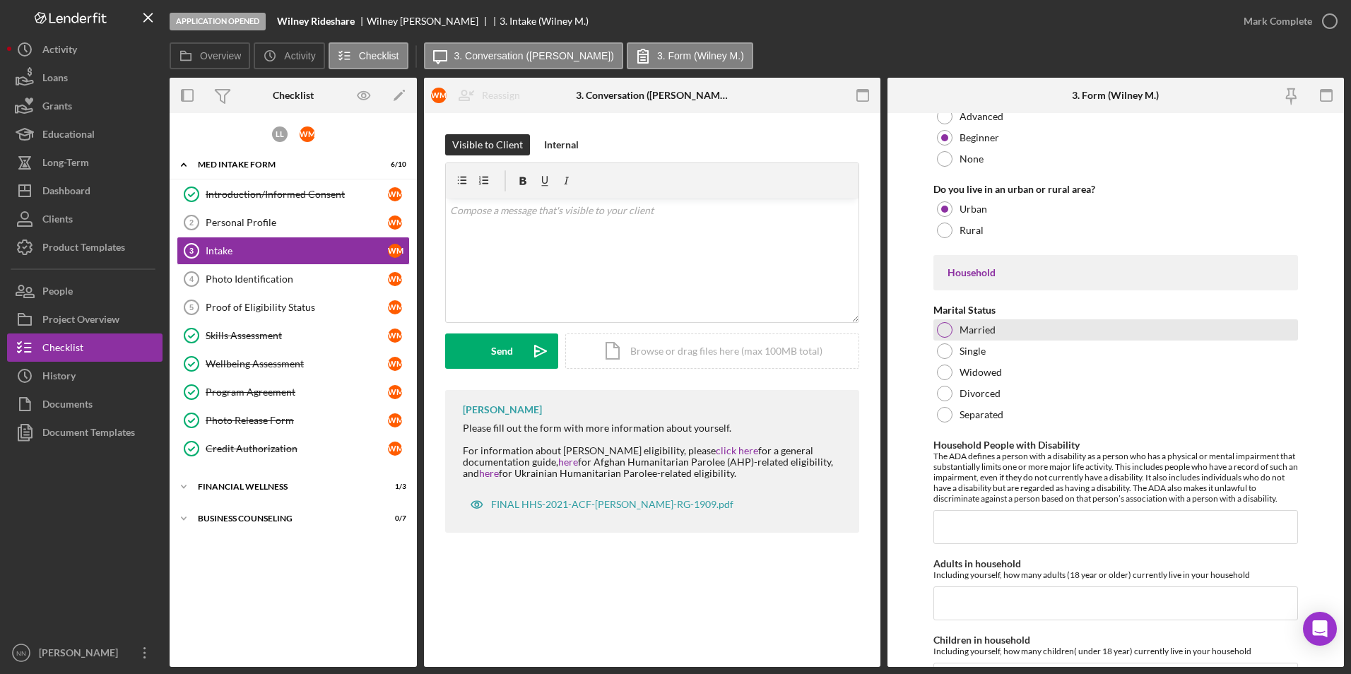
click at [987, 336] on label "Married" at bounding box center [977, 329] width 36 height 11
click at [1004, 538] on input "Household People with Disability" at bounding box center [1115, 527] width 365 height 34
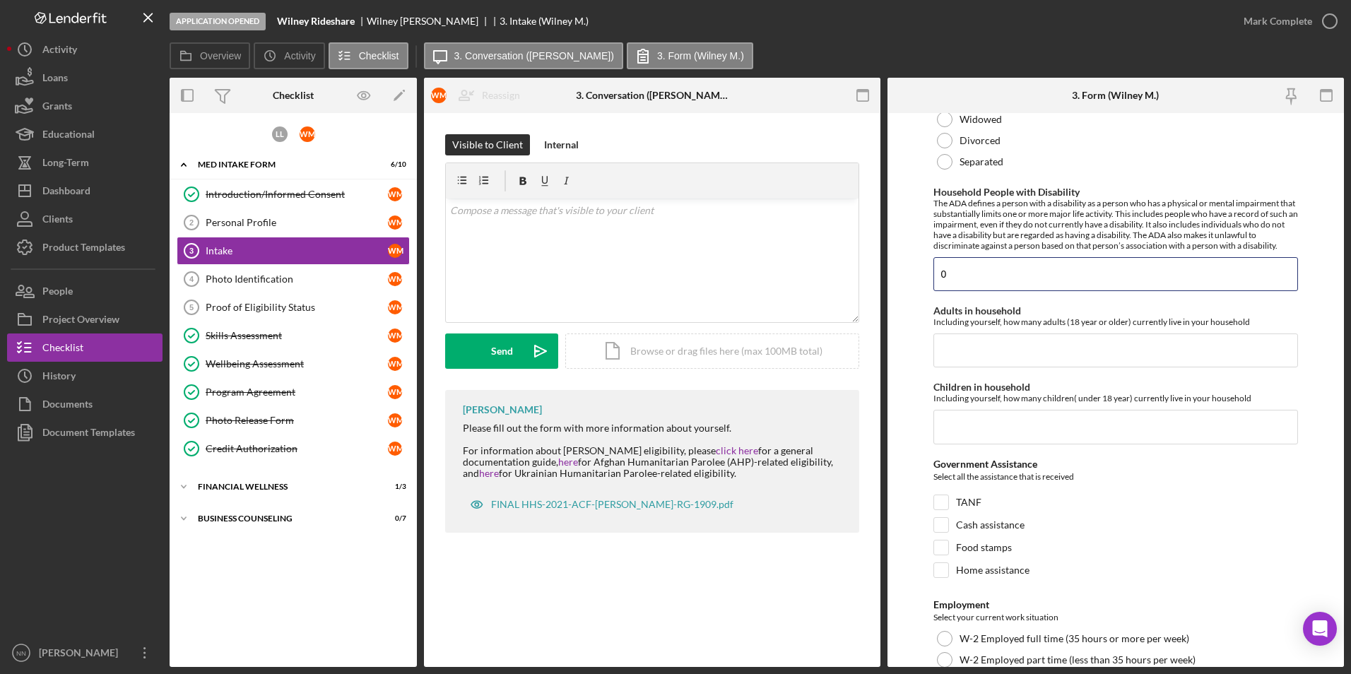
scroll to position [1837, 0]
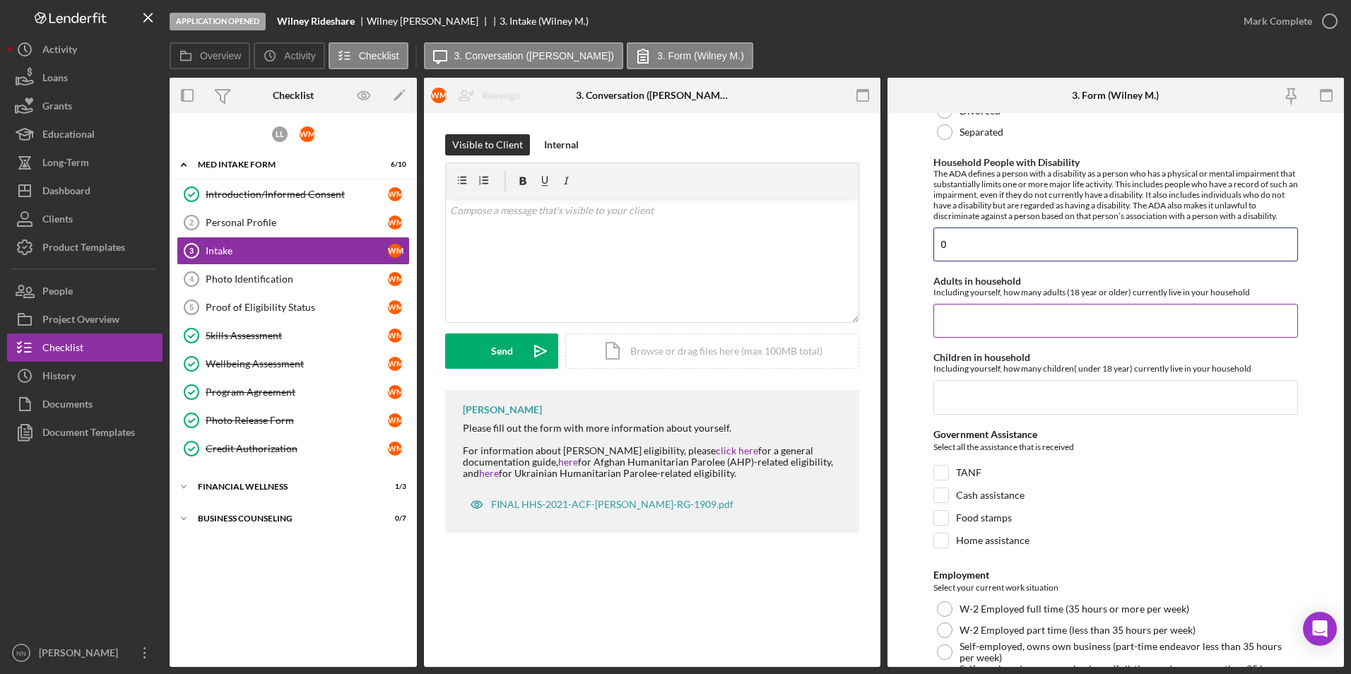
type input "0"
click at [1014, 338] on input "Adults in household" at bounding box center [1115, 321] width 365 height 34
type input "2"
click at [976, 410] on input "Children in household" at bounding box center [1115, 397] width 365 height 34
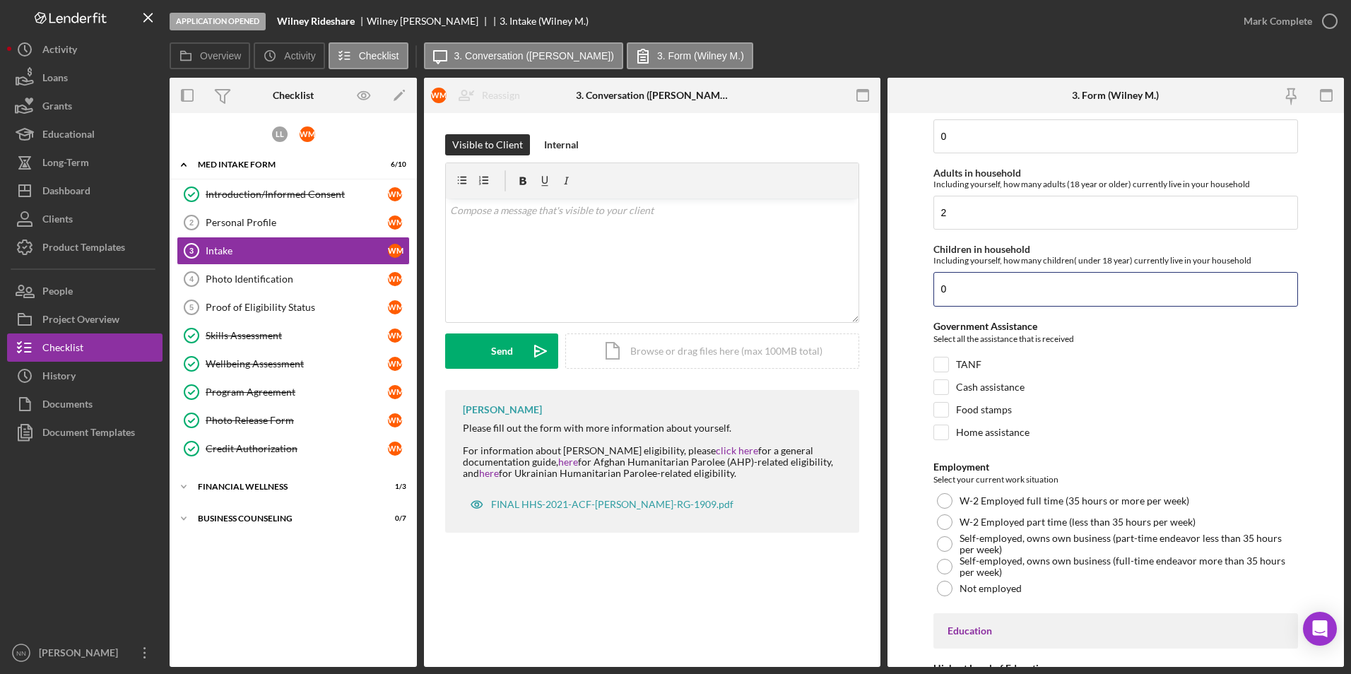
scroll to position [2048, 0]
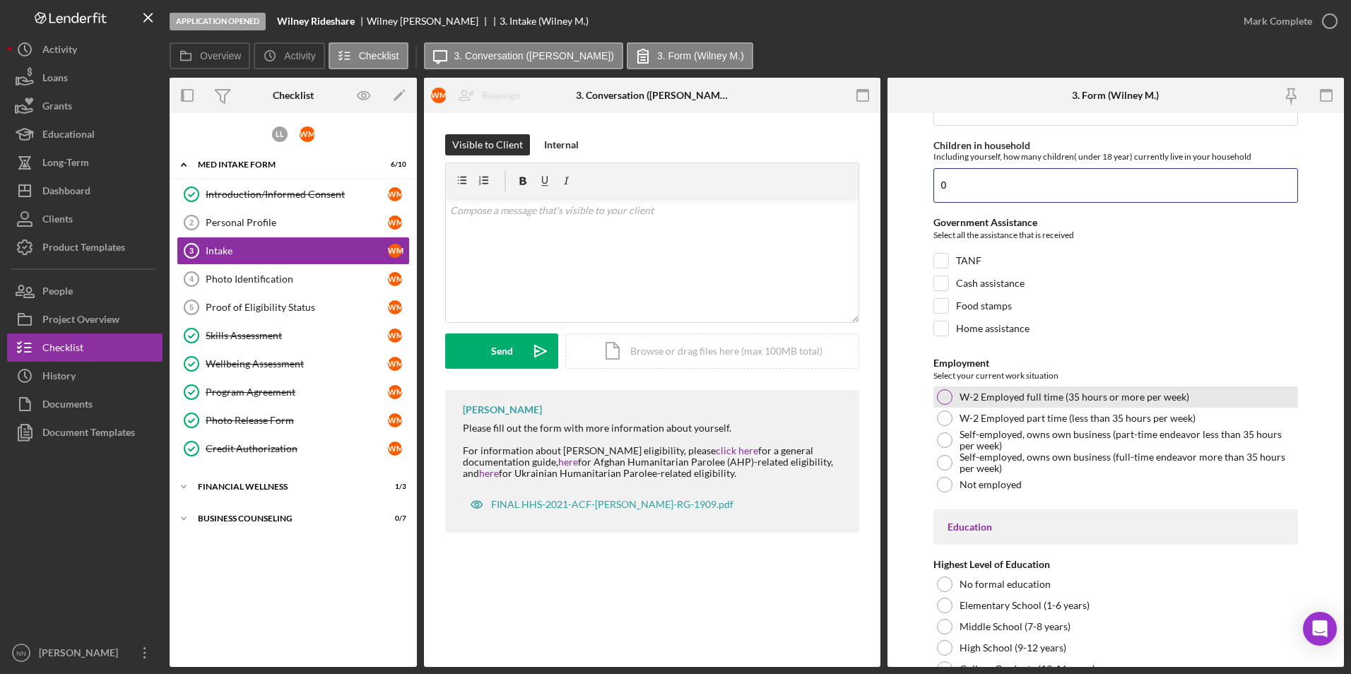
type input "0"
click at [1053, 403] on label "W-2 Employed full time (35 hours or more per week)" at bounding box center [1074, 396] width 230 height 11
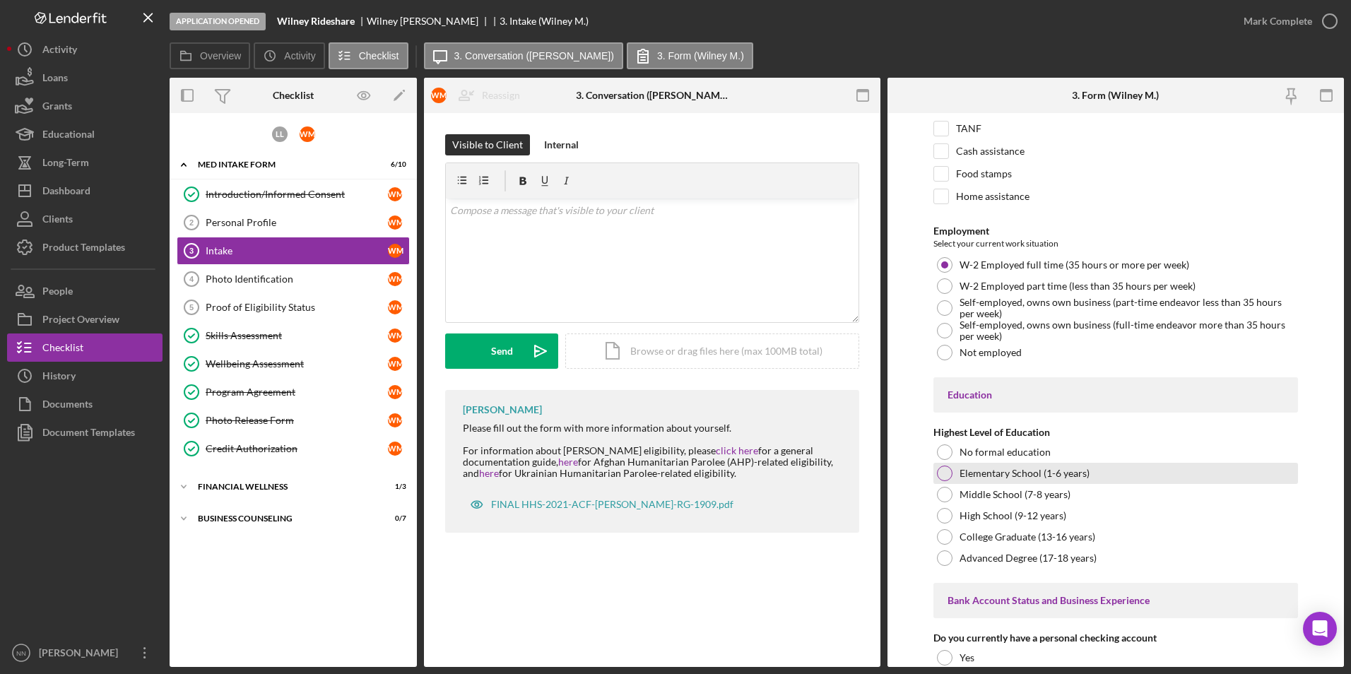
scroll to position [2190, 0]
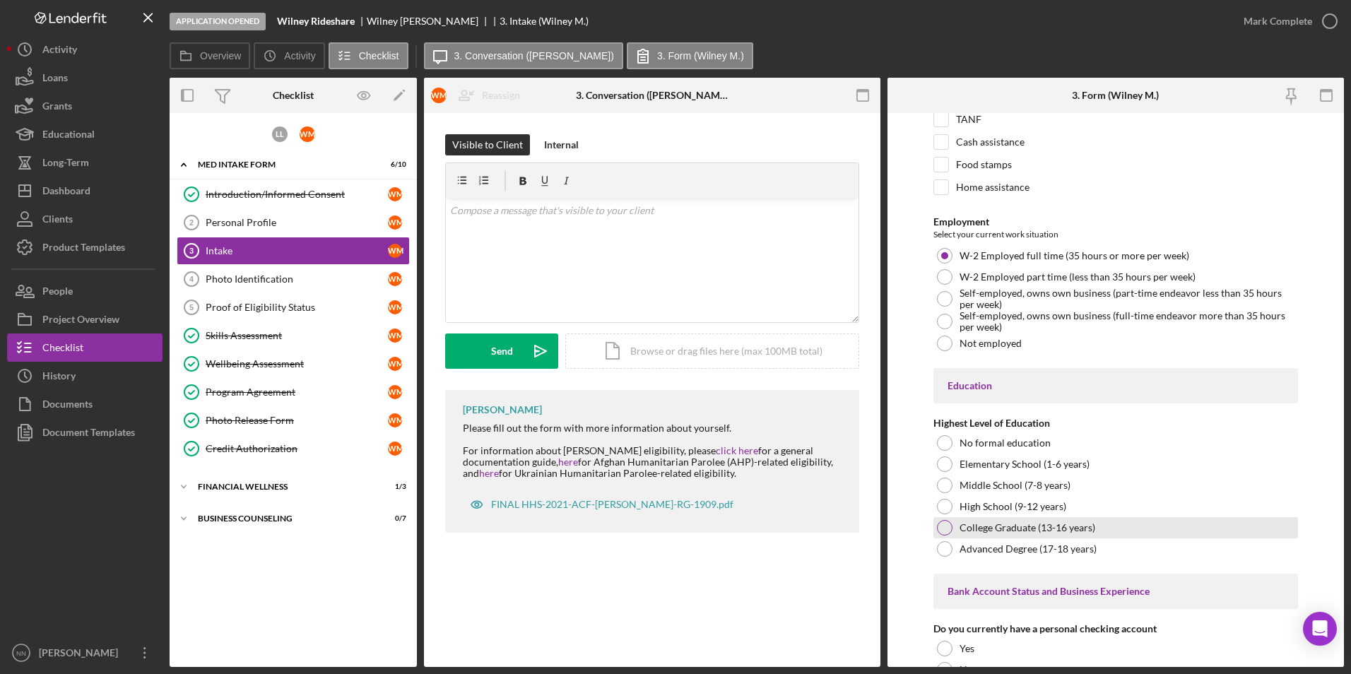
click at [1048, 533] on label "College Graduate (13-16 years)" at bounding box center [1027, 527] width 136 height 11
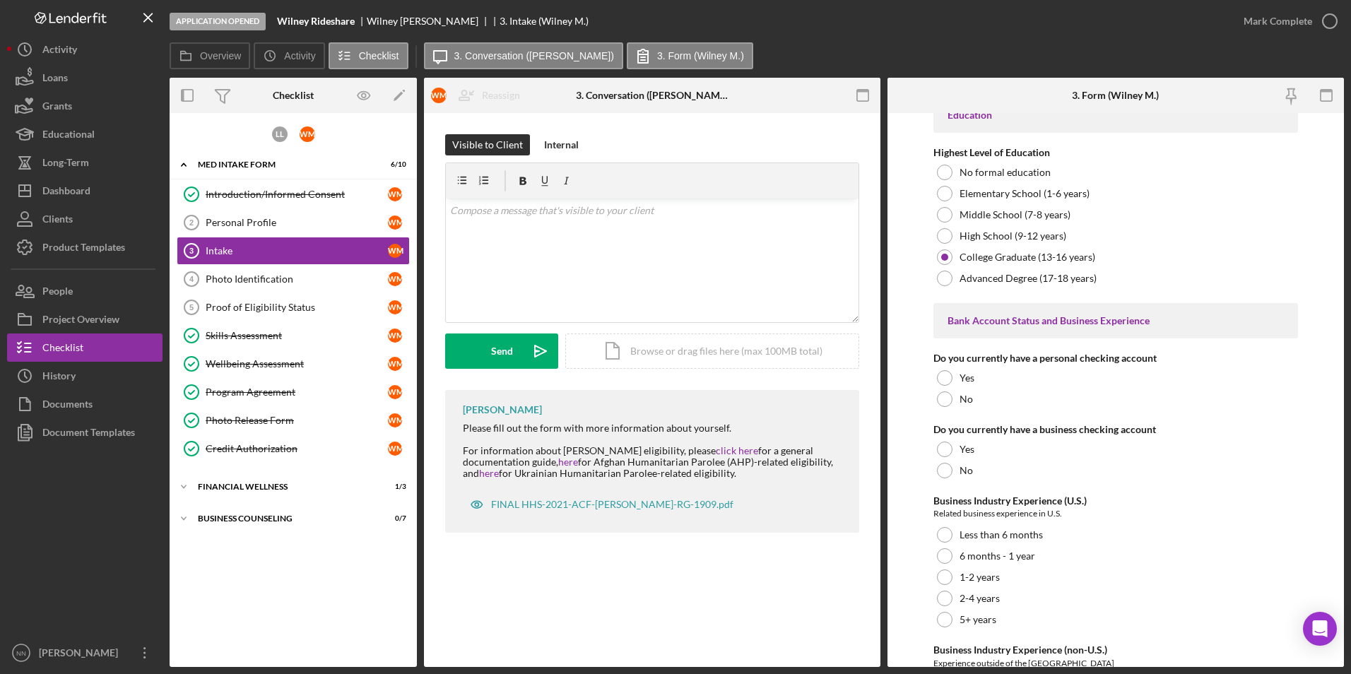
scroll to position [2472, 0]
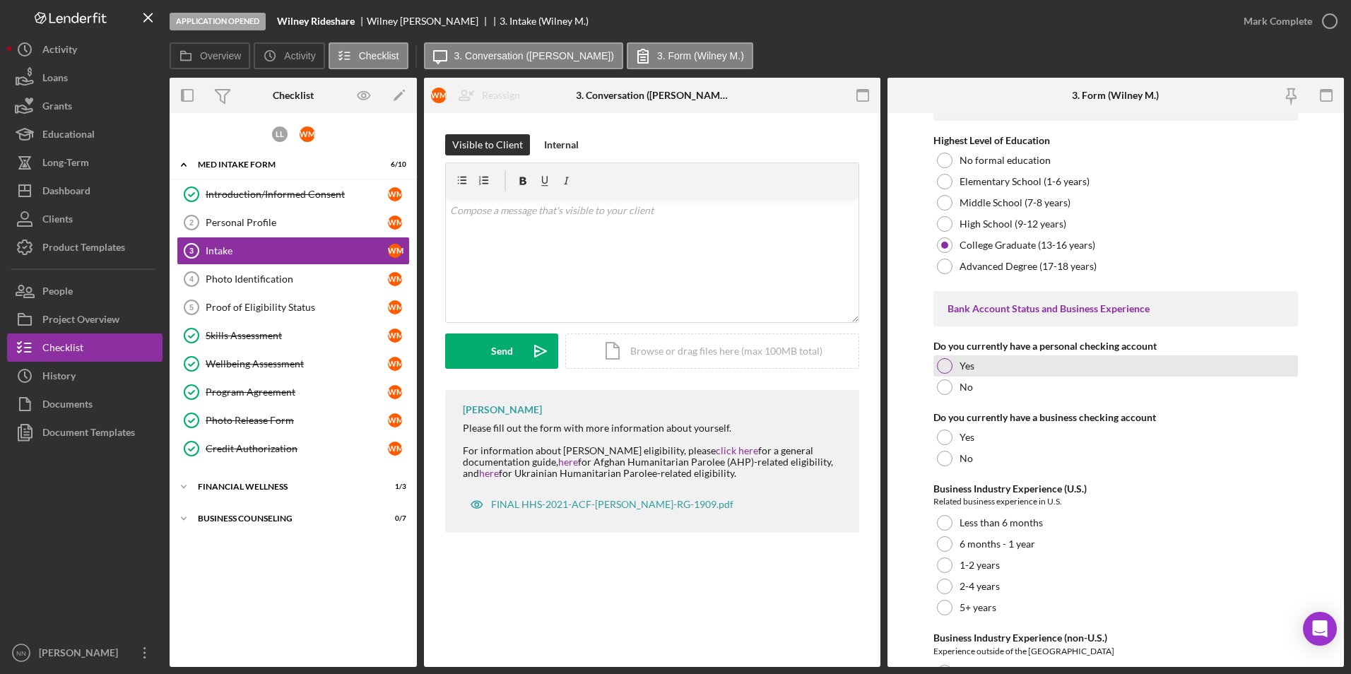
click at [972, 372] on label "Yes" at bounding box center [966, 365] width 15 height 11
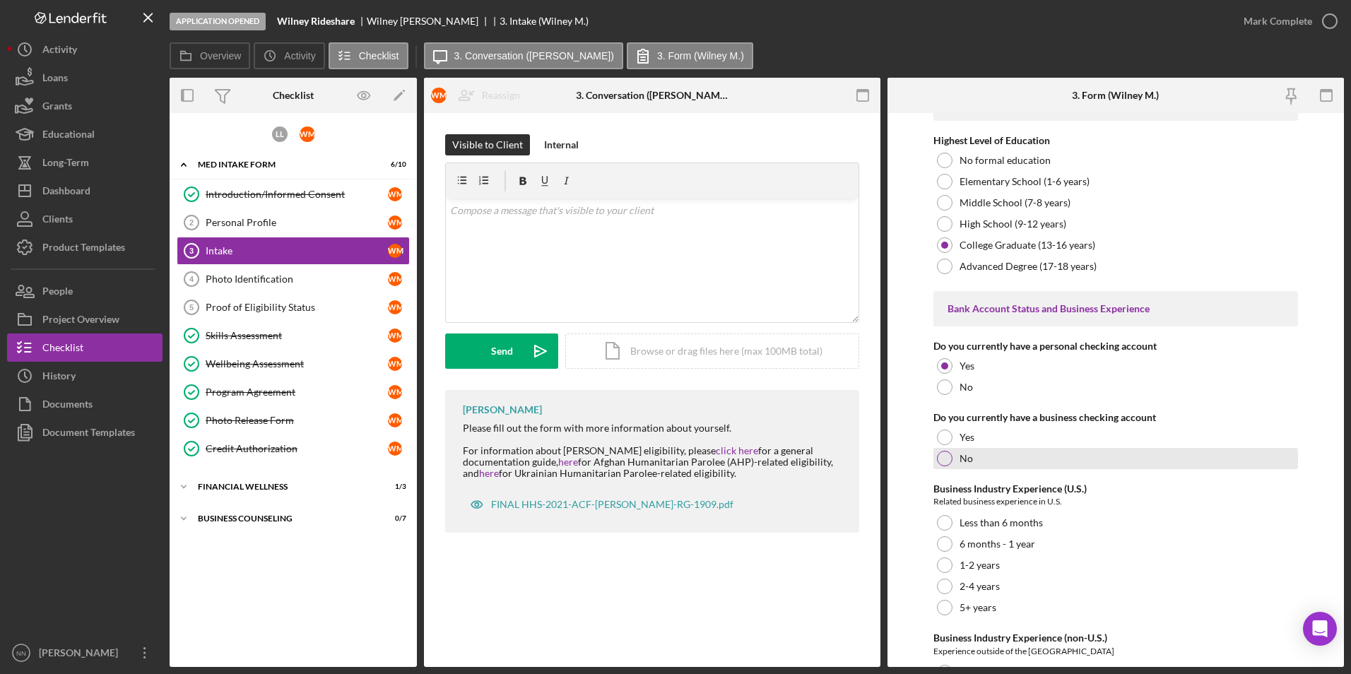
click at [971, 464] on label "No" at bounding box center [965, 458] width 13 height 11
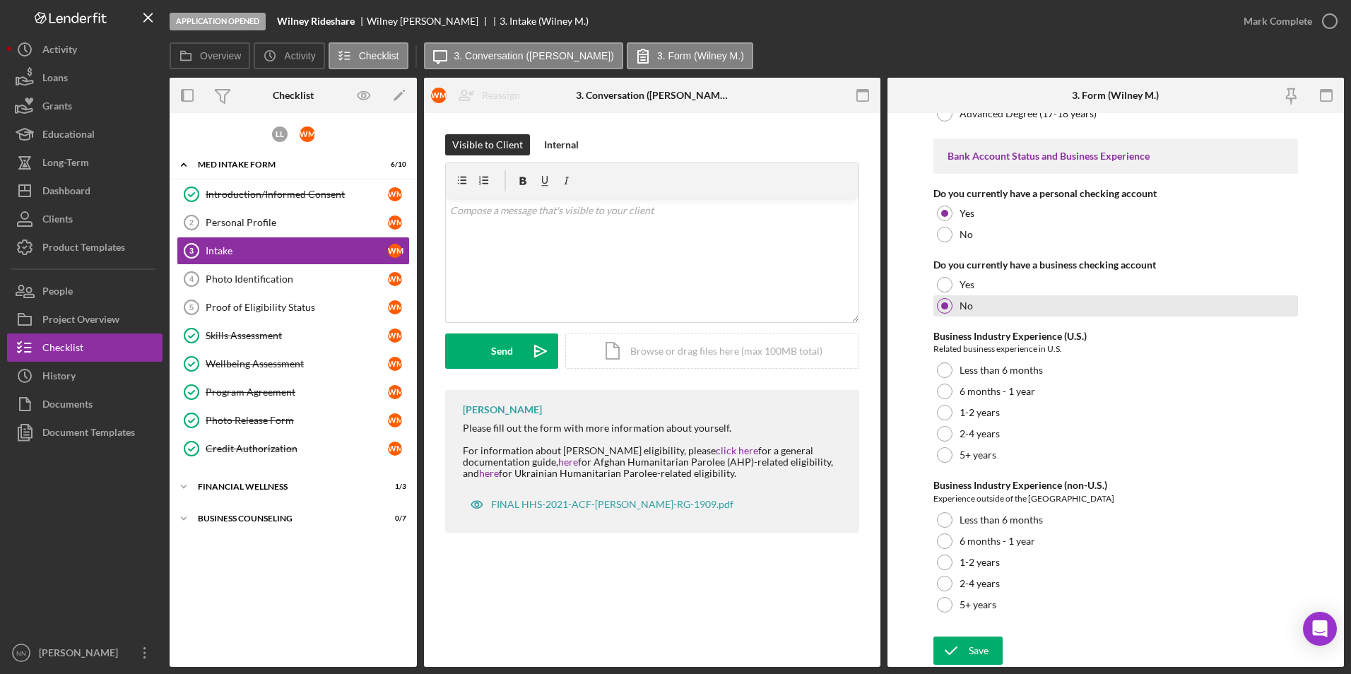
scroll to position [2635, 0]
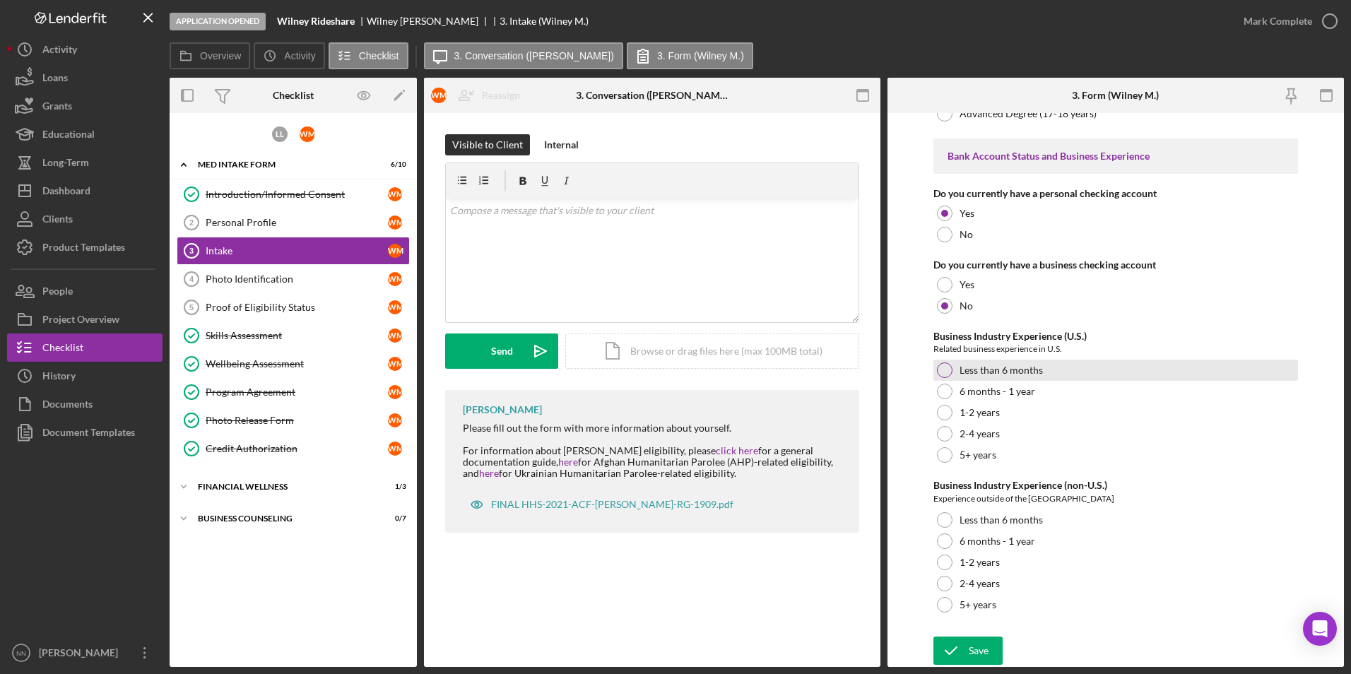
click at [988, 365] on label "Less than 6 months" at bounding box center [1000, 369] width 83 height 11
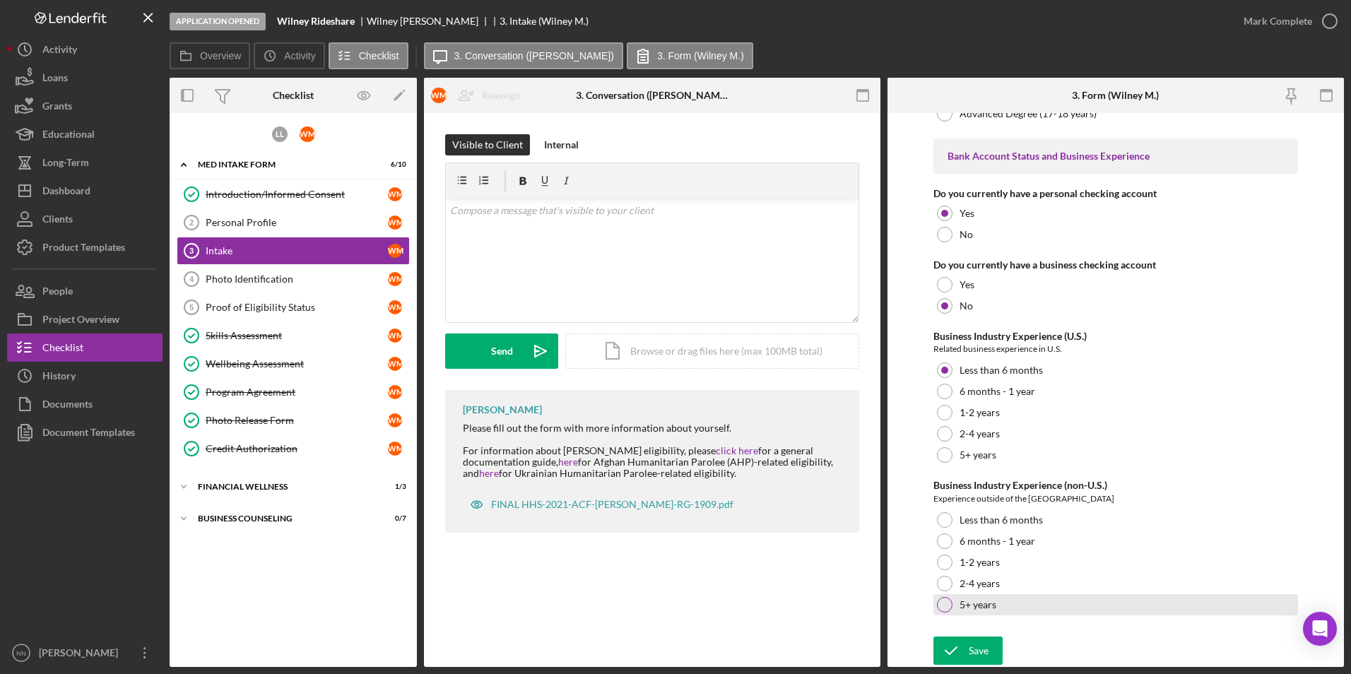
click at [968, 606] on label "5+ years" at bounding box center [977, 604] width 37 height 11
click at [978, 648] on div "Save" at bounding box center [978, 650] width 20 height 28
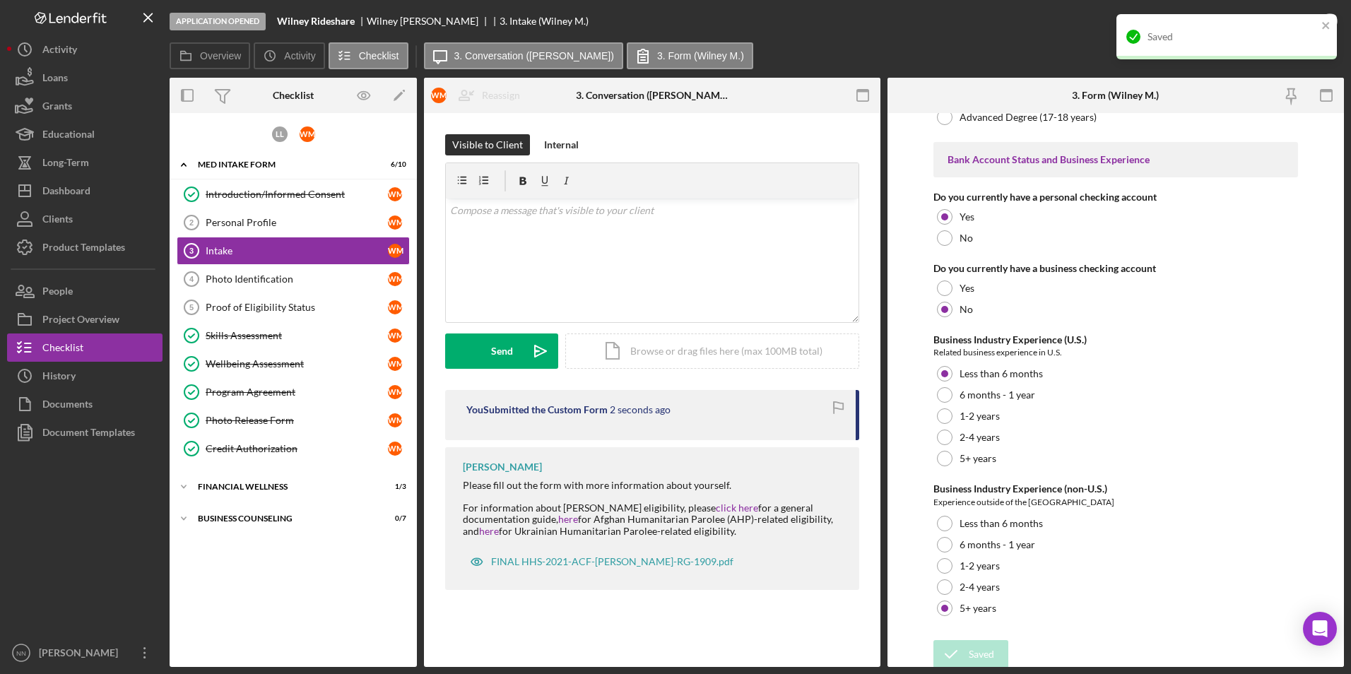
scroll to position [2650, 0]
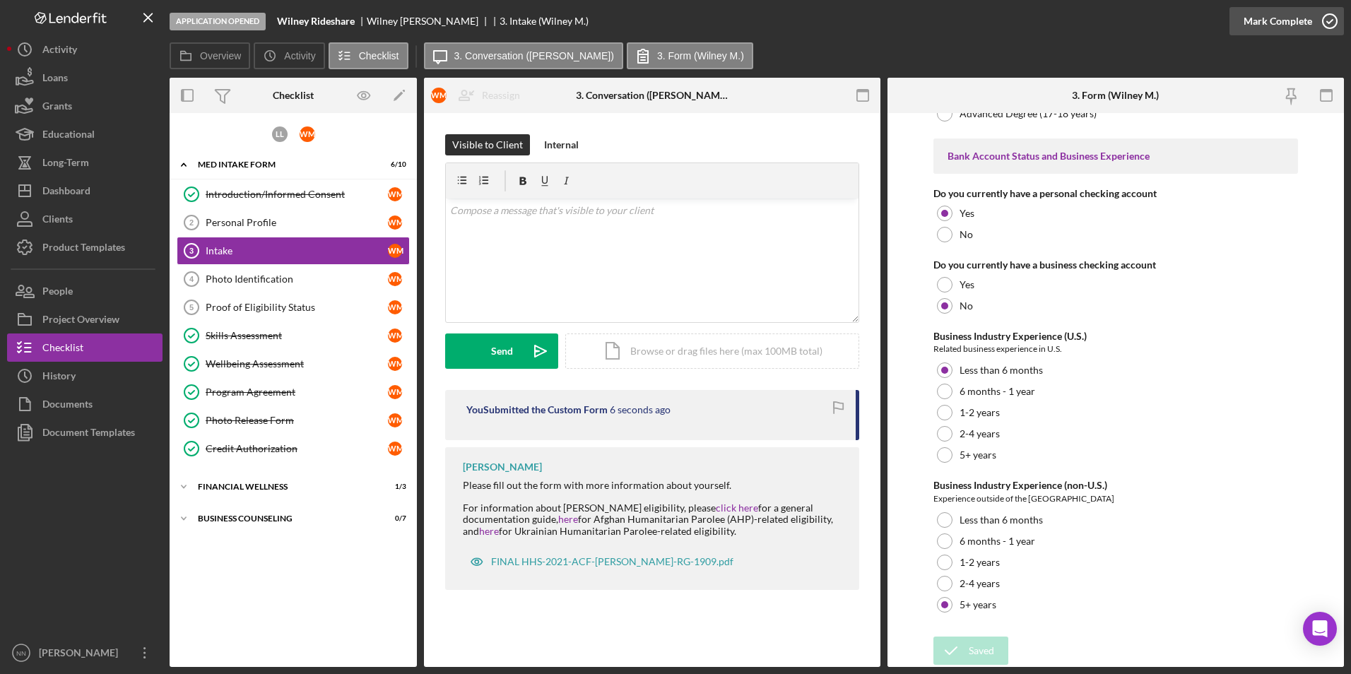
click at [1329, 18] on icon "button" at bounding box center [1329, 21] width 35 height 35
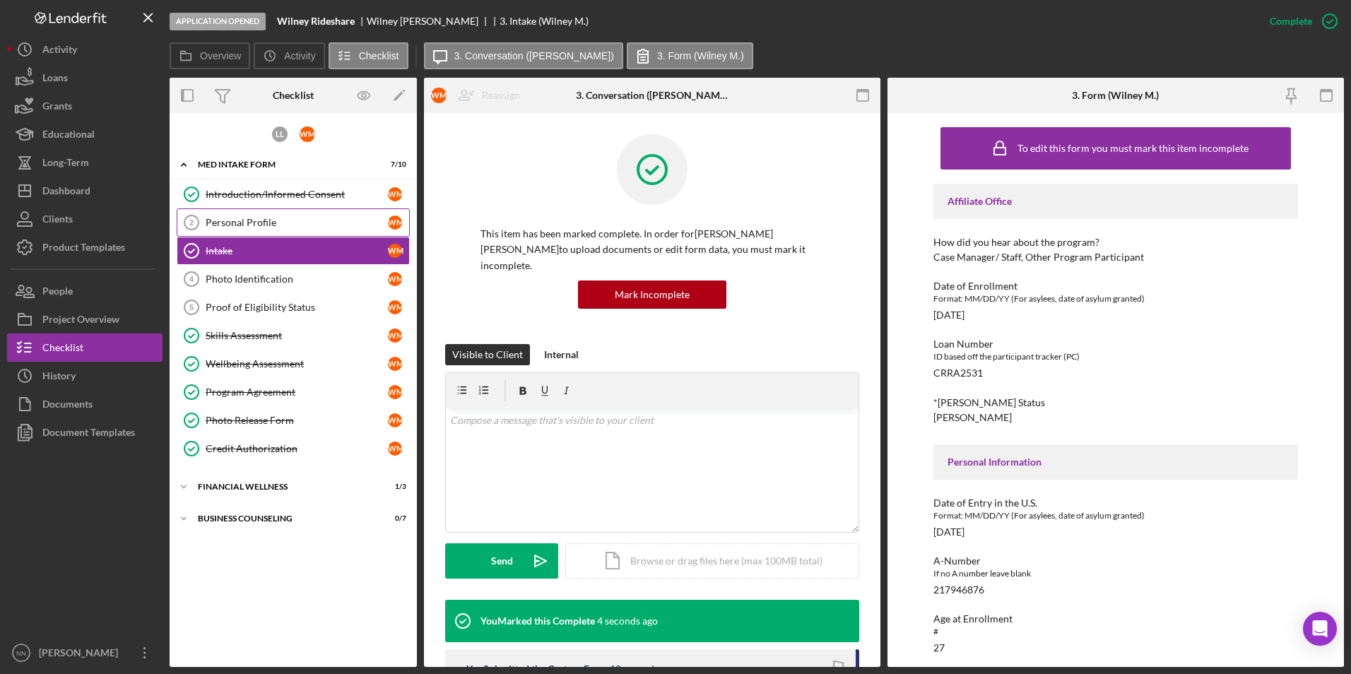
click at [297, 222] on div "Personal Profile" at bounding box center [297, 222] width 182 height 11
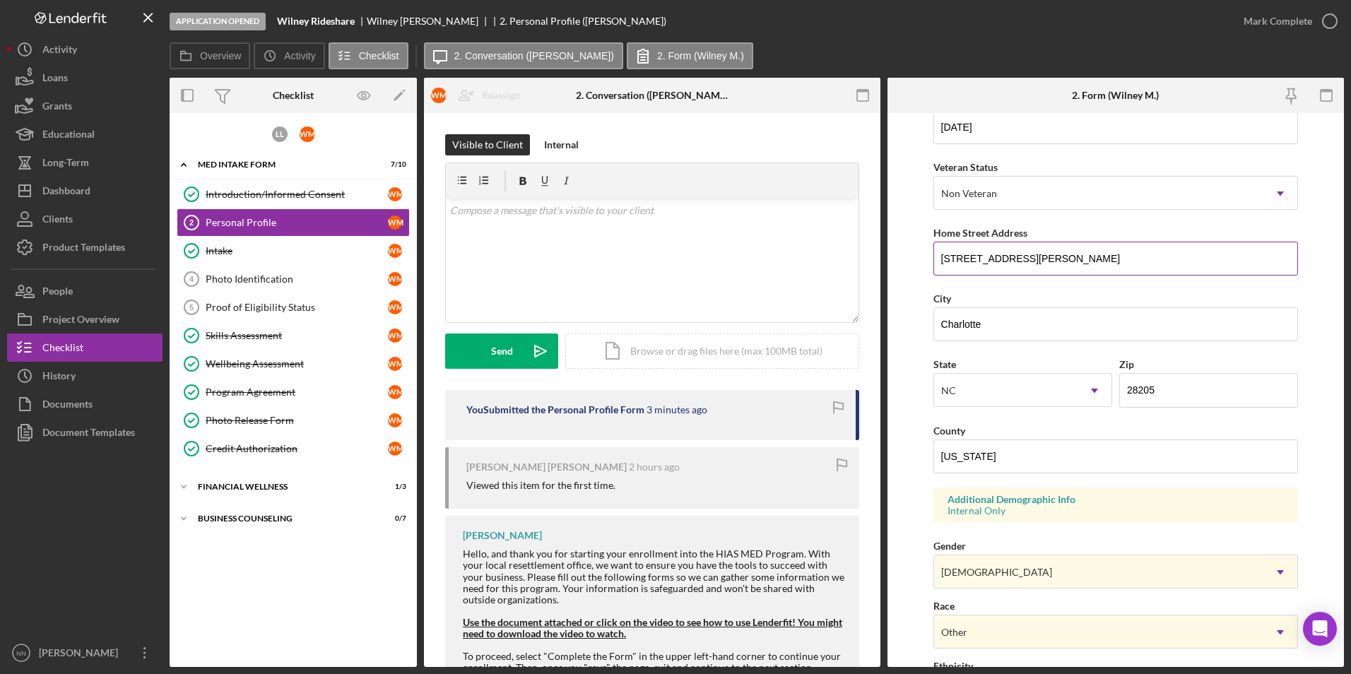
scroll to position [389, 0]
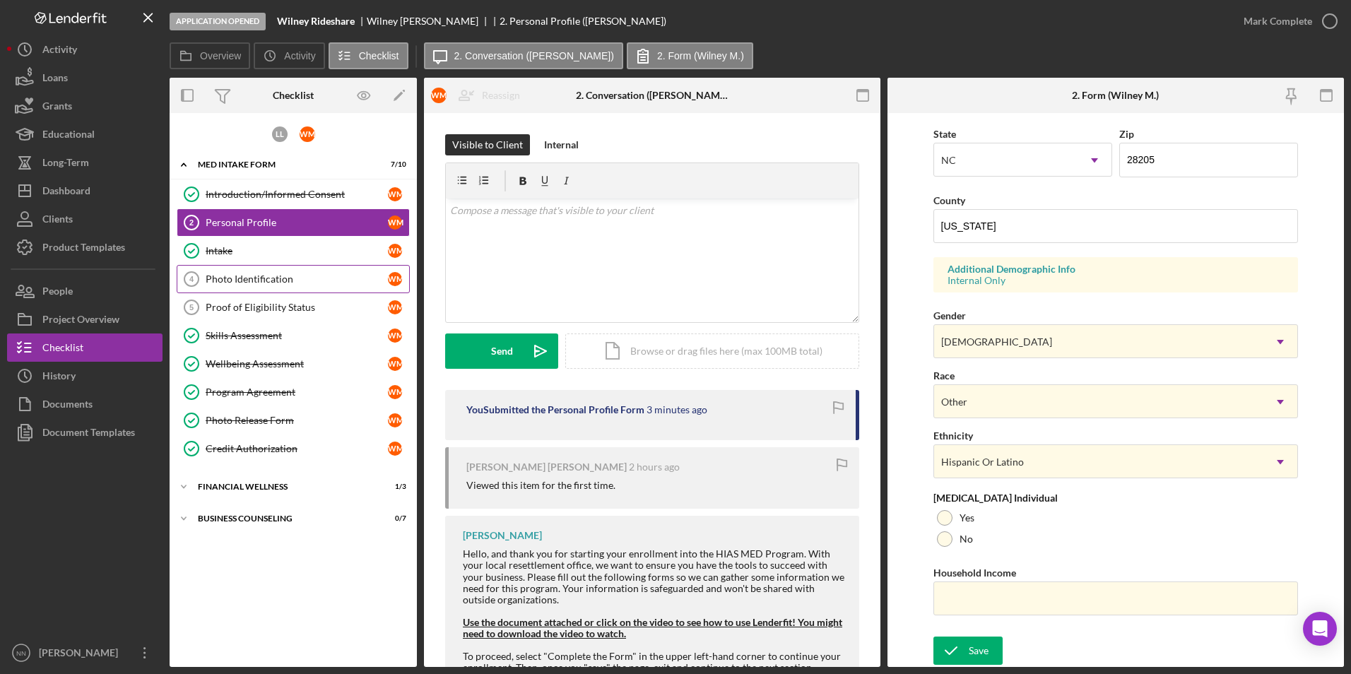
click at [300, 276] on div "Photo Identification" at bounding box center [297, 278] width 182 height 11
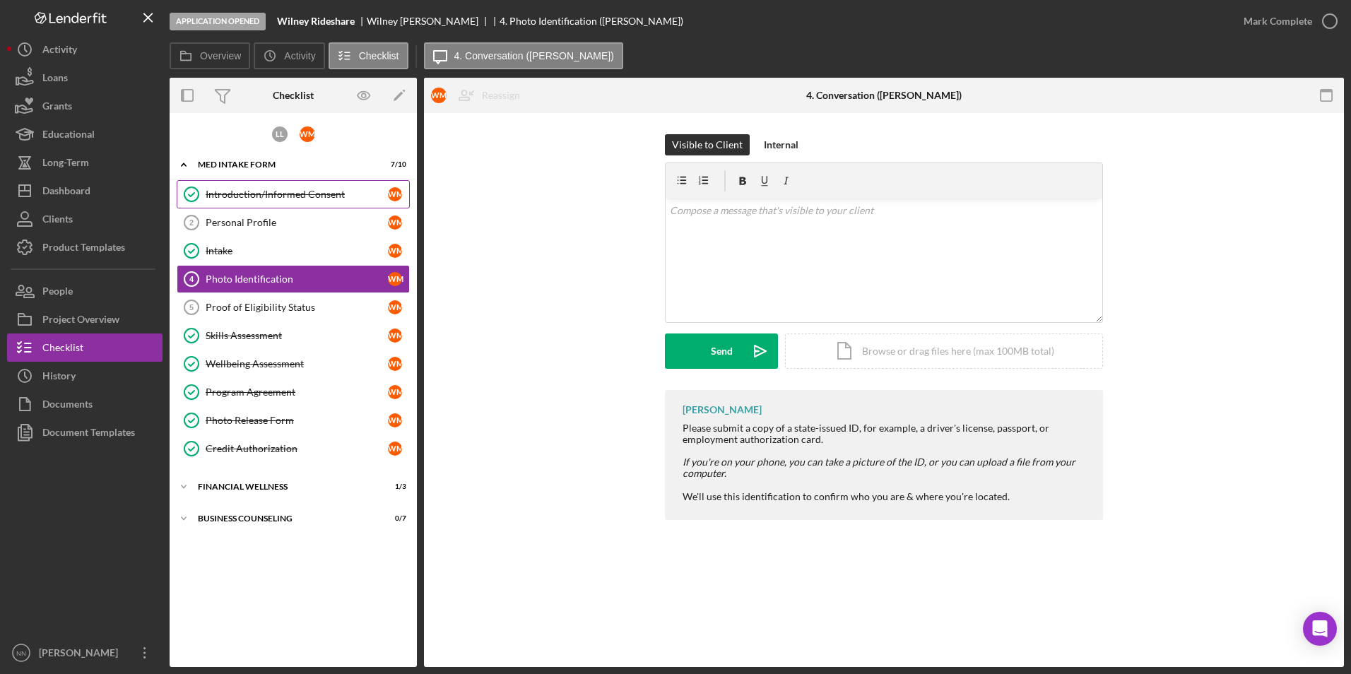
click at [286, 201] on link "Introduction/Informed Consent Introduction/Informed Consent [PERSON_NAME]" at bounding box center [293, 194] width 233 height 28
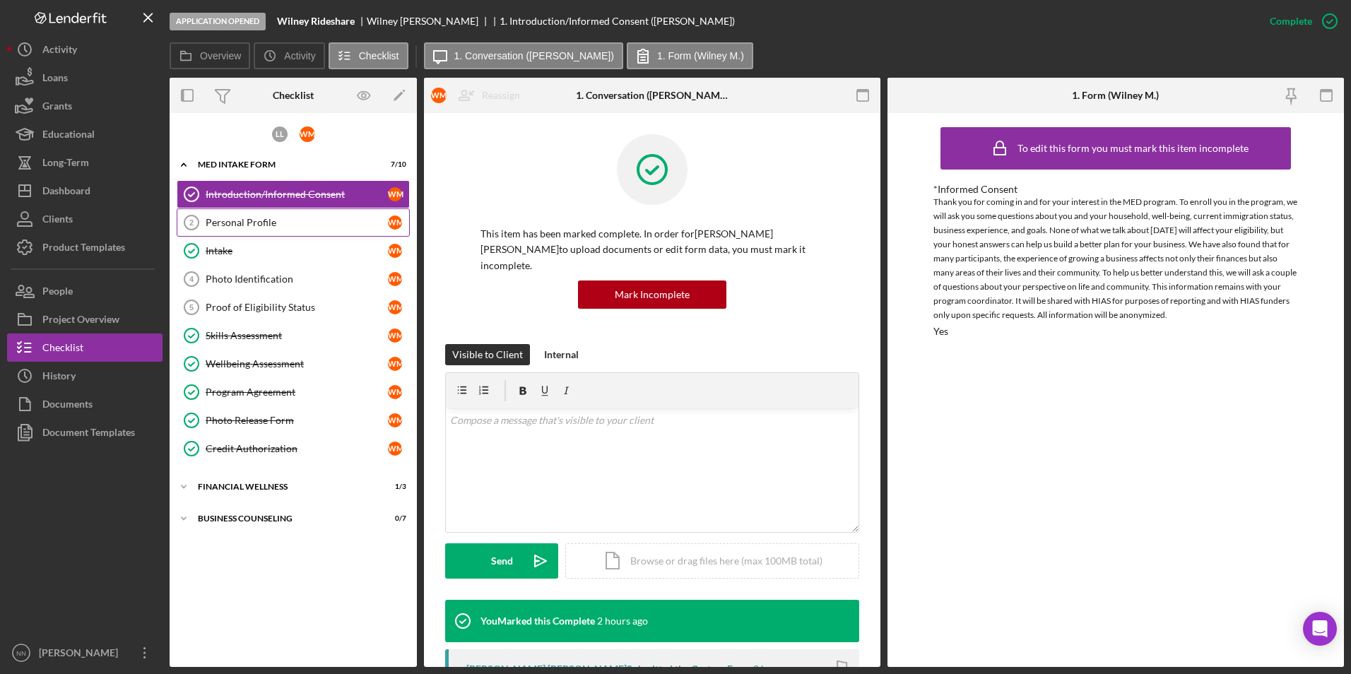
click at [324, 223] on div "Personal Profile" at bounding box center [297, 222] width 182 height 11
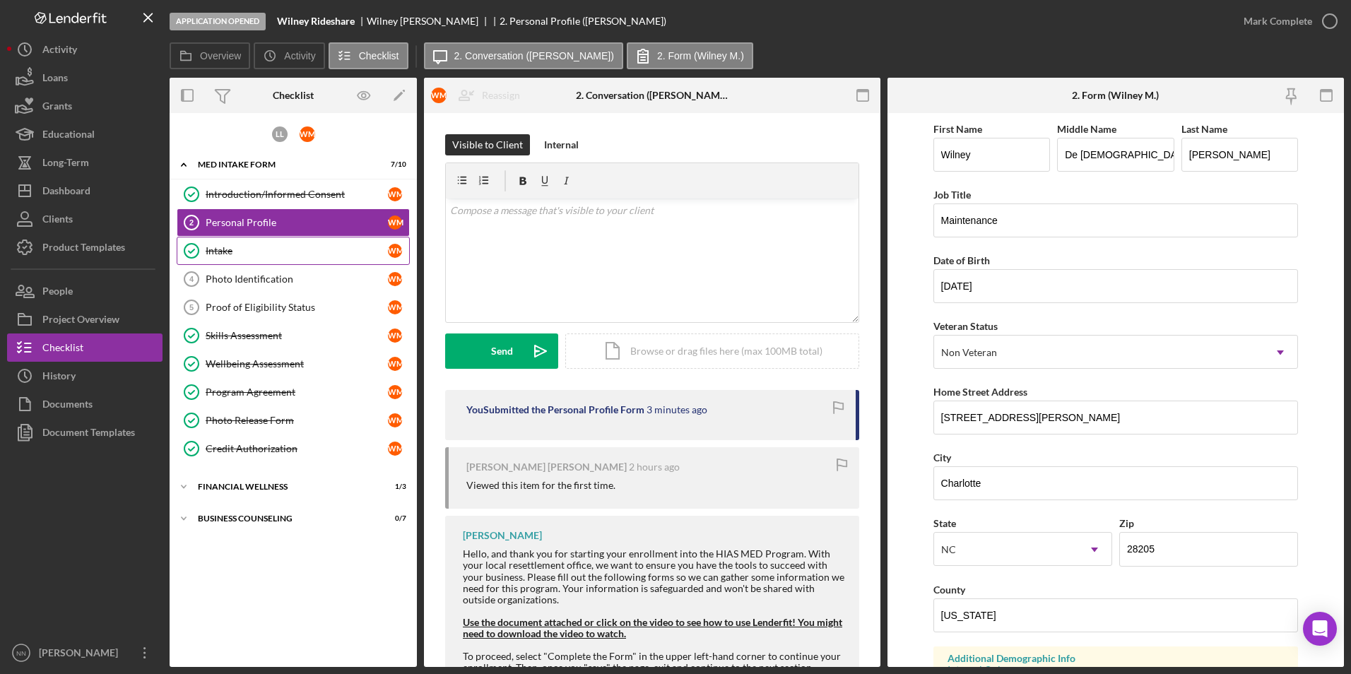
click at [292, 255] on div "Intake" at bounding box center [297, 250] width 182 height 11
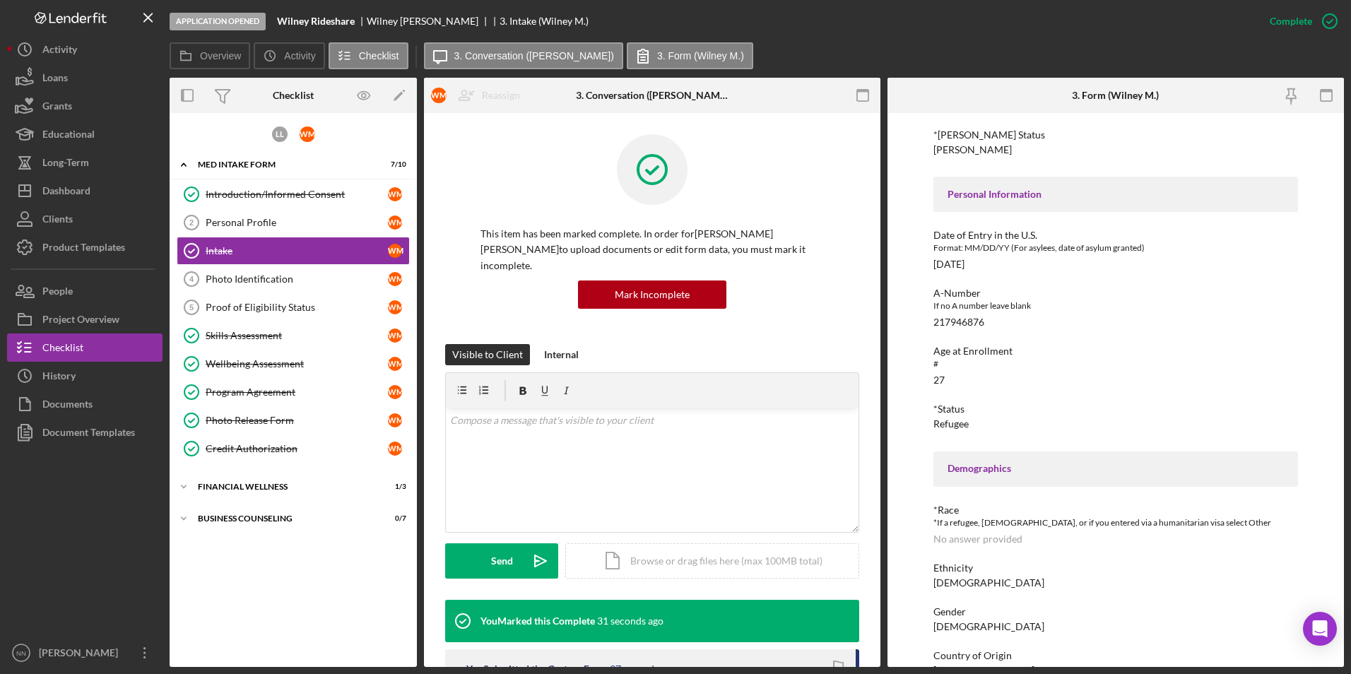
scroll to position [37, 0]
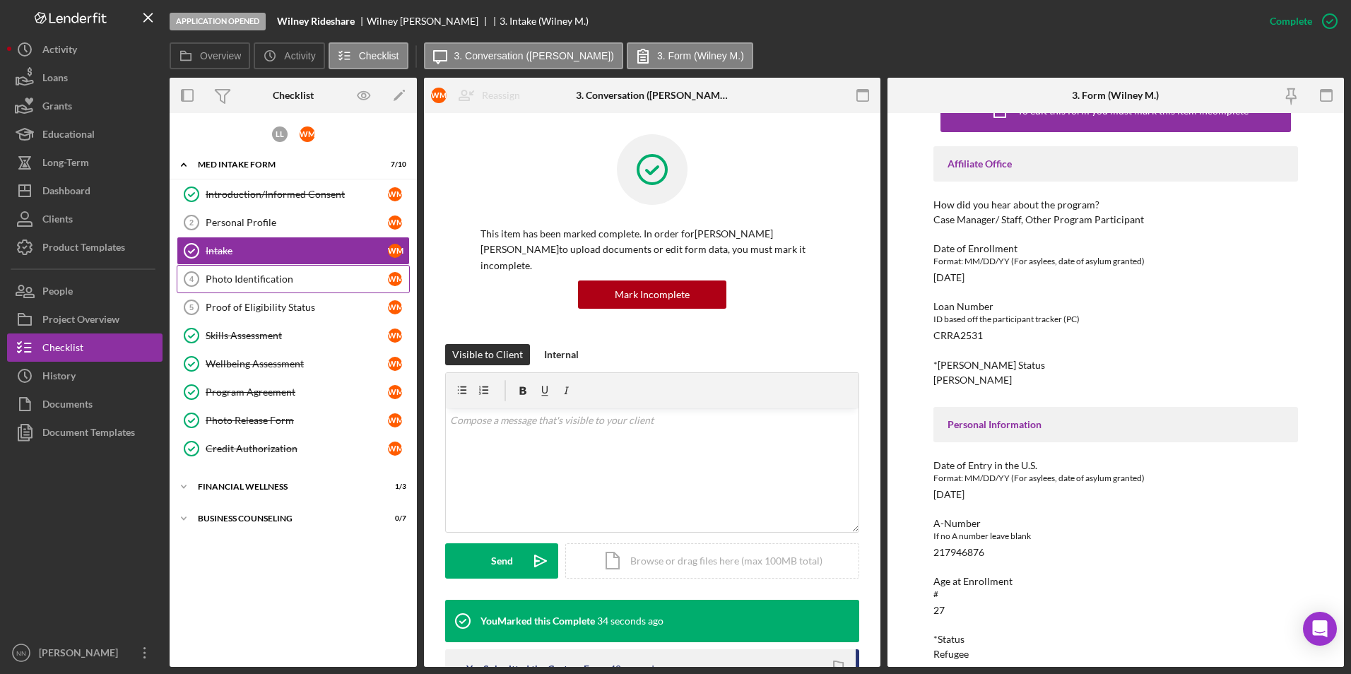
click at [299, 287] on link "Photo Identification 4 Photo Identification [PERSON_NAME]" at bounding box center [293, 279] width 233 height 28
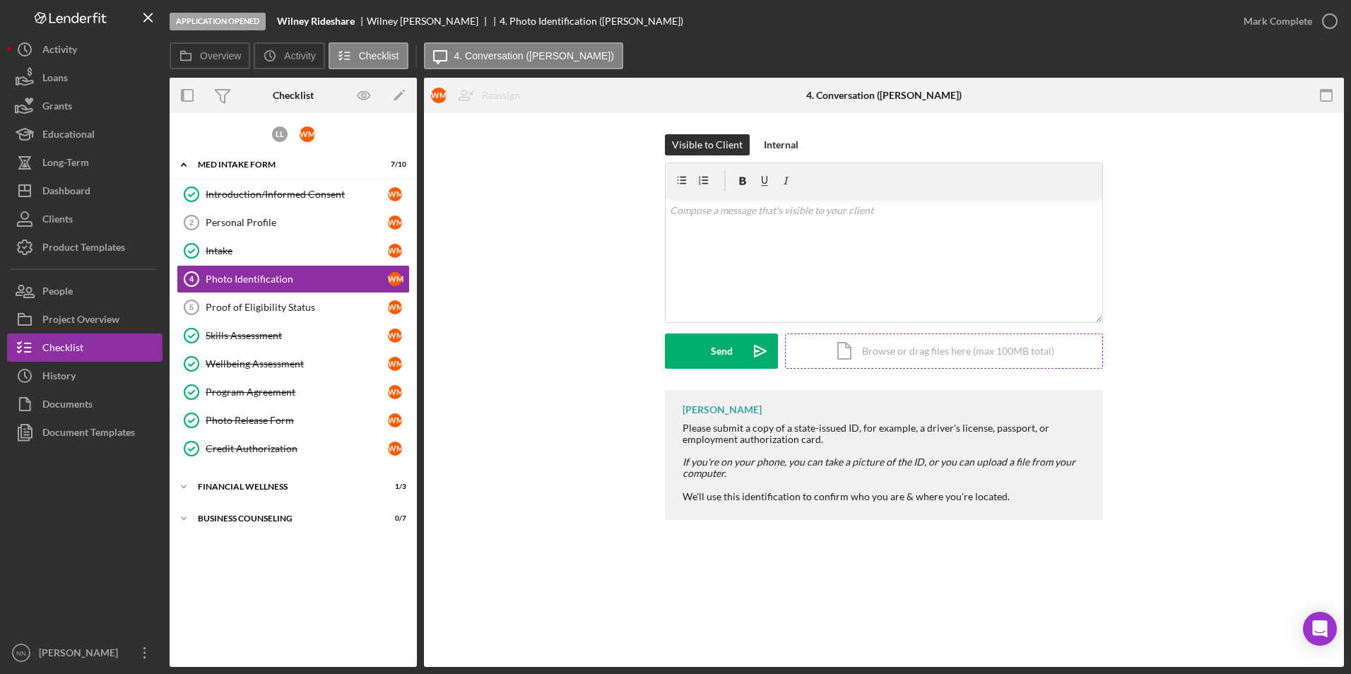
click at [931, 358] on div "Icon/Document Browse or drag files here (max 100MB total) Tap to choose files o…" at bounding box center [944, 350] width 318 height 35
click at [715, 349] on div "Upload" at bounding box center [722, 350] width 32 height 35
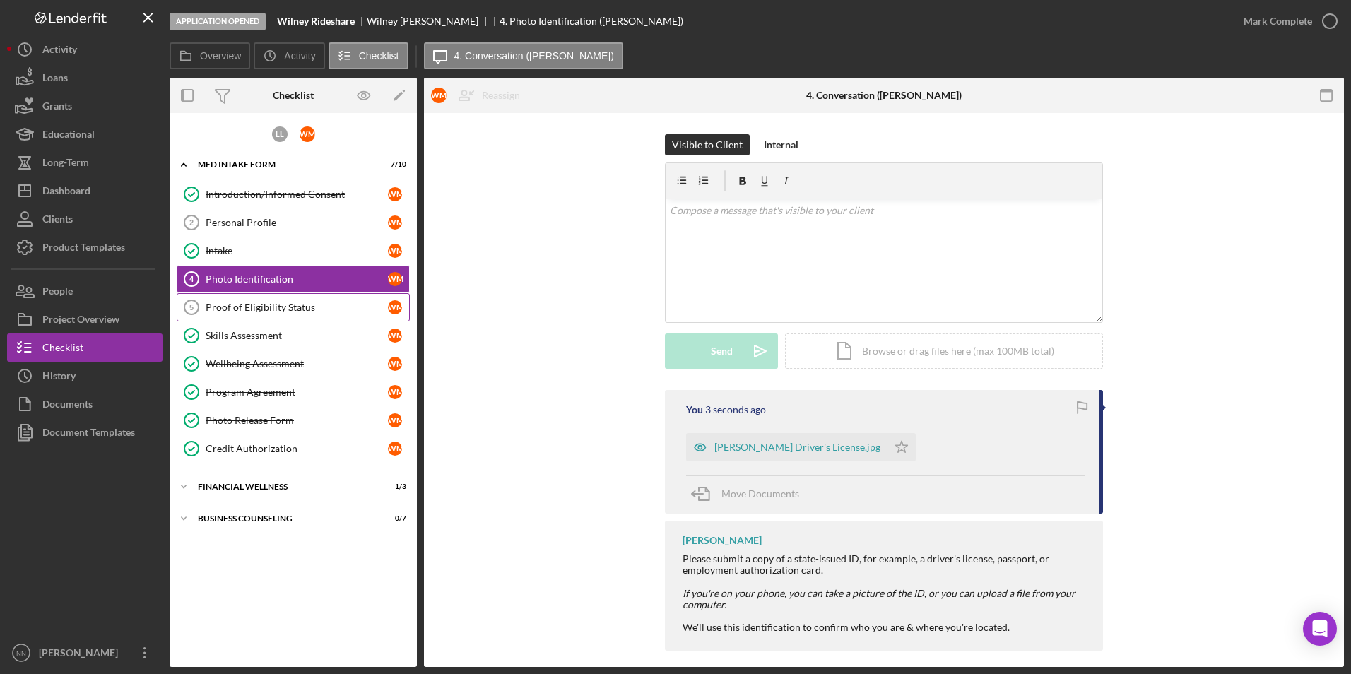
click at [332, 304] on div "Proof of Eligibility Status" at bounding box center [297, 307] width 182 height 11
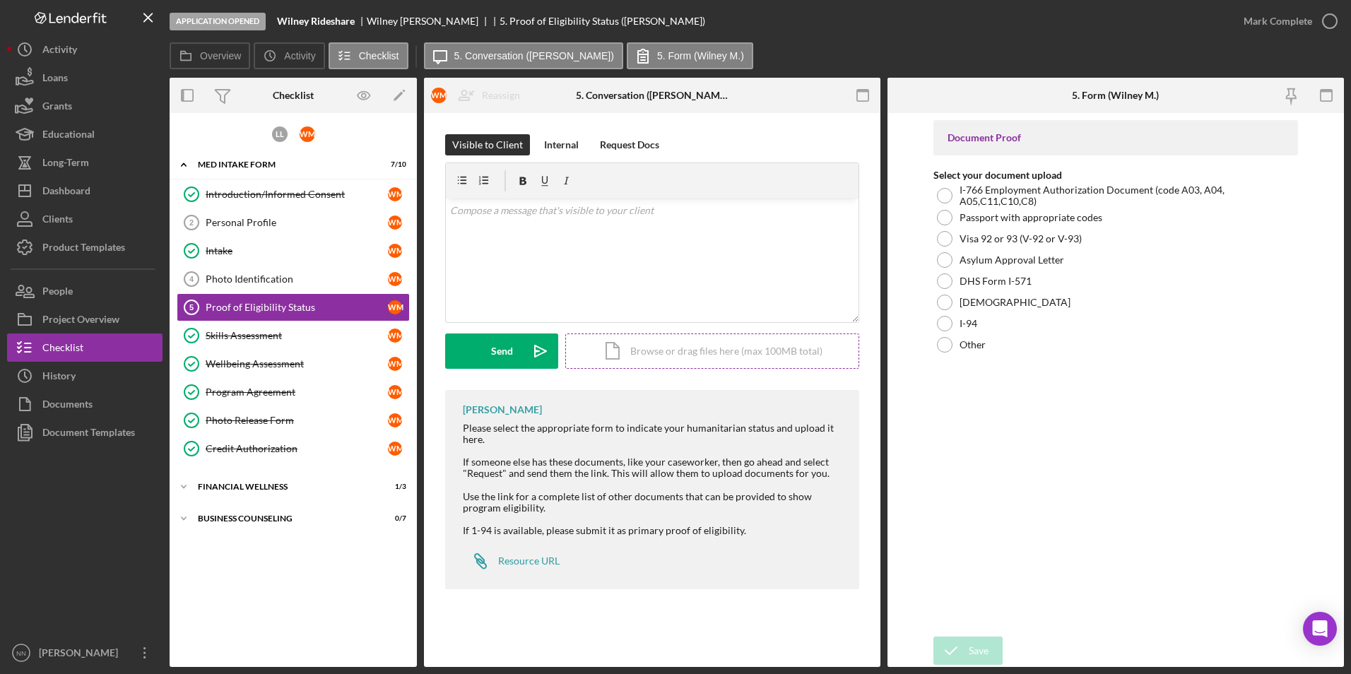
click at [755, 347] on div "Icon/Document Browse or drag files here (max 100MB total) Tap to choose files o…" at bounding box center [712, 350] width 294 height 35
